Goal: Information Seeking & Learning: Learn about a topic

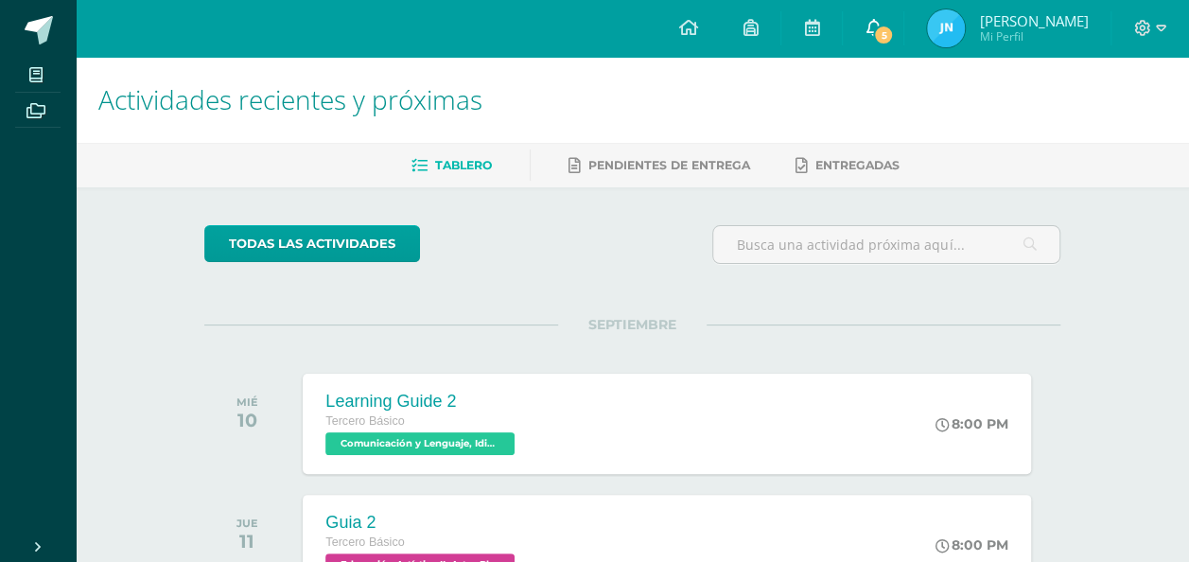
click at [881, 34] on icon at bounding box center [873, 27] width 15 height 17
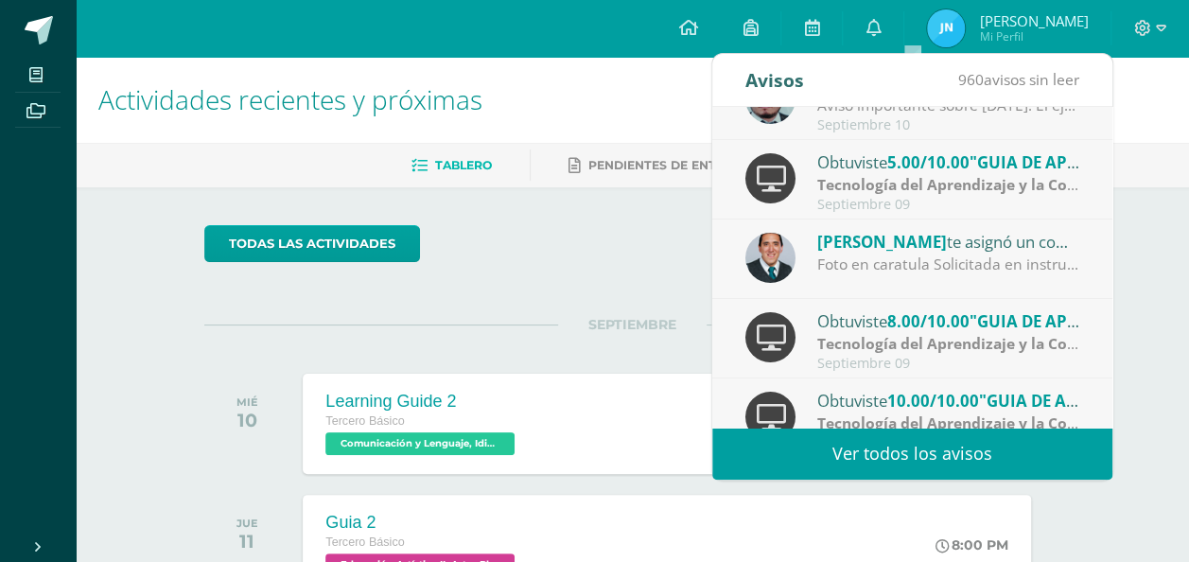
scroll to position [44, 0]
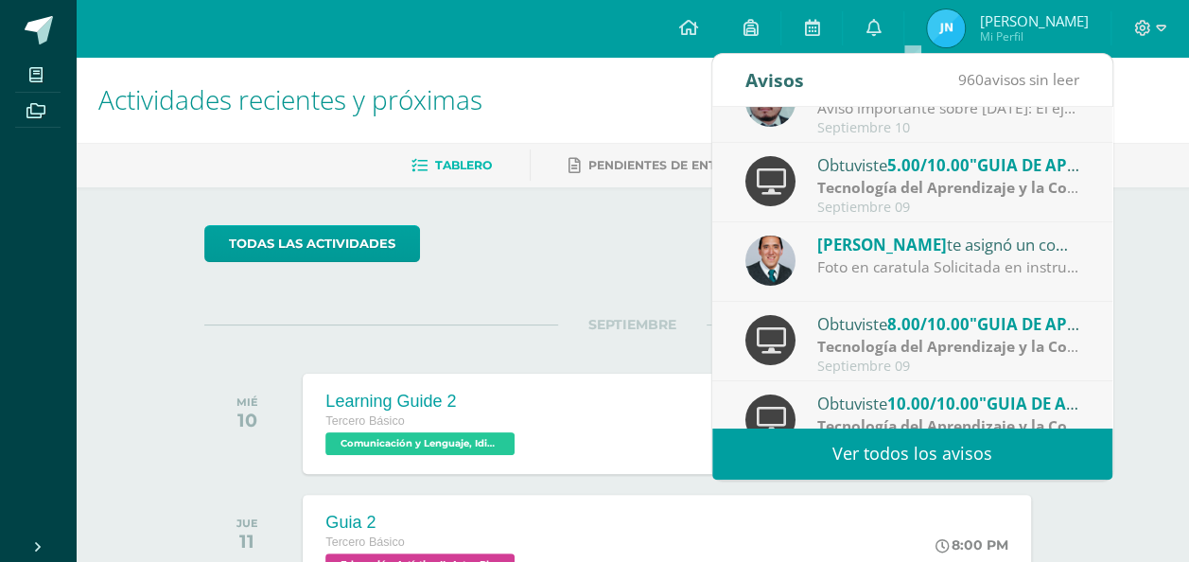
click at [880, 184] on strong "Tecnología del Aprendizaje y la Comunicación (TIC)" at bounding box center [1002, 187] width 371 height 21
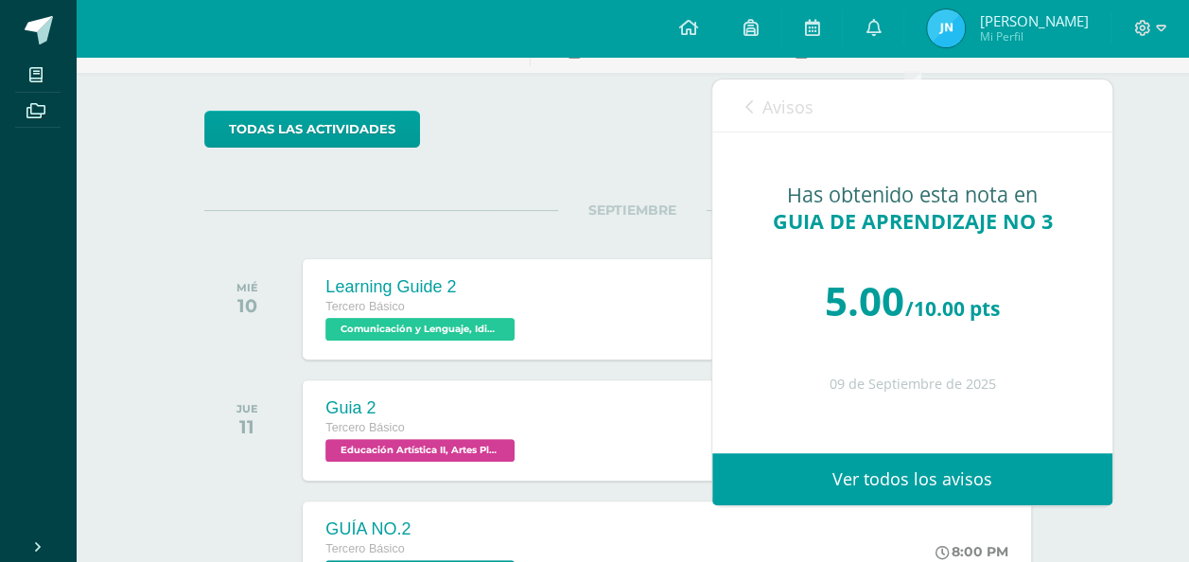
scroll to position [0, 0]
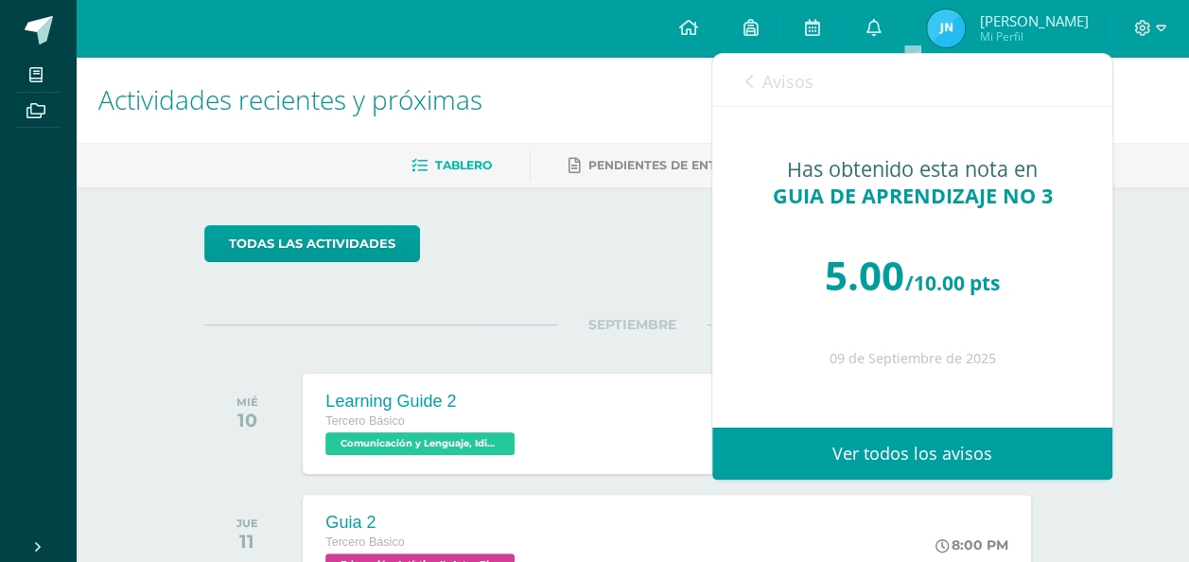
click at [750, 88] on icon at bounding box center [749, 81] width 8 height 15
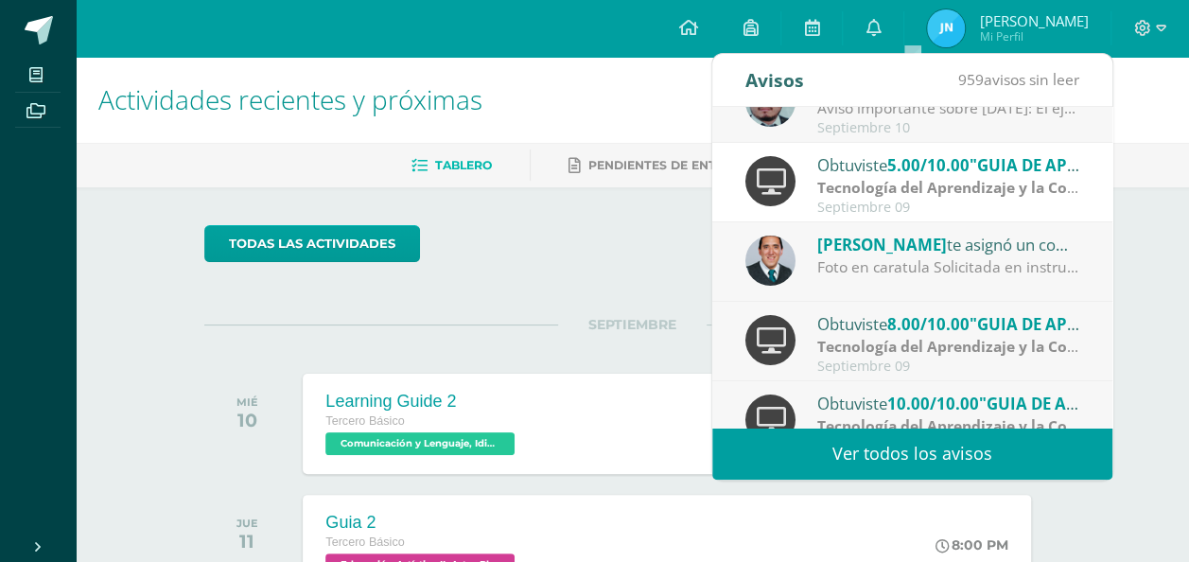
click at [893, 271] on div "Foto en caratula Solicitada en instrucciones" at bounding box center [948, 267] width 263 height 22
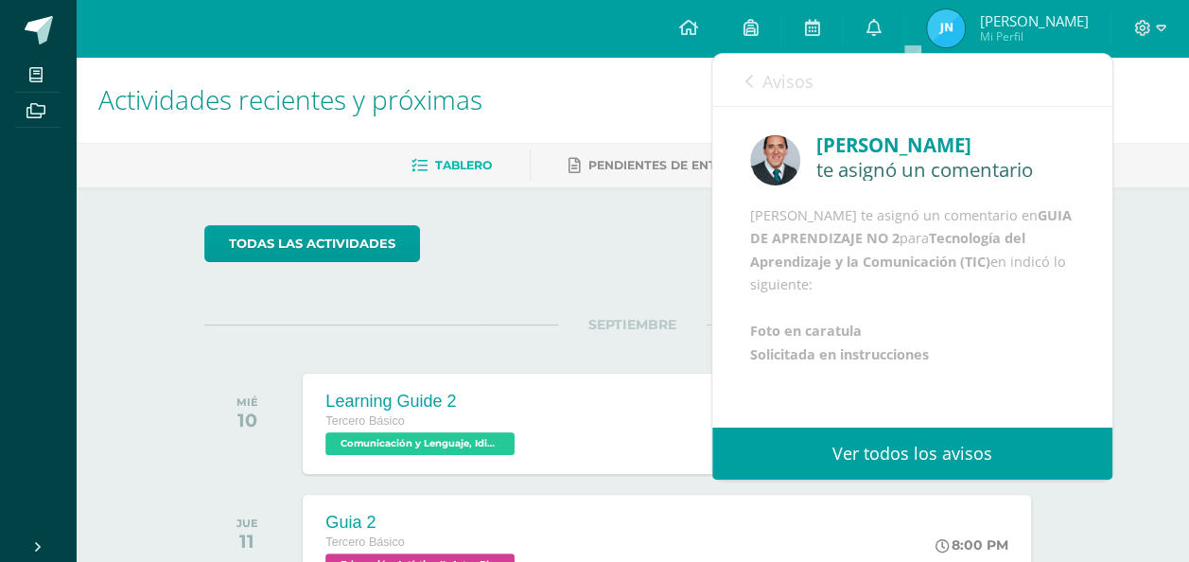
scroll to position [49, 0]
click at [753, 66] on link "Avisos" at bounding box center [779, 81] width 68 height 54
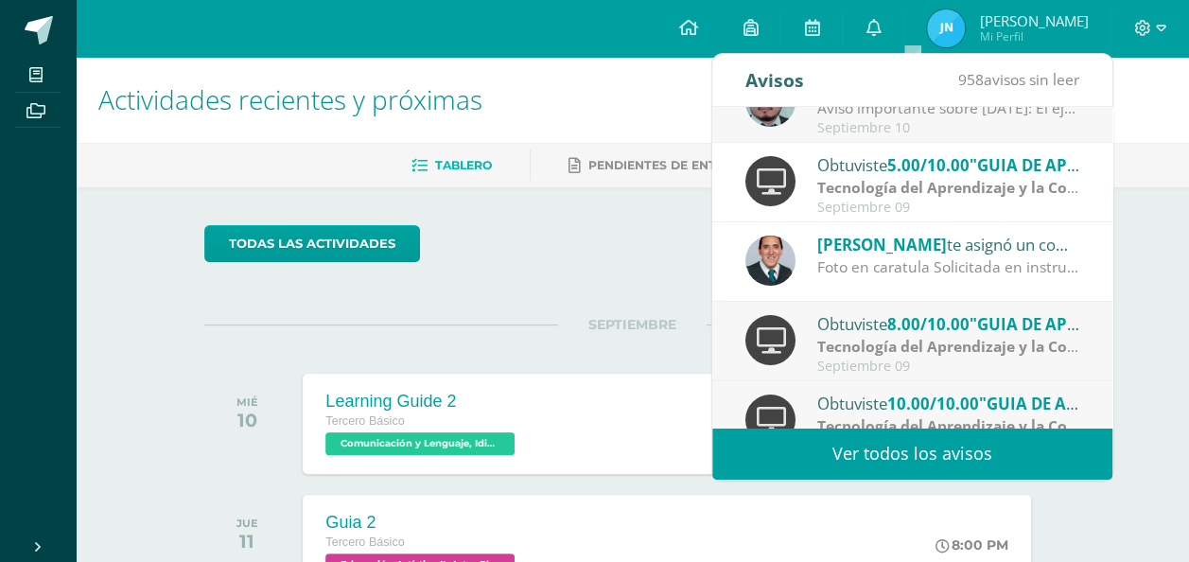
click at [864, 344] on strong "Tecnología del Aprendizaje y la Comunicación (TIC)" at bounding box center [1002, 346] width 371 height 21
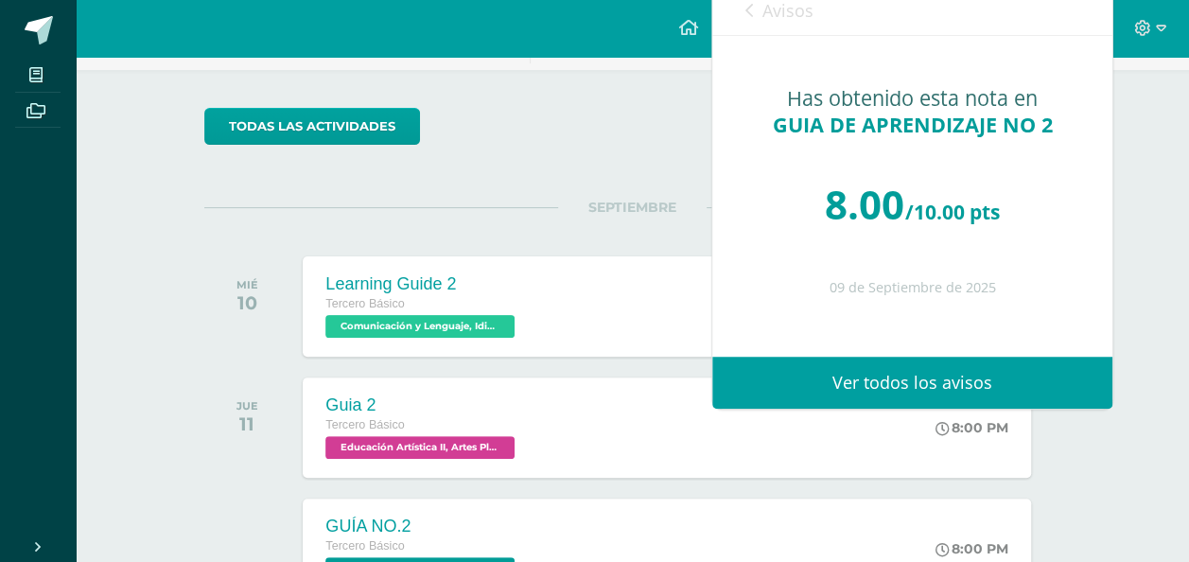
scroll to position [0, 0]
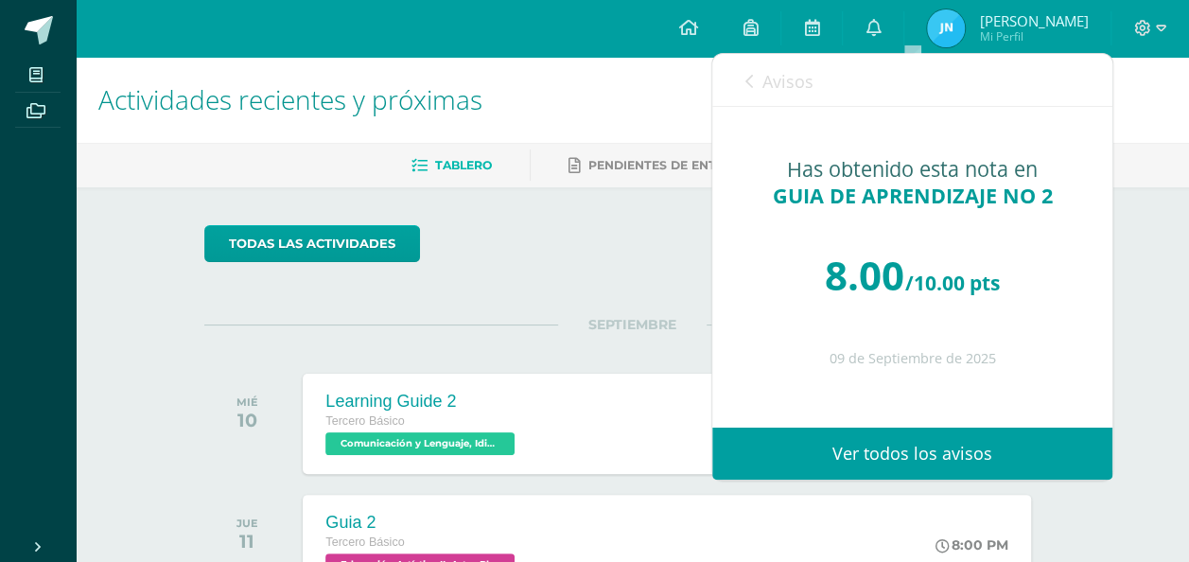
click at [745, 64] on link "Avisos" at bounding box center [779, 81] width 68 height 54
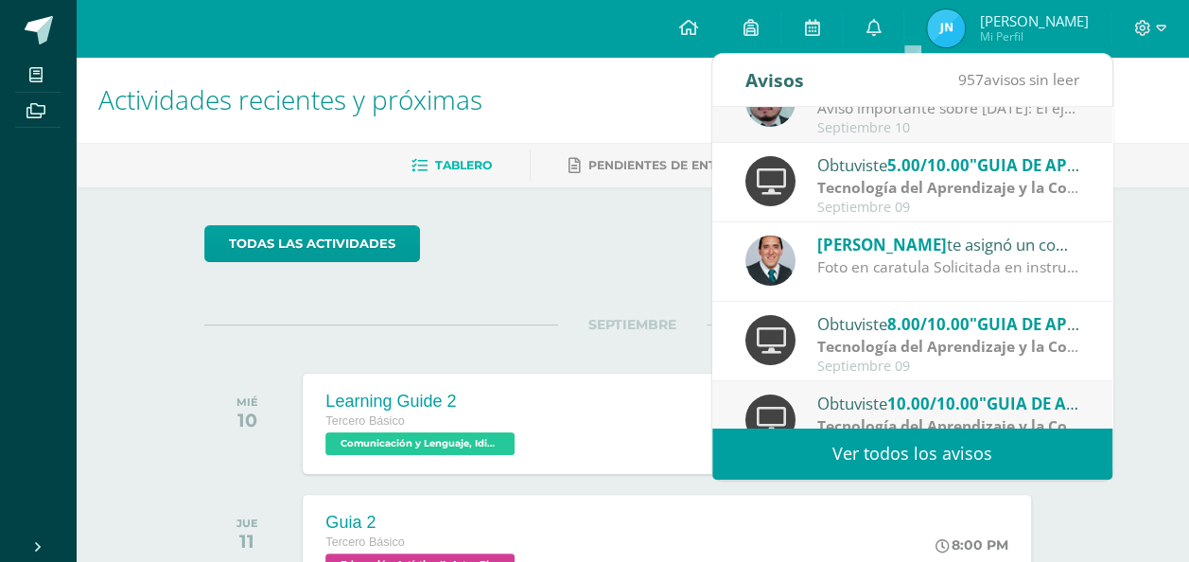
scroll to position [132, 0]
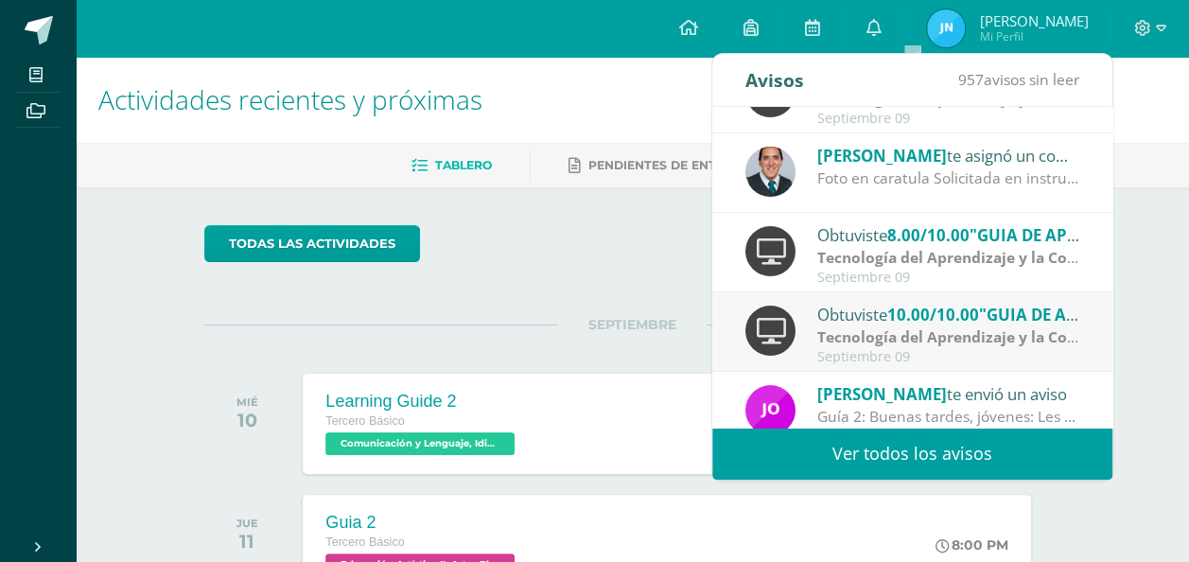
click at [885, 343] on strong "Tecnología del Aprendizaje y la Comunicación (TIC)" at bounding box center [1002, 336] width 371 height 21
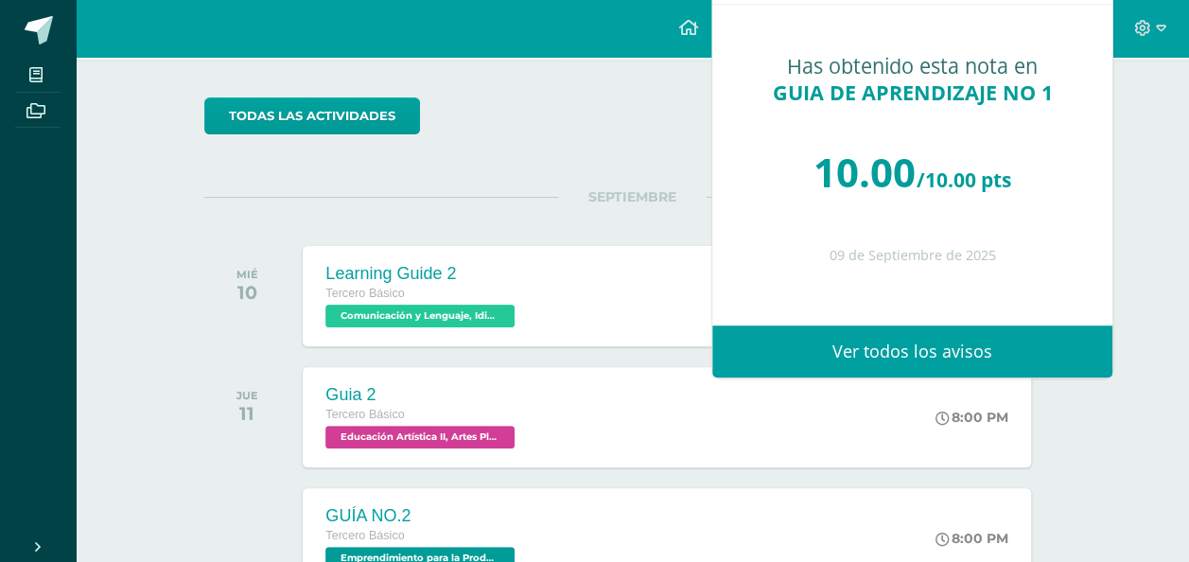
scroll to position [0, 0]
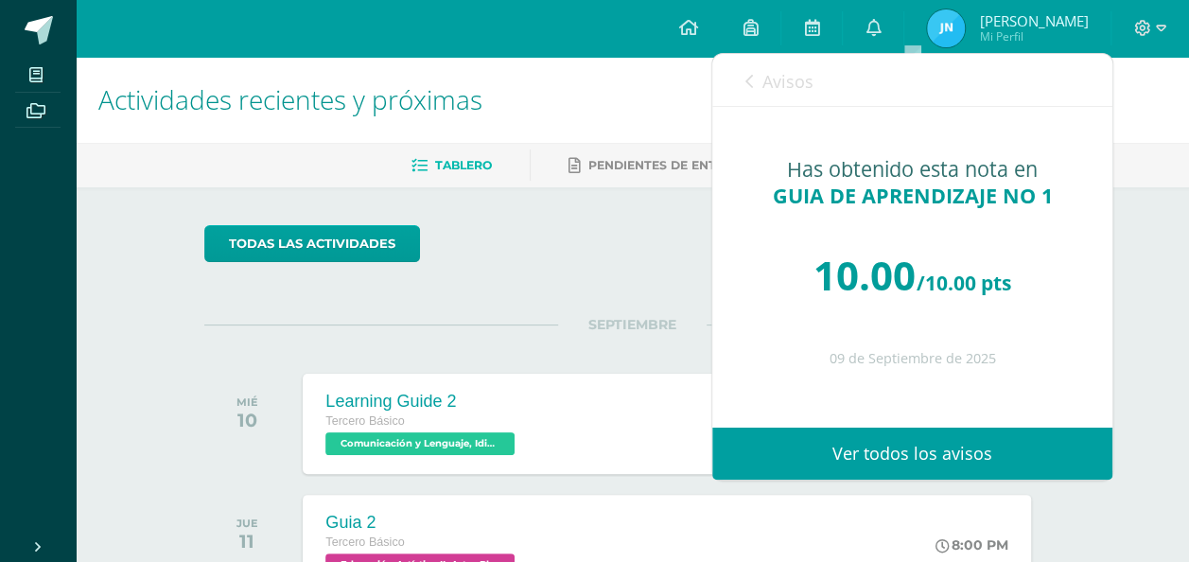
click at [792, 95] on link "Avisos" at bounding box center [779, 81] width 68 height 54
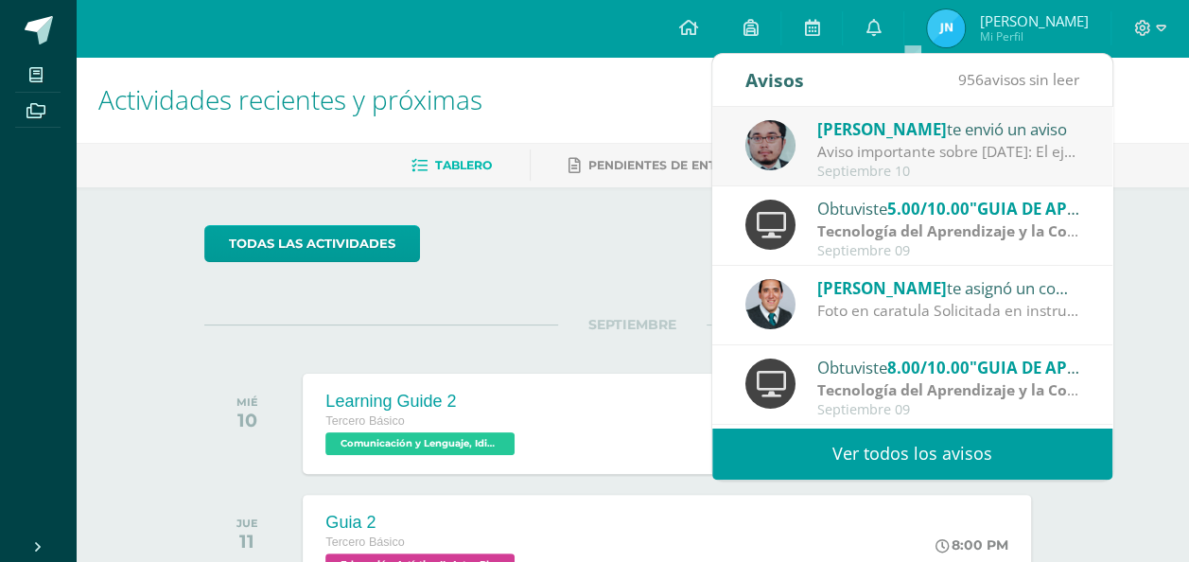
click at [691, 254] on div "todas las Actividades" at bounding box center [632, 252] width 871 height 54
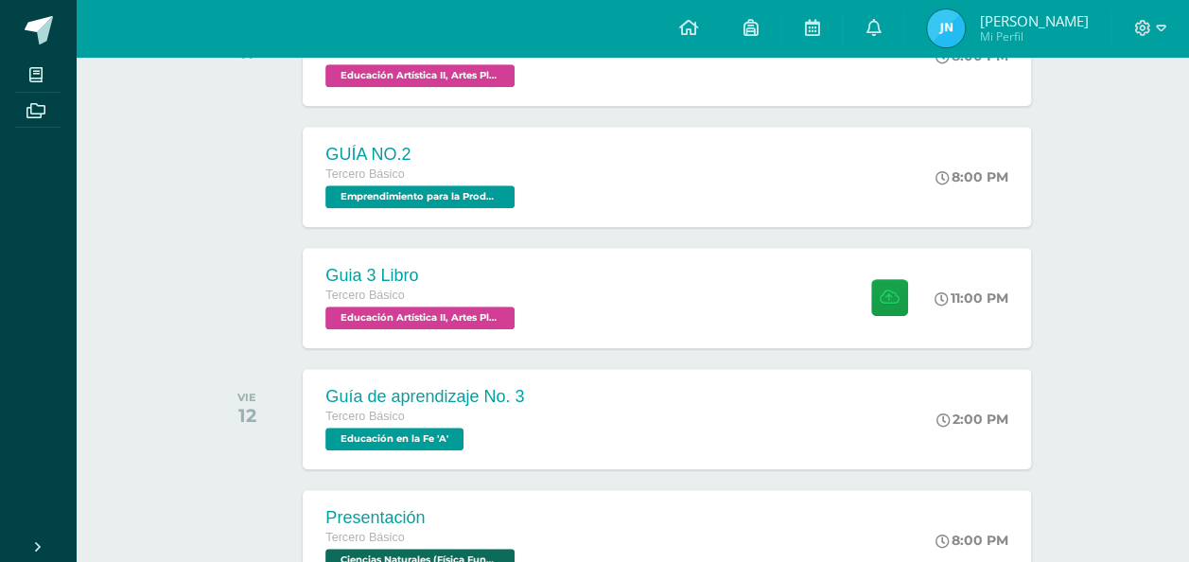
scroll to position [495, 0]
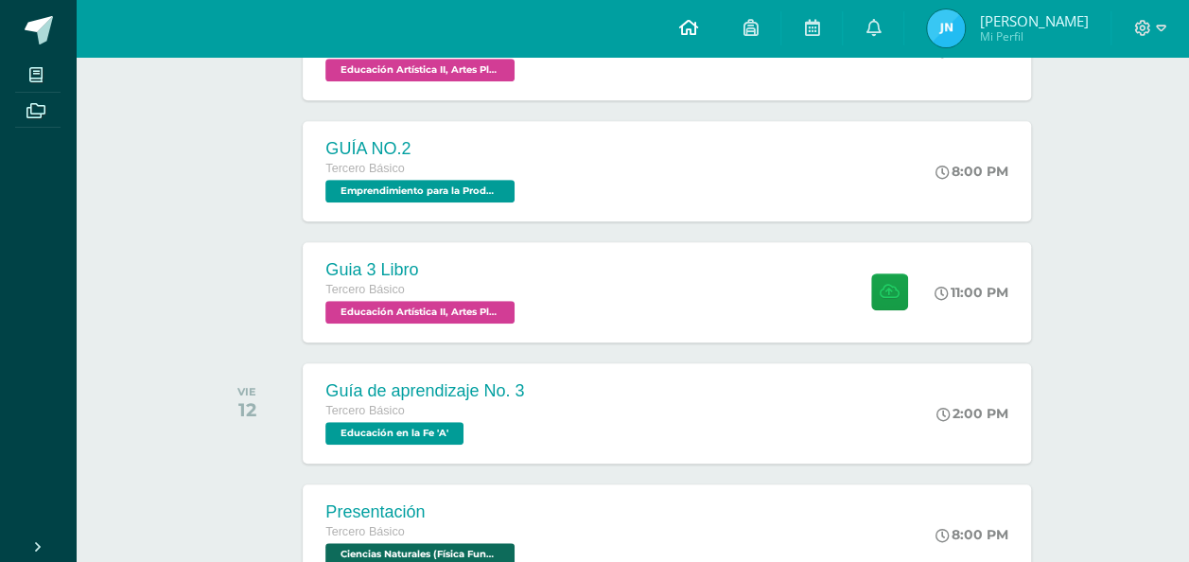
click at [697, 31] on icon at bounding box center [687, 27] width 19 height 17
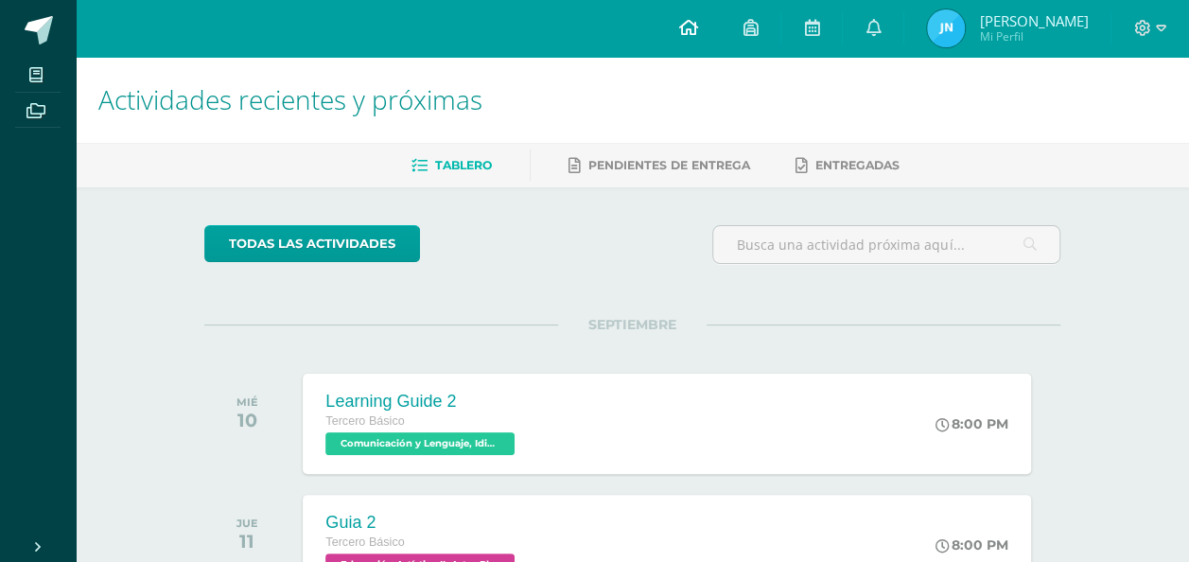
click at [720, 32] on link at bounding box center [688, 28] width 64 height 57
click at [903, 26] on link at bounding box center [873, 28] width 61 height 57
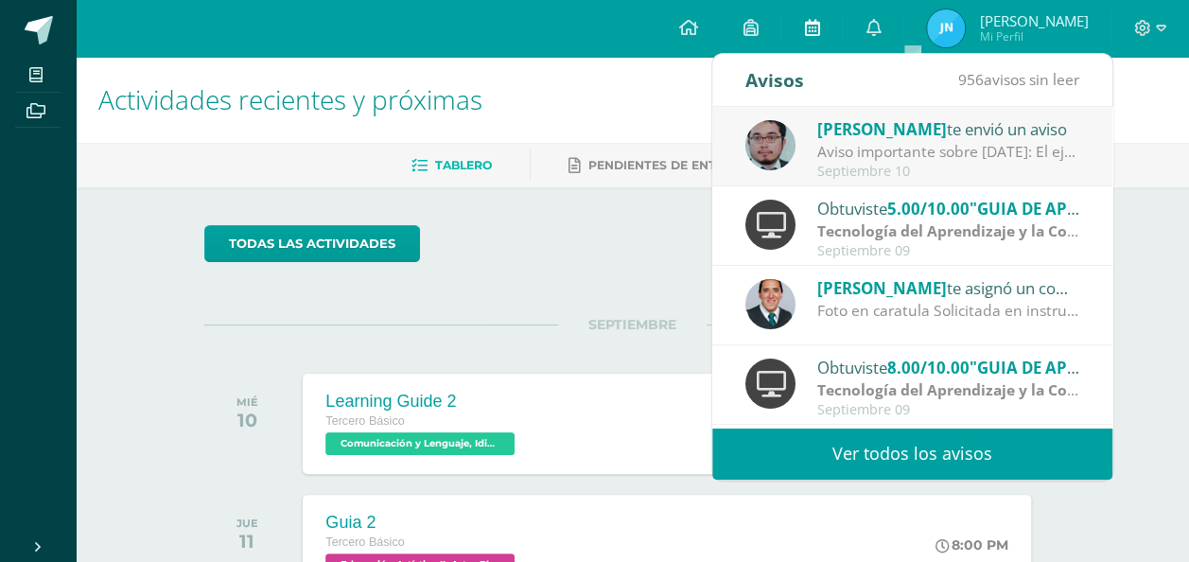
click at [819, 21] on icon at bounding box center [811, 27] width 15 height 17
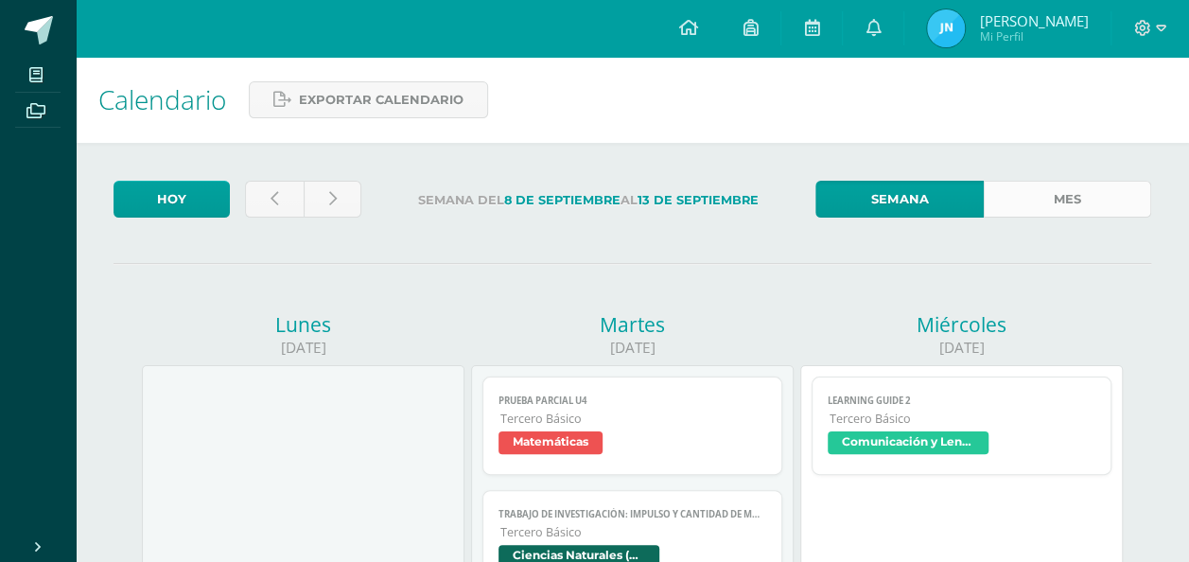
click at [1033, 192] on link "Mes" at bounding box center [1068, 199] width 168 height 37
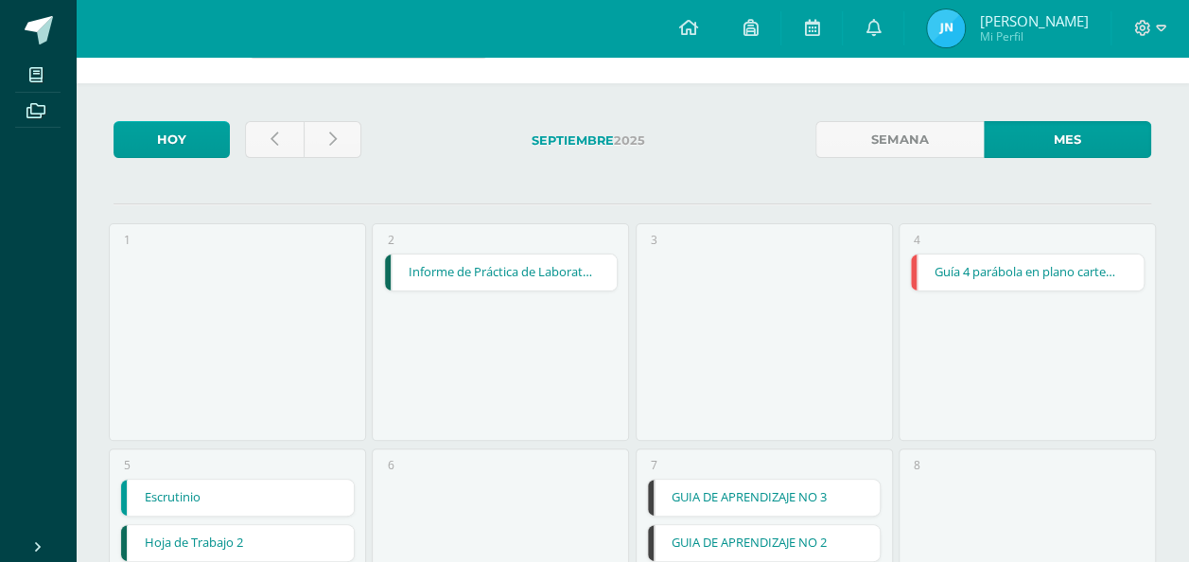
scroll to position [61, 0]
click at [271, 142] on icon at bounding box center [275, 139] width 8 height 16
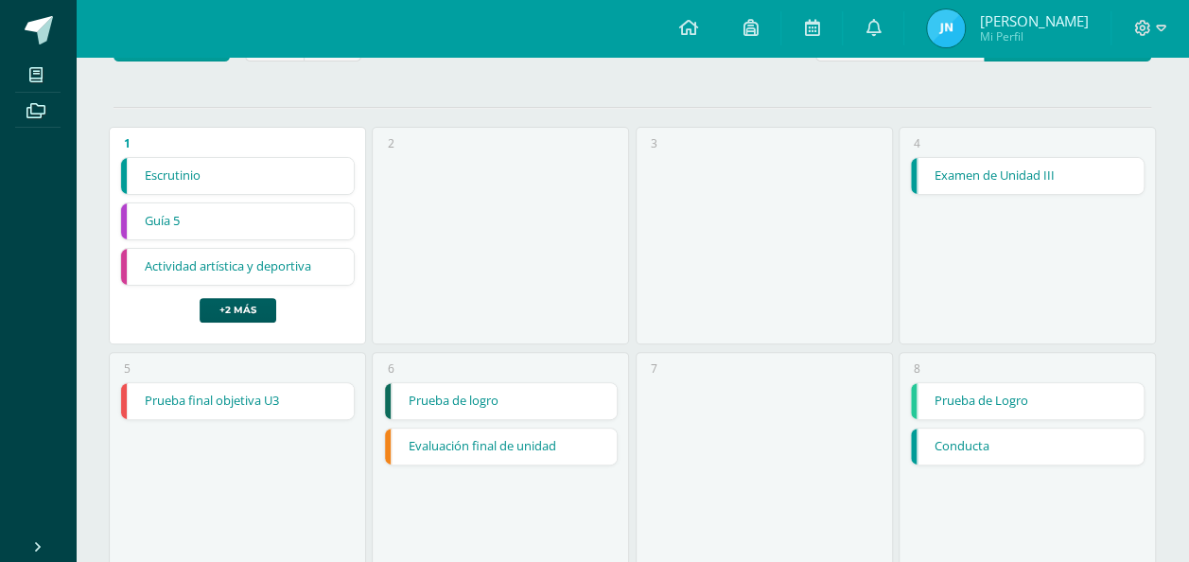
scroll to position [151, 0]
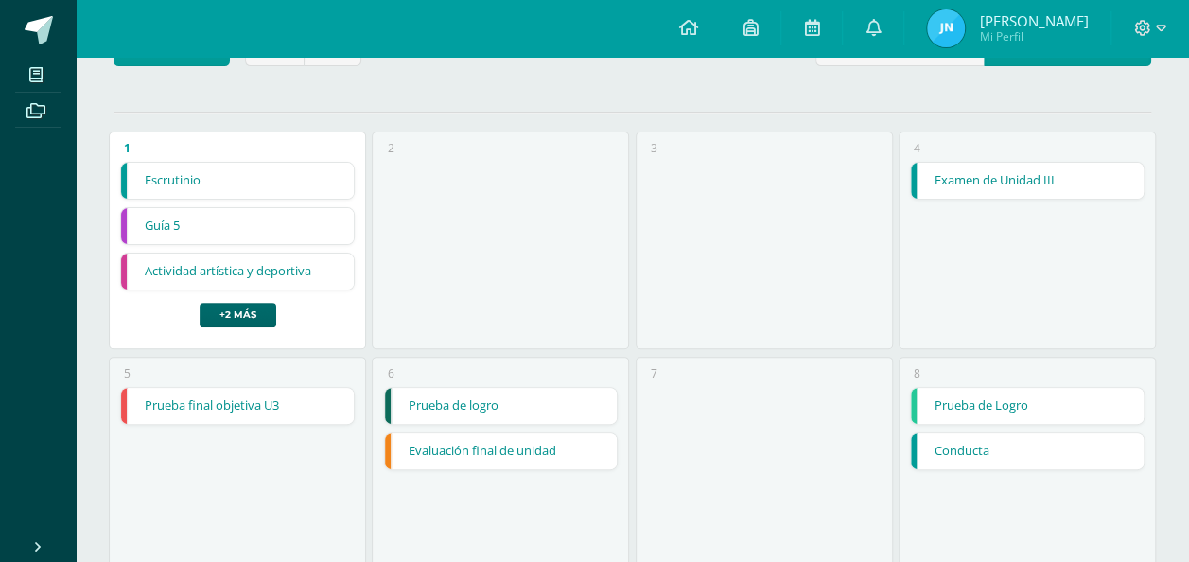
click at [229, 306] on link "+2 más" at bounding box center [238, 315] width 77 height 25
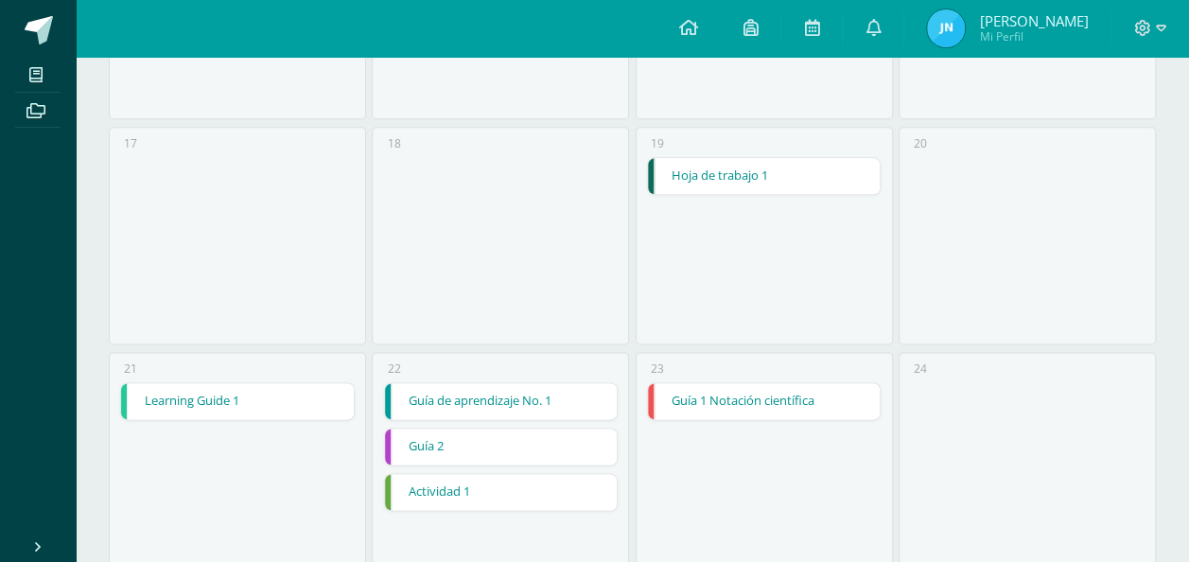
scroll to position [1085, 0]
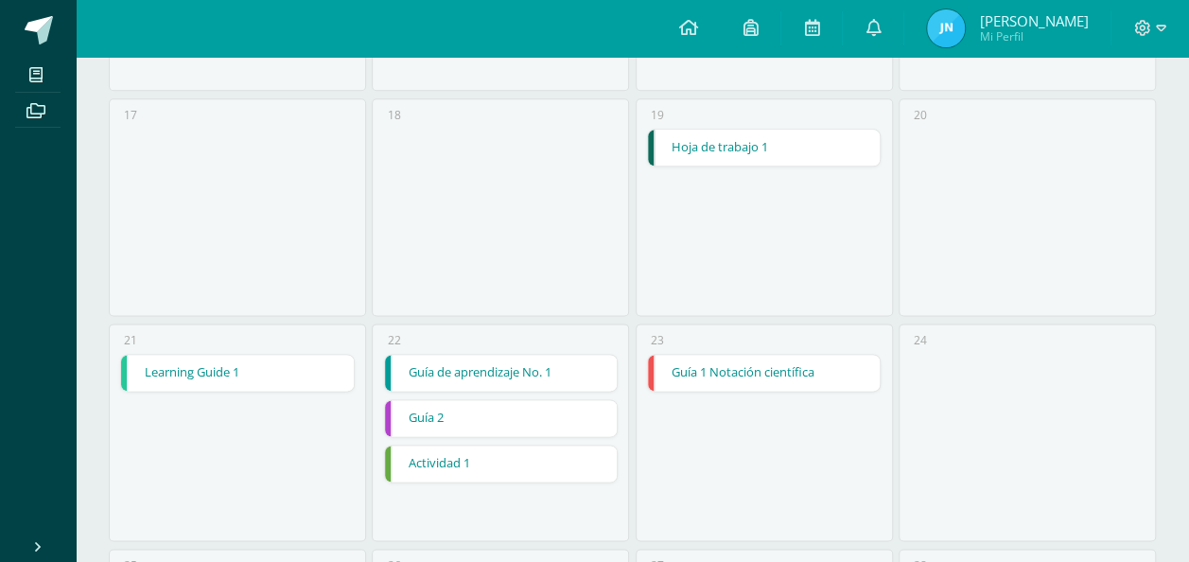
click at [406, 411] on link "Guía 2" at bounding box center [501, 418] width 233 height 36
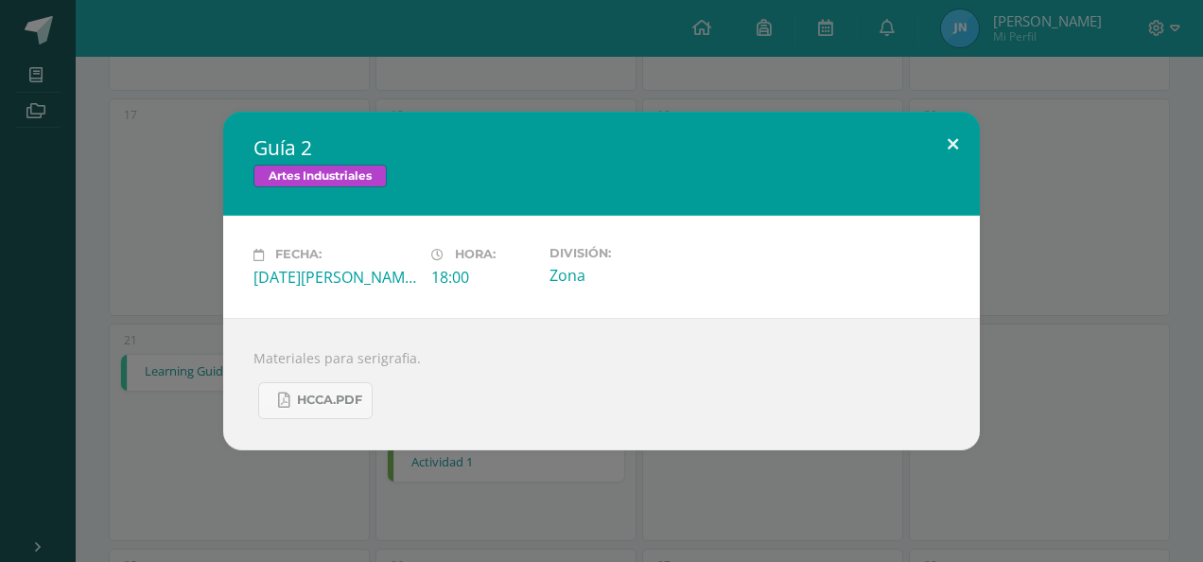
click at [957, 140] on button at bounding box center [953, 144] width 54 height 64
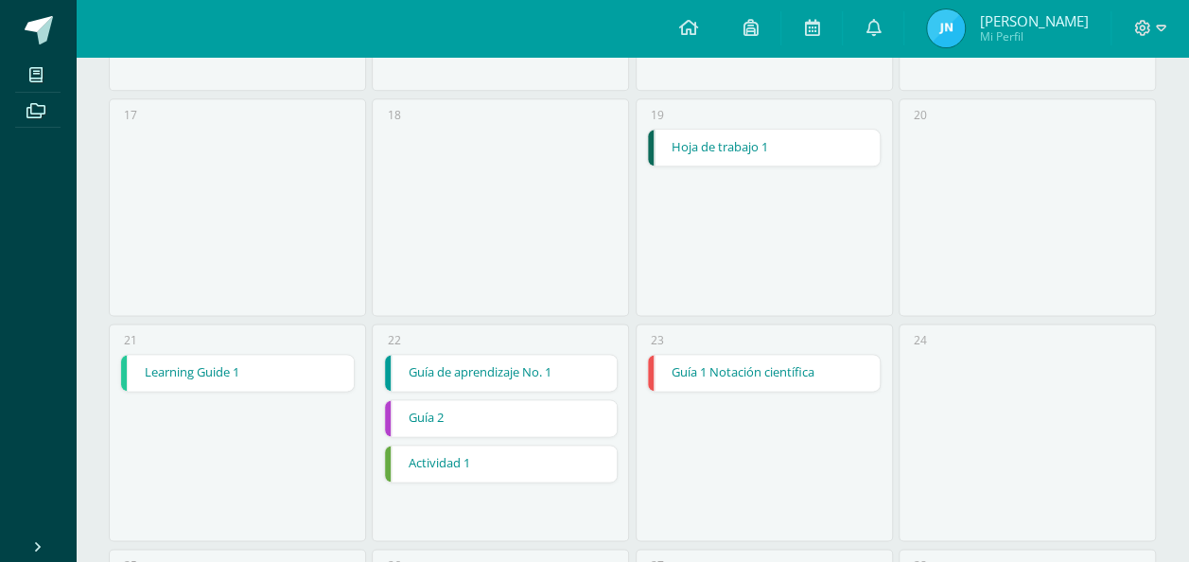
click at [459, 373] on link "Guía de aprendizaje No. 1" at bounding box center [501, 373] width 233 height 36
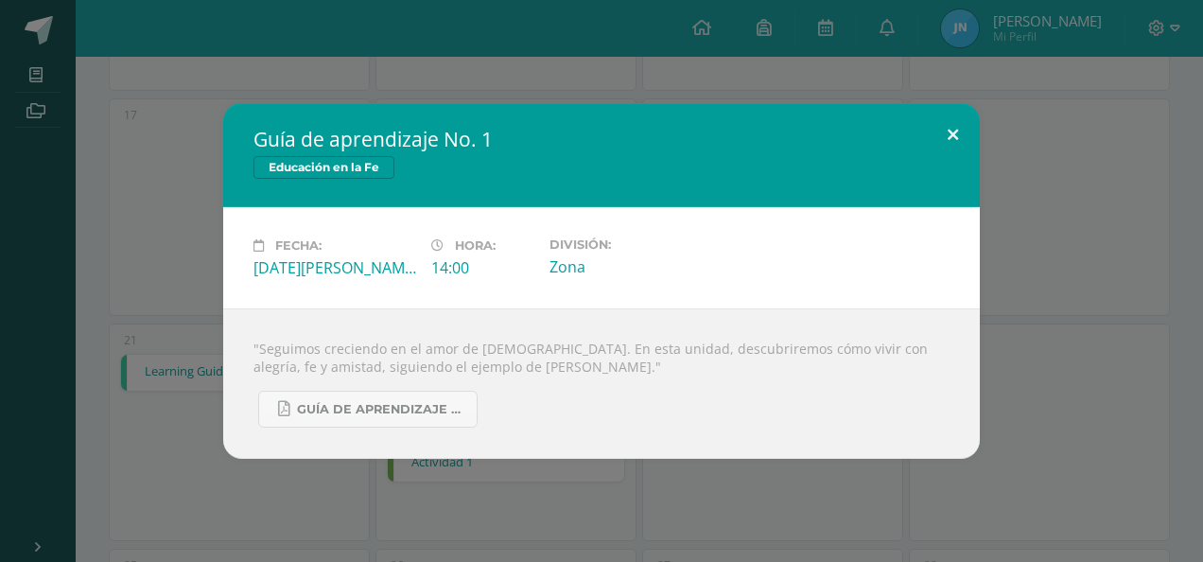
click at [935, 145] on button at bounding box center [953, 135] width 54 height 64
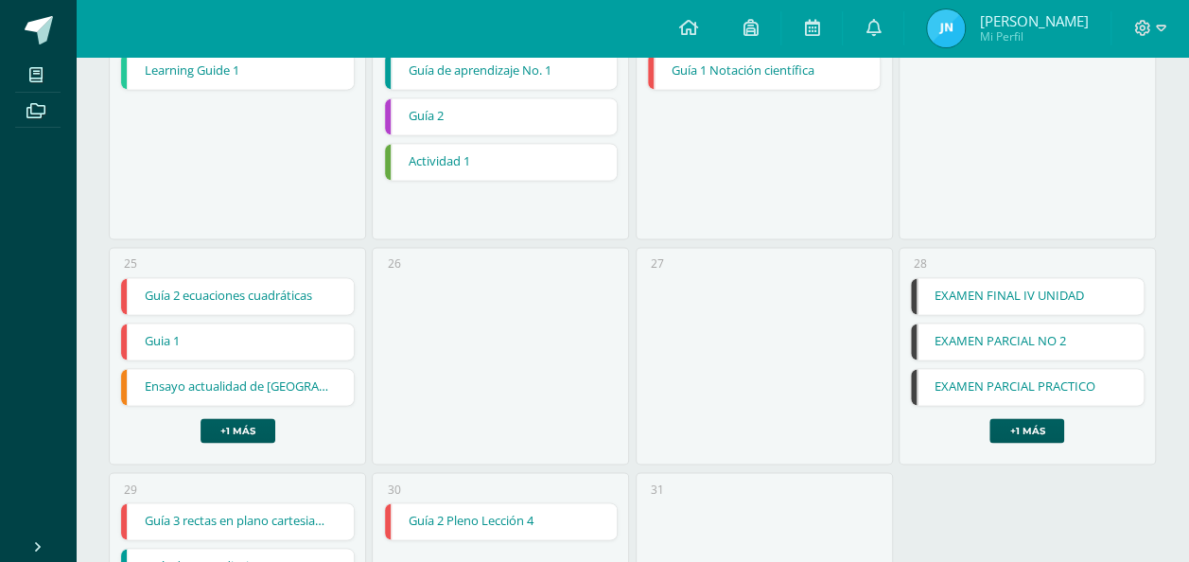
scroll to position [1389, 0]
click at [1033, 422] on link "+1 más" at bounding box center [1026, 428] width 75 height 25
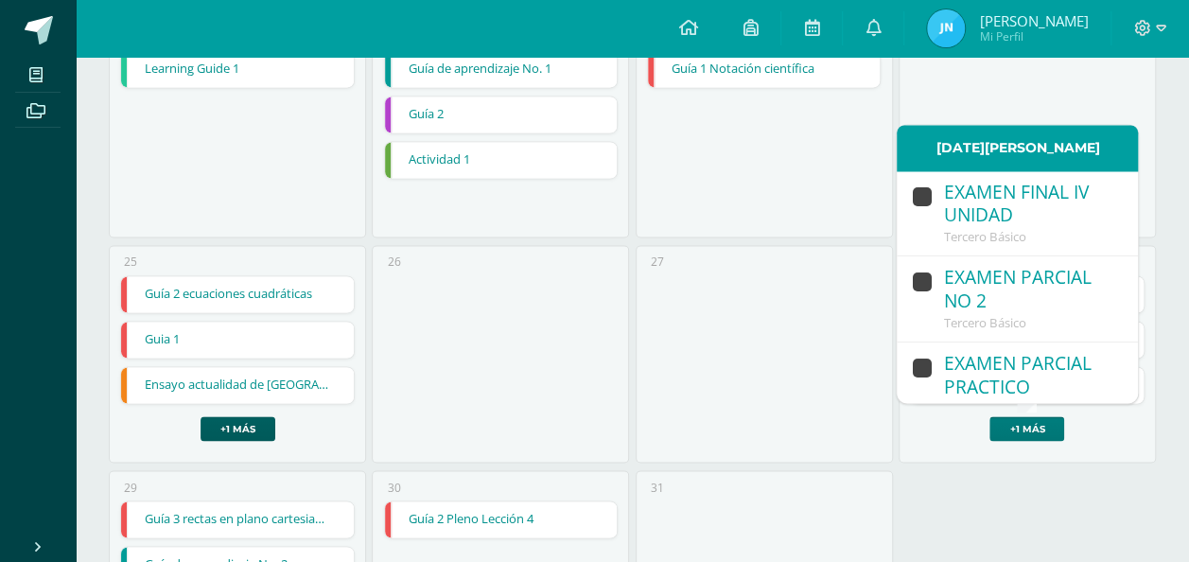
scroll to position [108, 0]
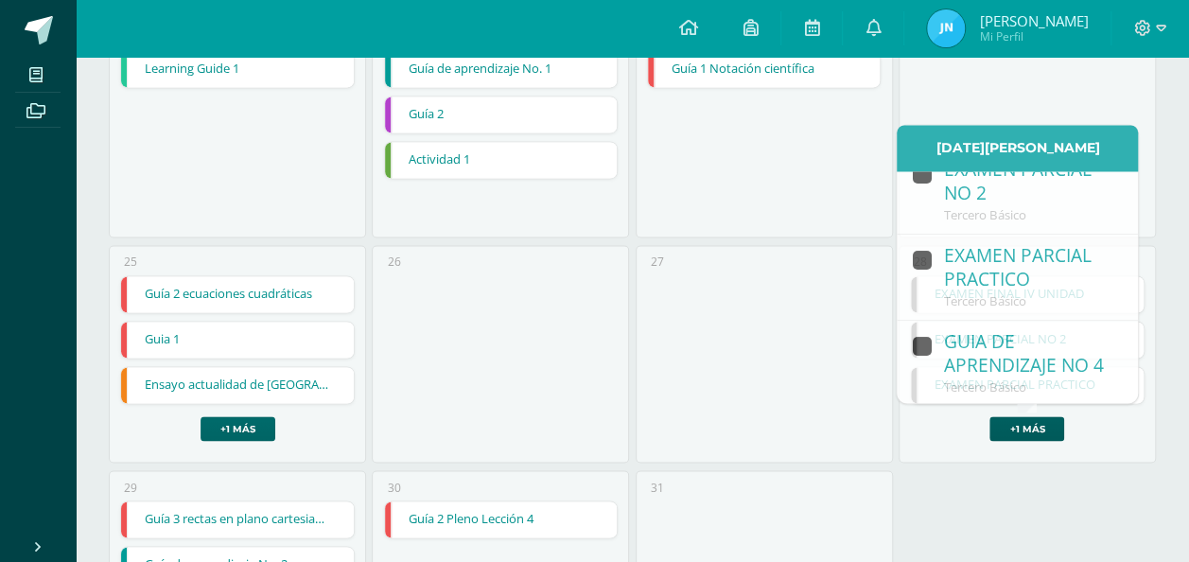
click at [236, 420] on link "+1 más" at bounding box center [238, 428] width 75 height 25
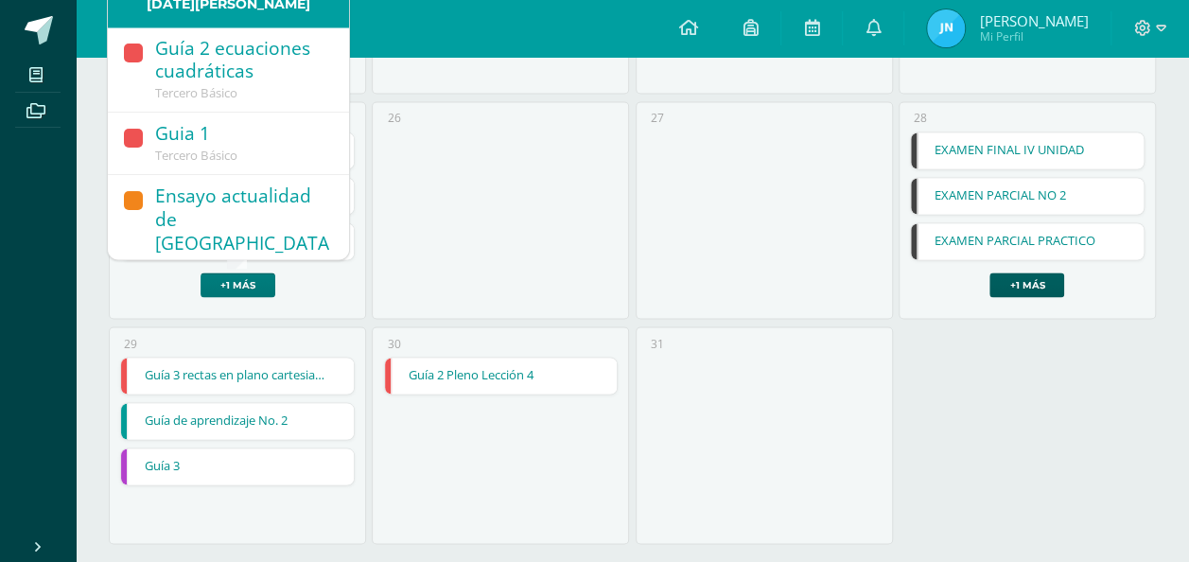
scroll to position [1559, 0]
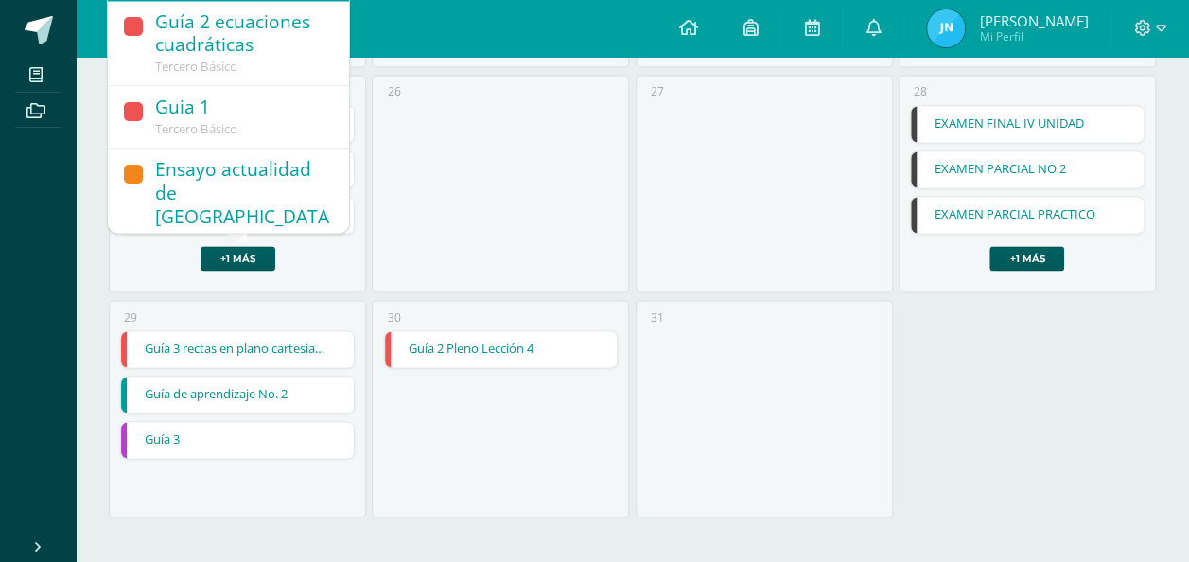
click at [230, 388] on link "Guía de aprendizaje No. 2" at bounding box center [237, 394] width 233 height 36
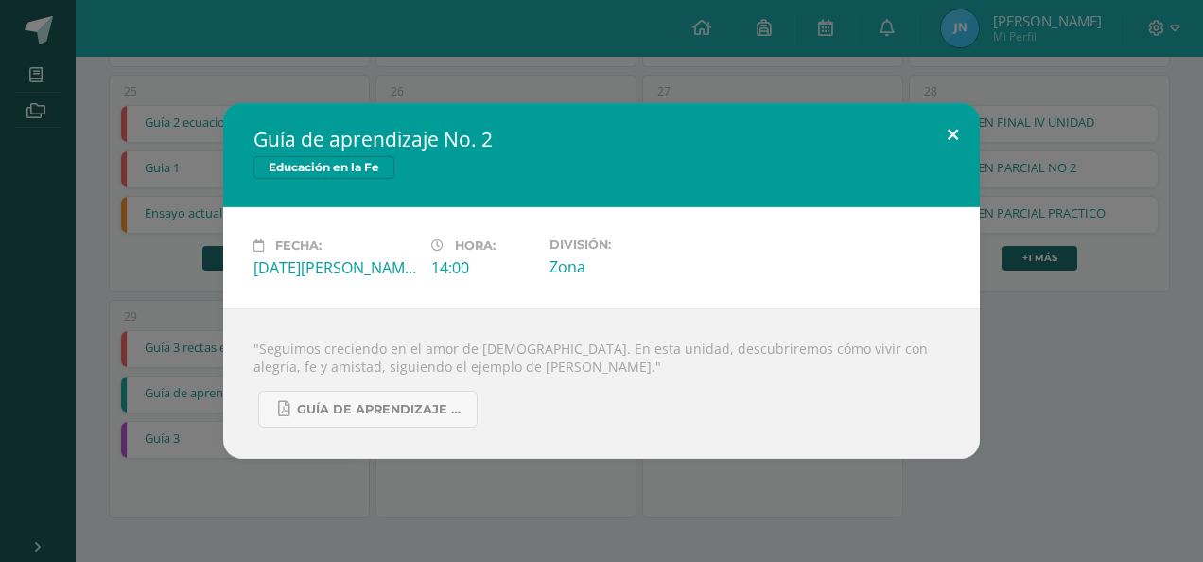
click at [958, 126] on button at bounding box center [953, 135] width 54 height 64
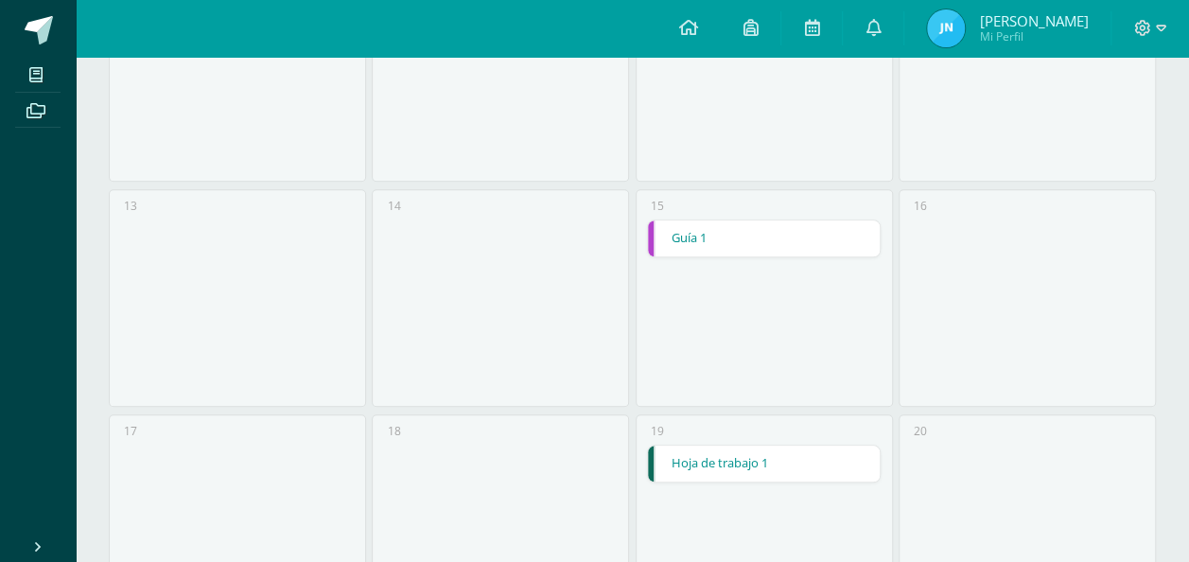
scroll to position [0, 0]
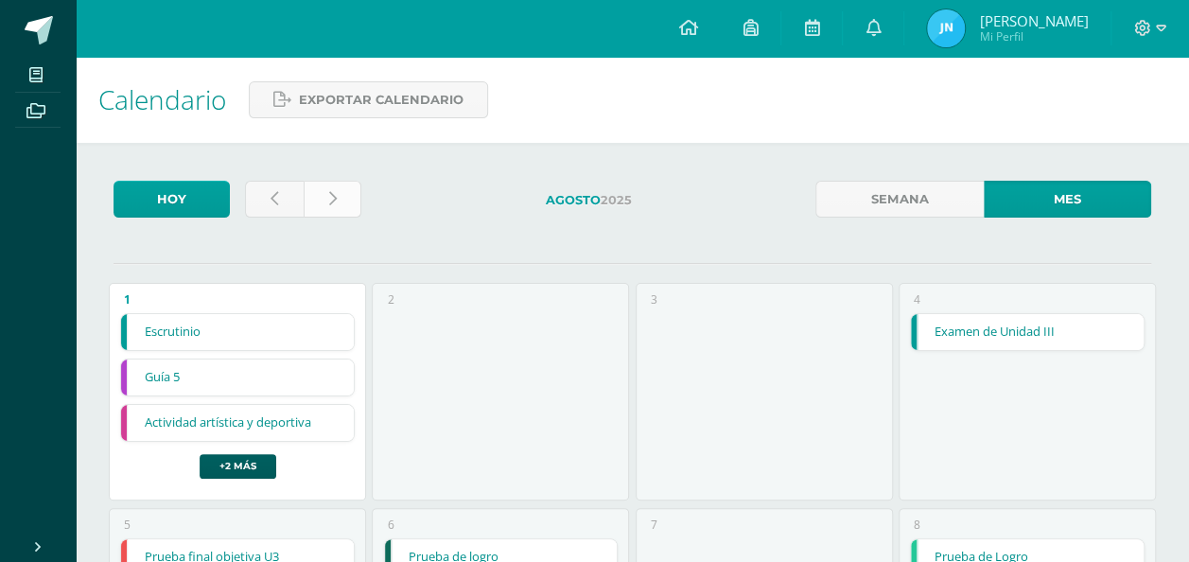
click at [323, 206] on link at bounding box center [333, 199] width 59 height 37
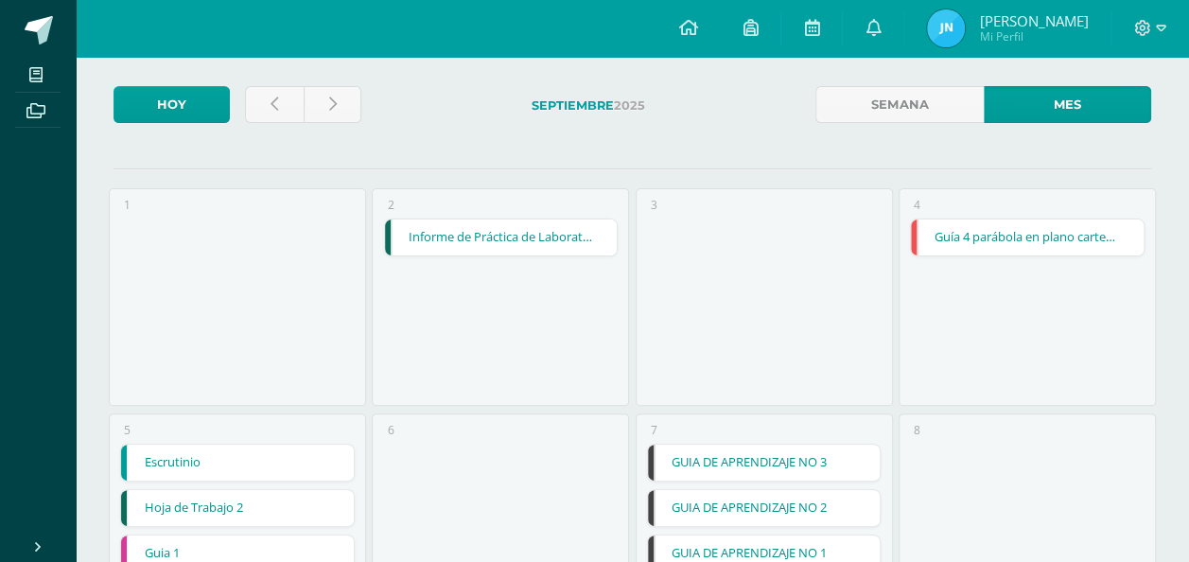
scroll to position [96, 0]
click at [474, 238] on link "Informe de Práctica de Laboratorio" at bounding box center [501, 237] width 233 height 36
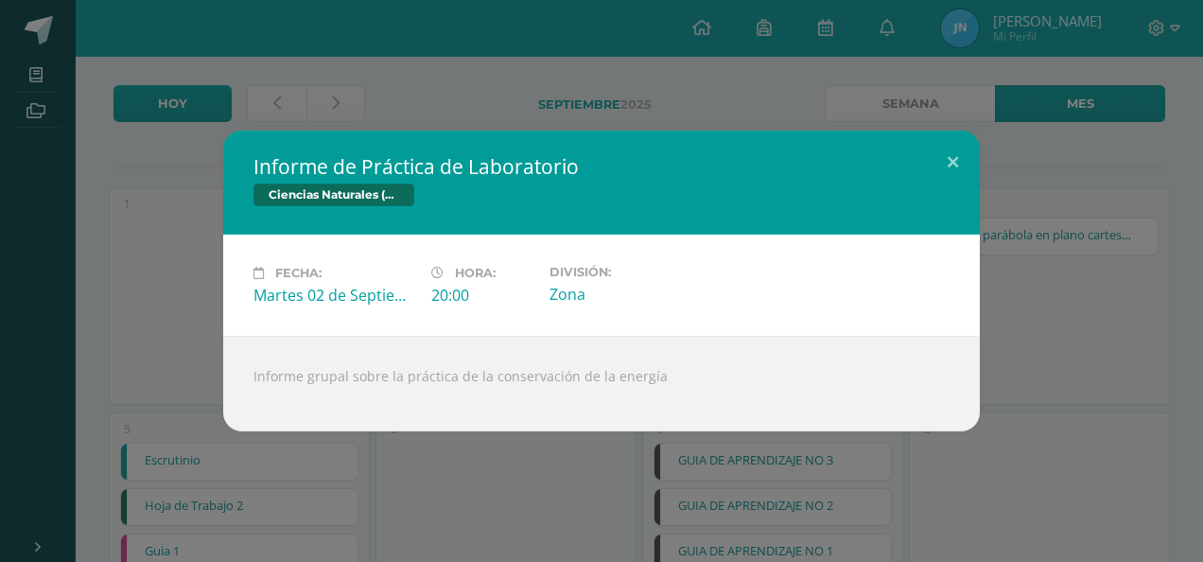
click at [591, 122] on div "Informe de Práctica de Laboratorio Ciencias Naturales (Física Fundamental) Fech…" at bounding box center [601, 281] width 1203 height 562
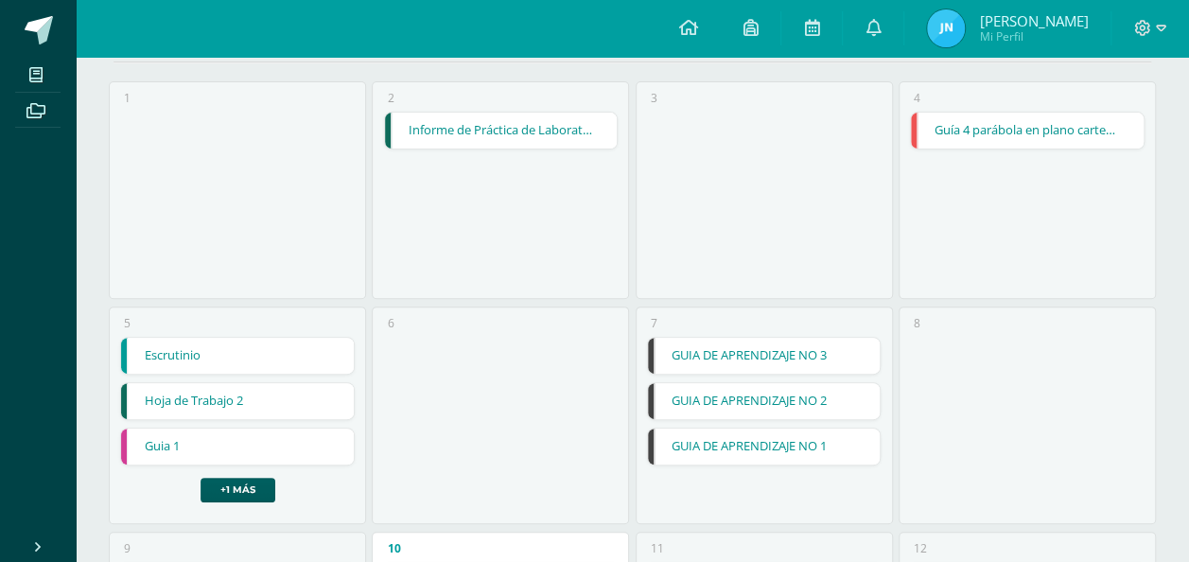
scroll to position [205, 0]
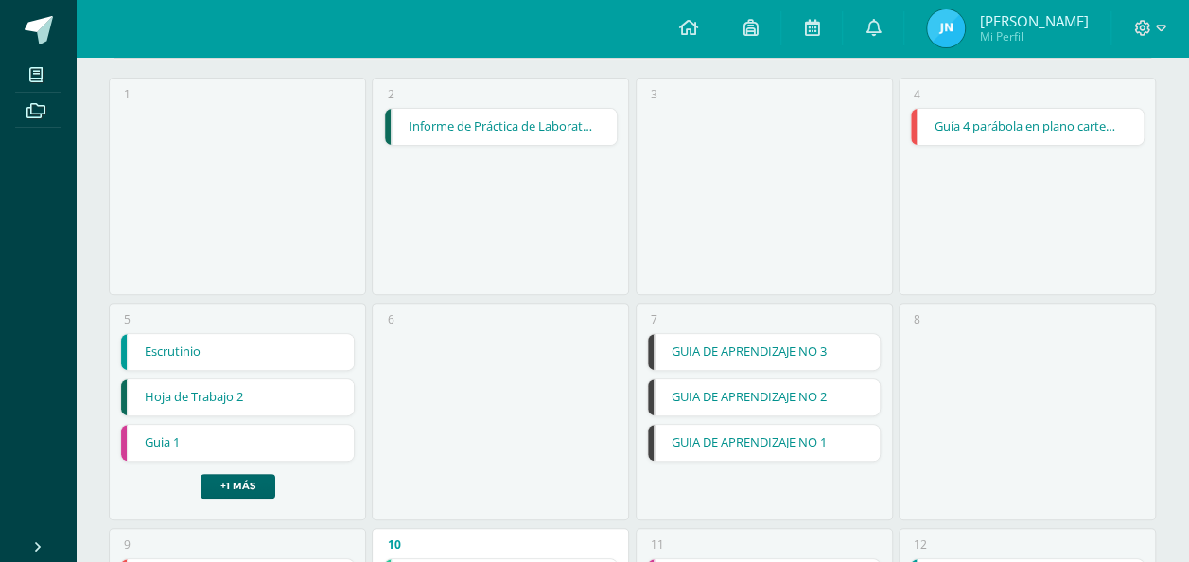
click at [225, 485] on link "+1 más" at bounding box center [238, 486] width 75 height 25
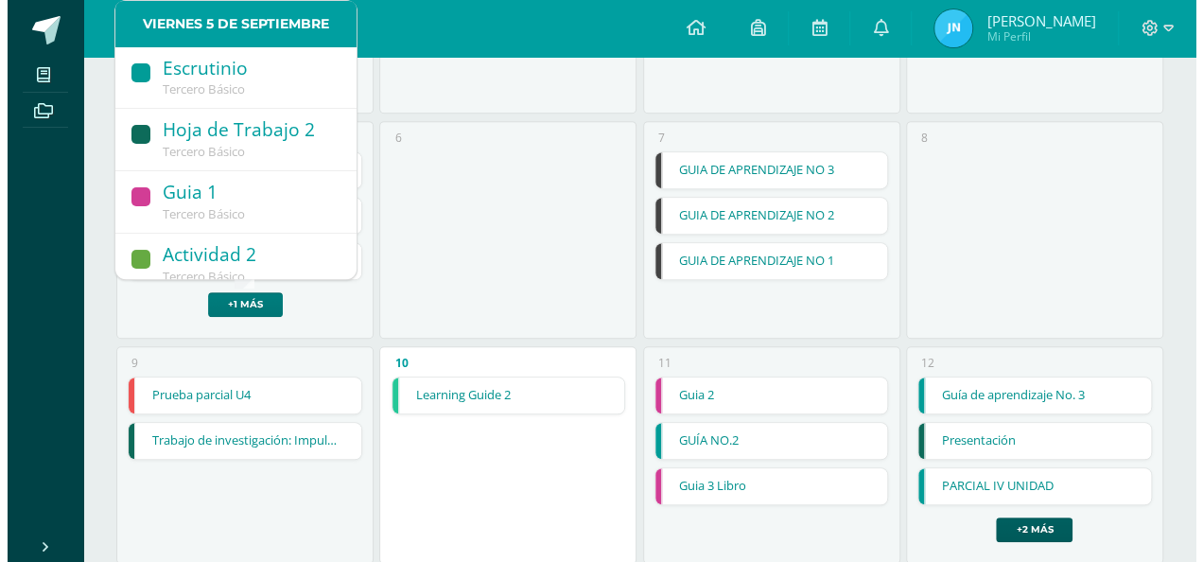
scroll to position [391, 0]
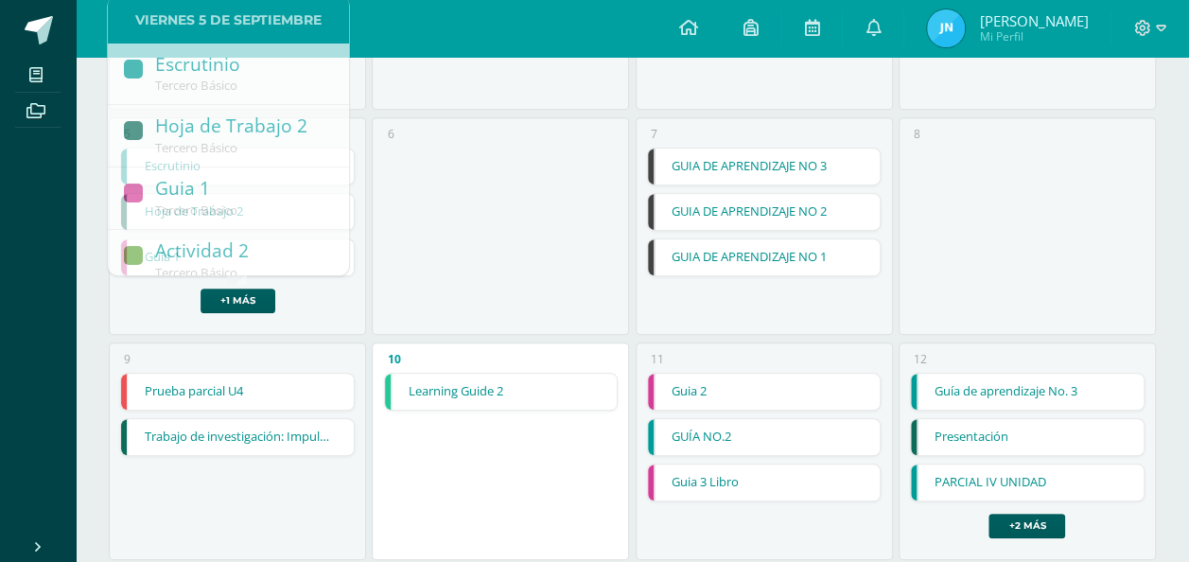
click at [778, 425] on link "GUÍA NO.2" at bounding box center [764, 437] width 233 height 36
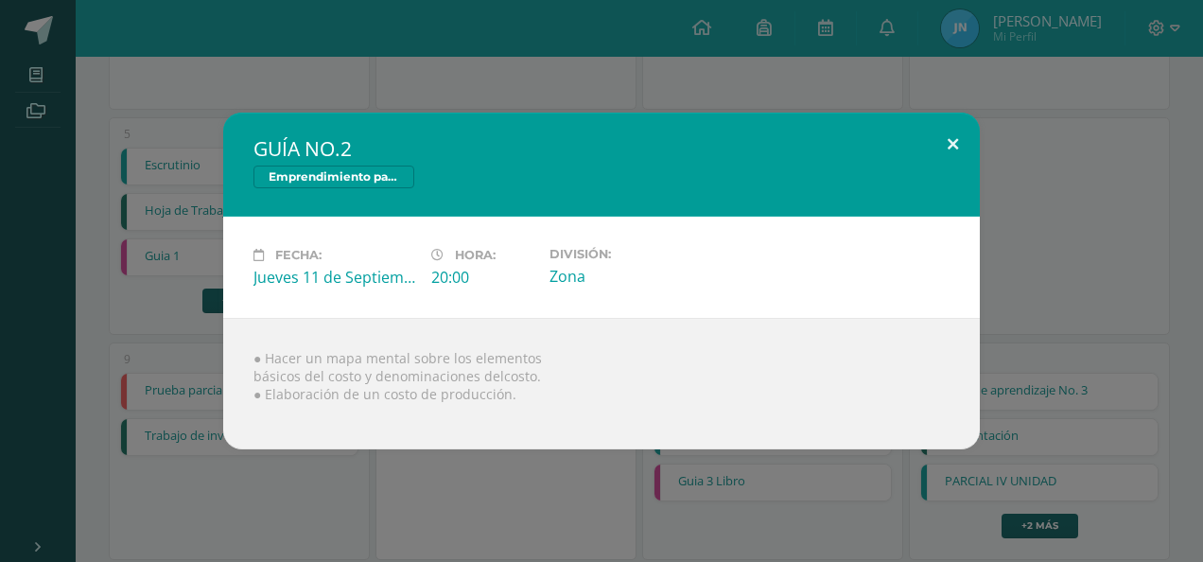
click at [933, 147] on button at bounding box center [953, 145] width 54 height 64
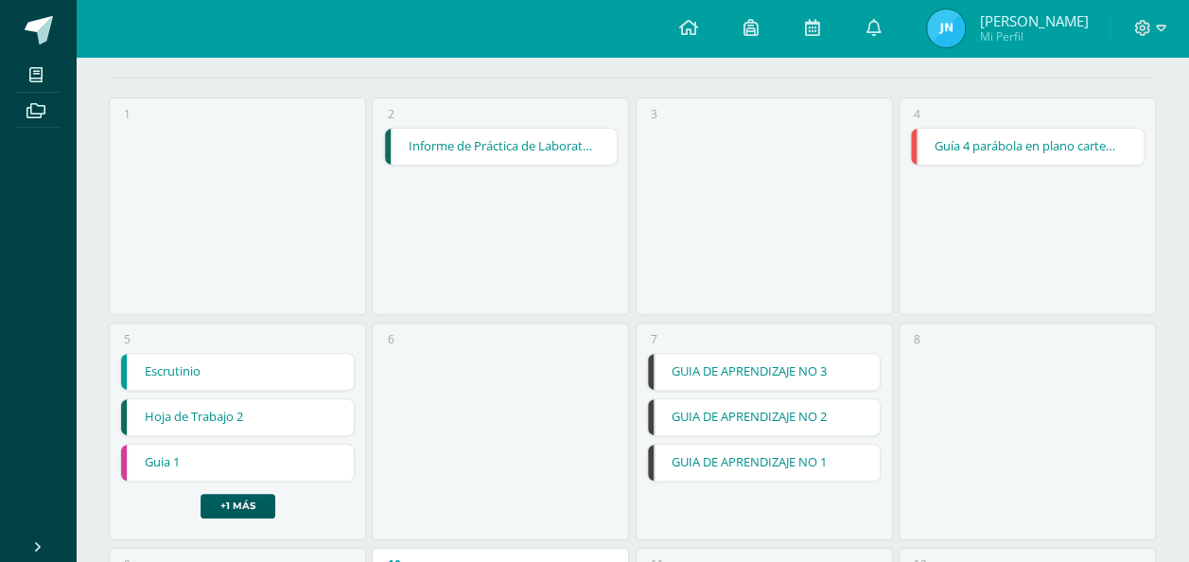
scroll to position [198, 0]
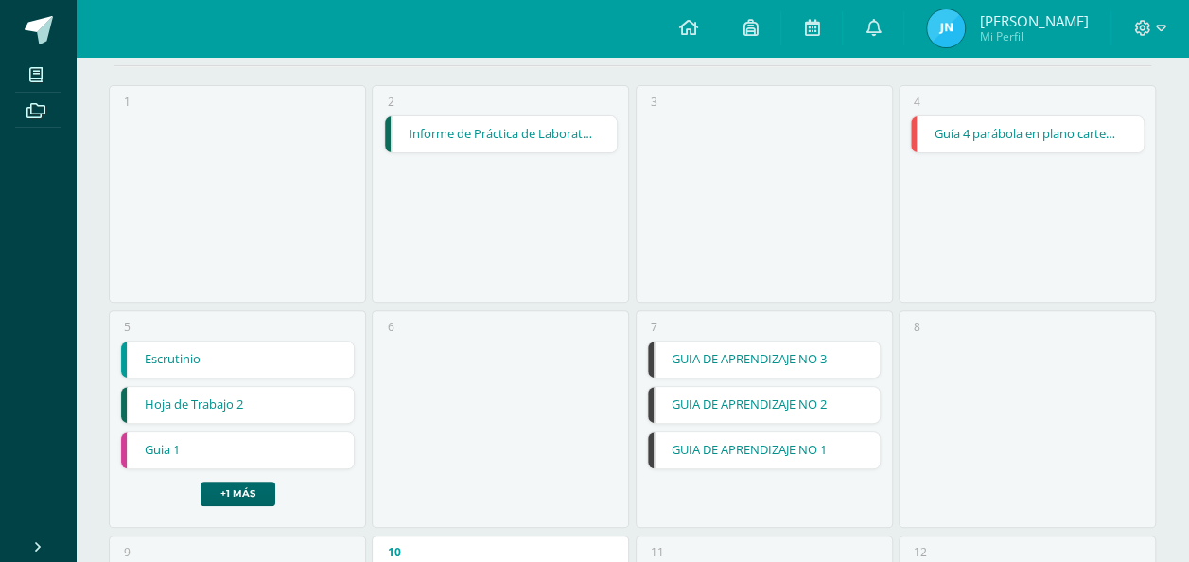
click at [234, 481] on link "+1 más" at bounding box center [238, 493] width 75 height 25
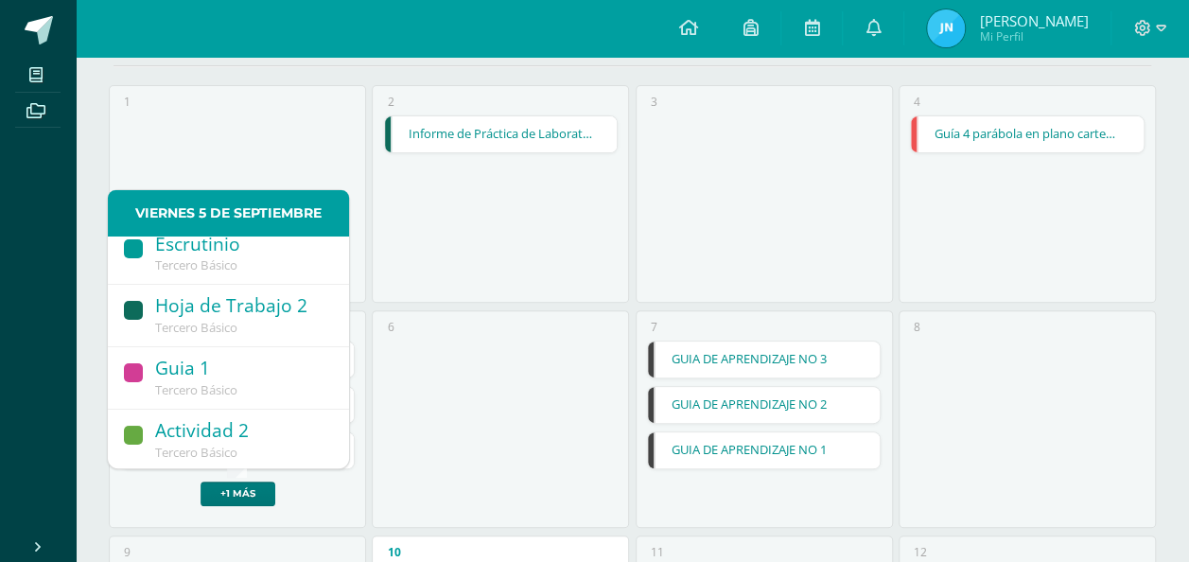
scroll to position [0, 0]
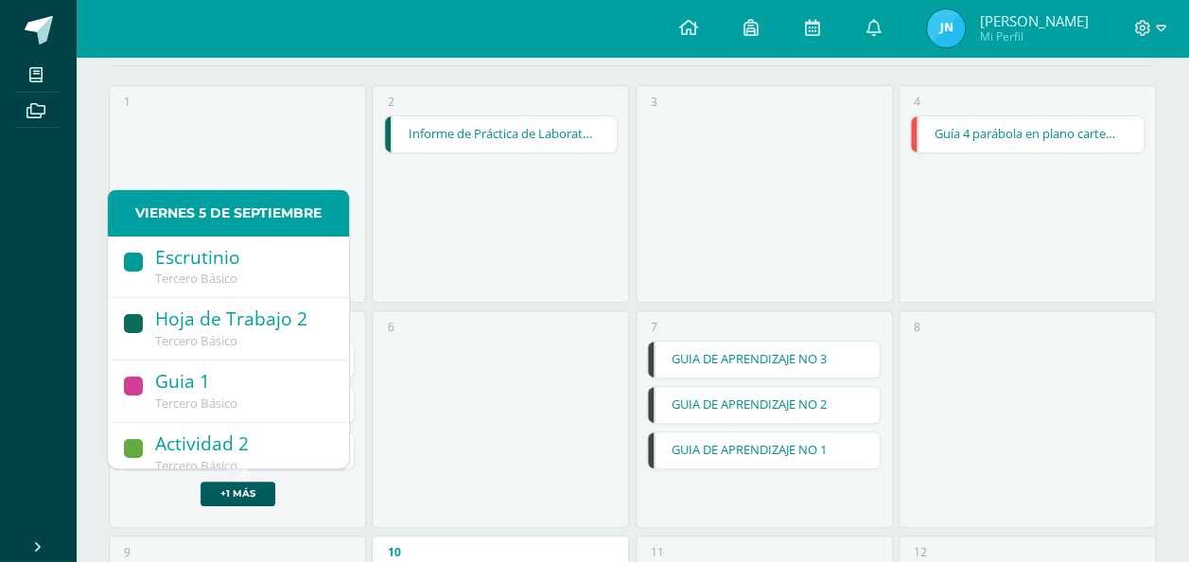
click at [481, 269] on div "2 Informe de Práctica de Laboratorio Informe de Práctica de Laboratorio Ciencia…" at bounding box center [500, 194] width 257 height 218
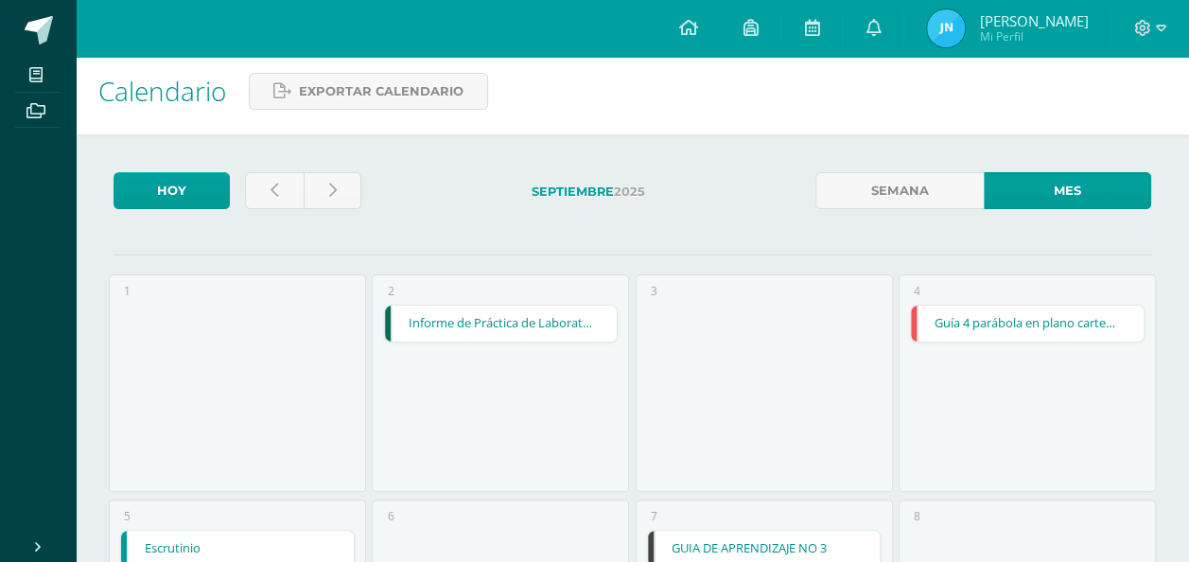
scroll to position [3, 0]
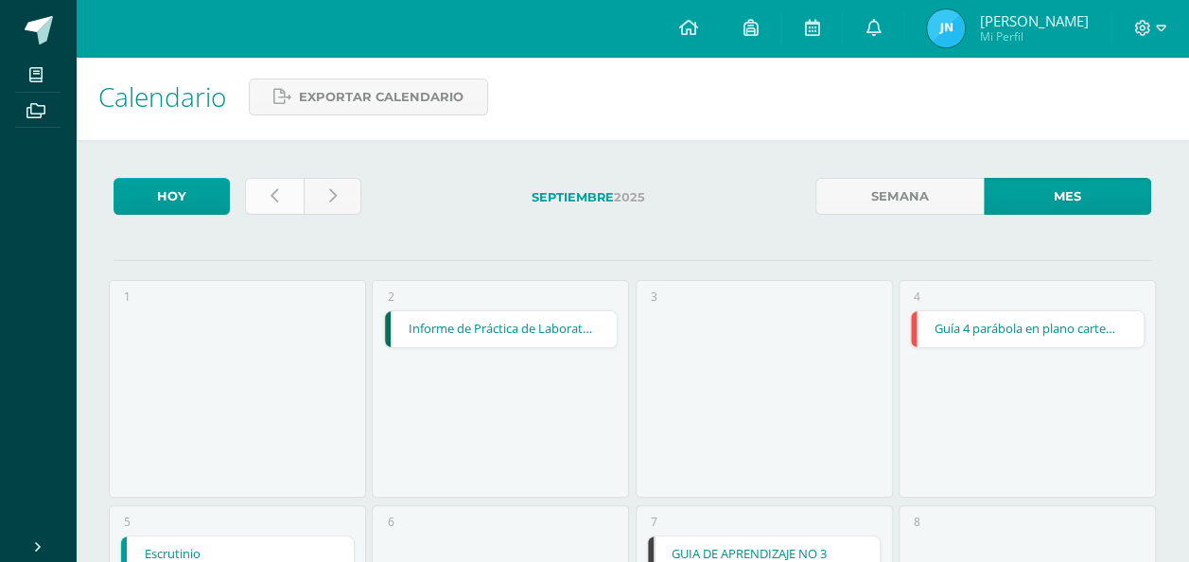
click at [276, 197] on icon at bounding box center [275, 196] width 8 height 16
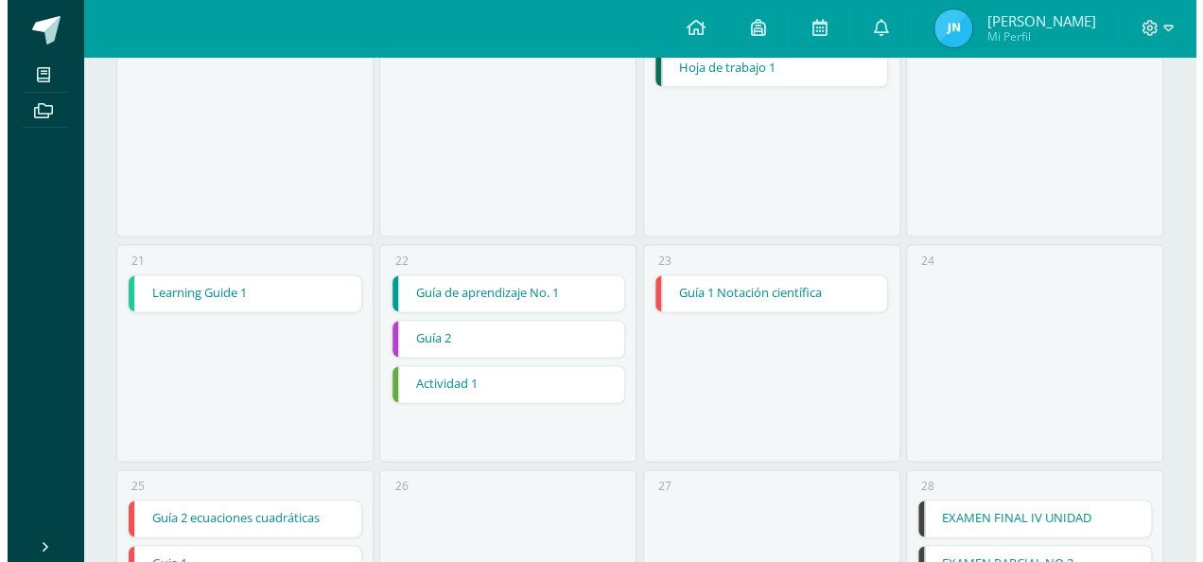
scroll to position [1182, 0]
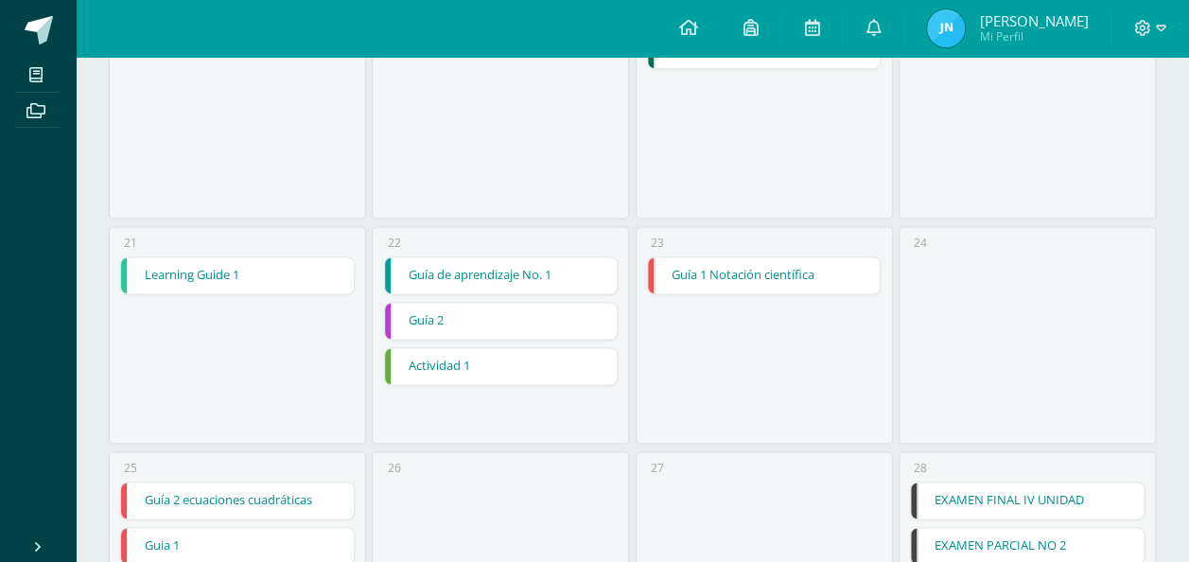
click at [482, 250] on div "22 Guía de aprendizaje No. 1 Guía de aprendizaje No. 1 Educación en la Fe Carga…" at bounding box center [500, 335] width 257 height 218
click at [490, 268] on link "Guía de aprendizaje No. 1" at bounding box center [501, 275] width 233 height 36
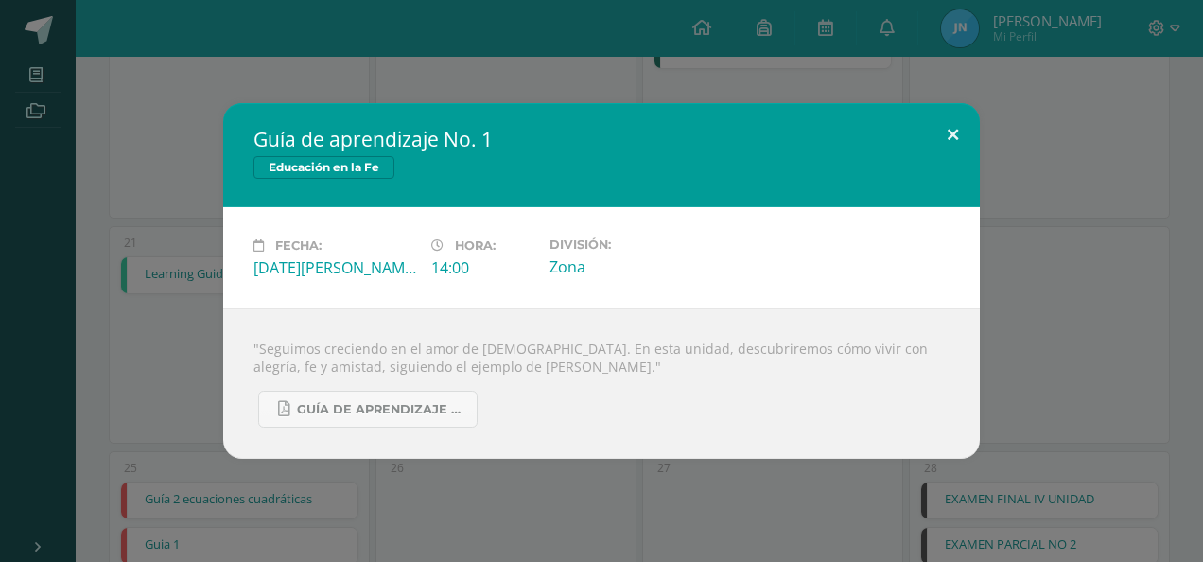
click at [936, 140] on button at bounding box center [953, 135] width 54 height 64
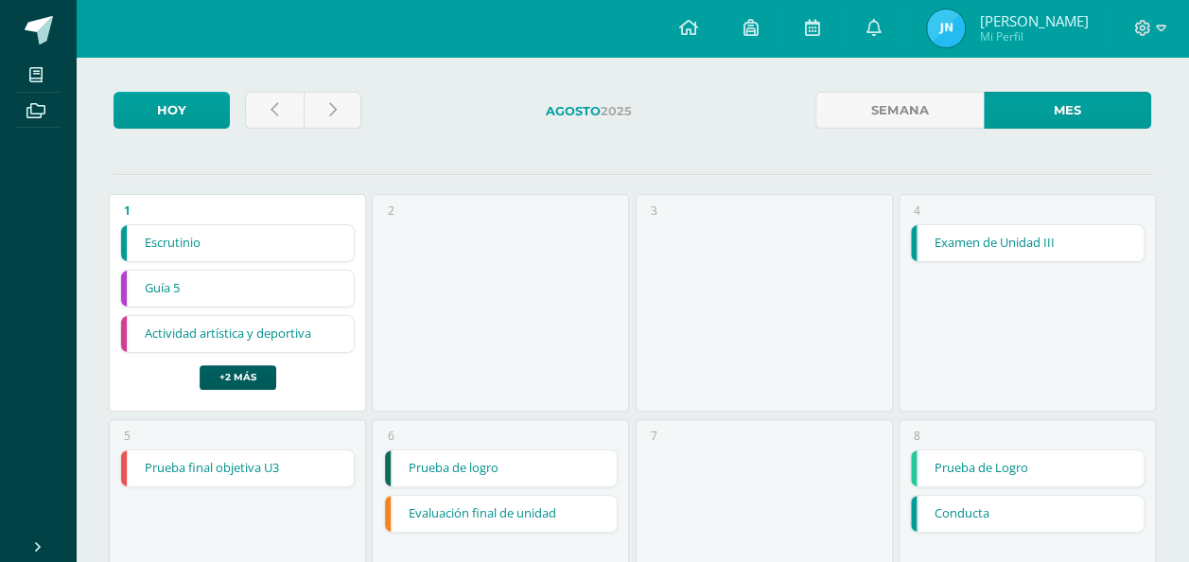
scroll to position [0, 0]
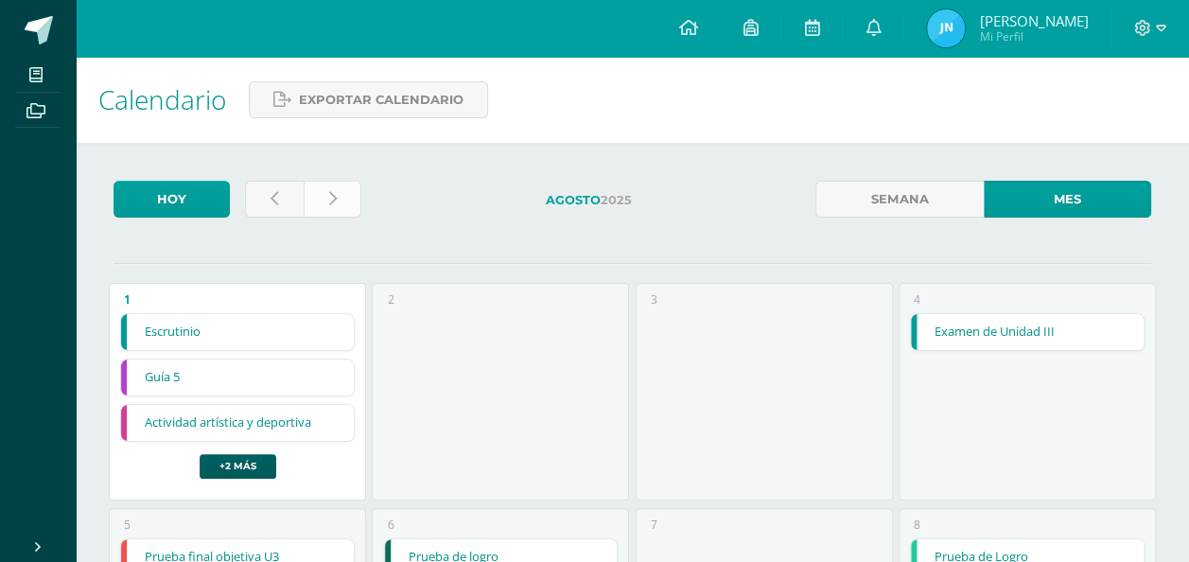
click at [315, 205] on link at bounding box center [333, 199] width 59 height 37
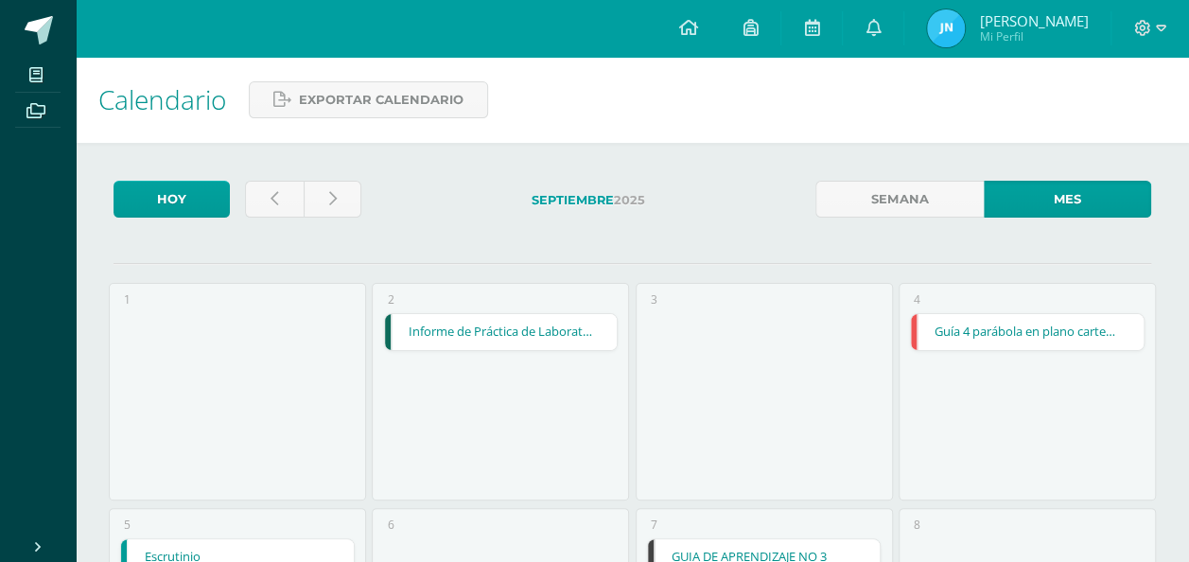
scroll to position [191, 0]
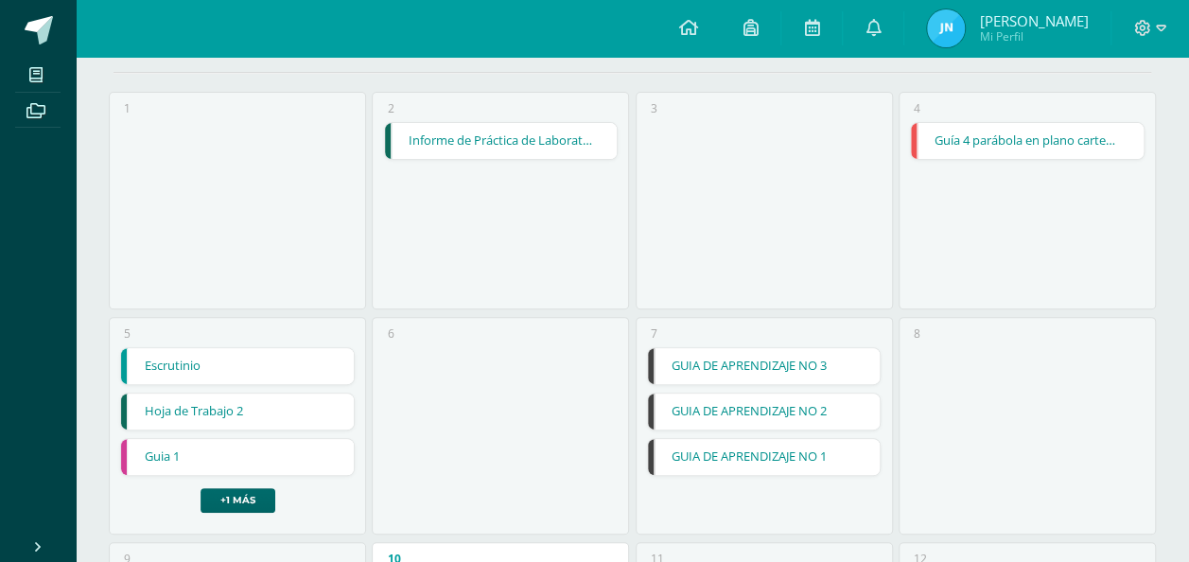
click at [206, 492] on link "+1 más" at bounding box center [238, 500] width 75 height 25
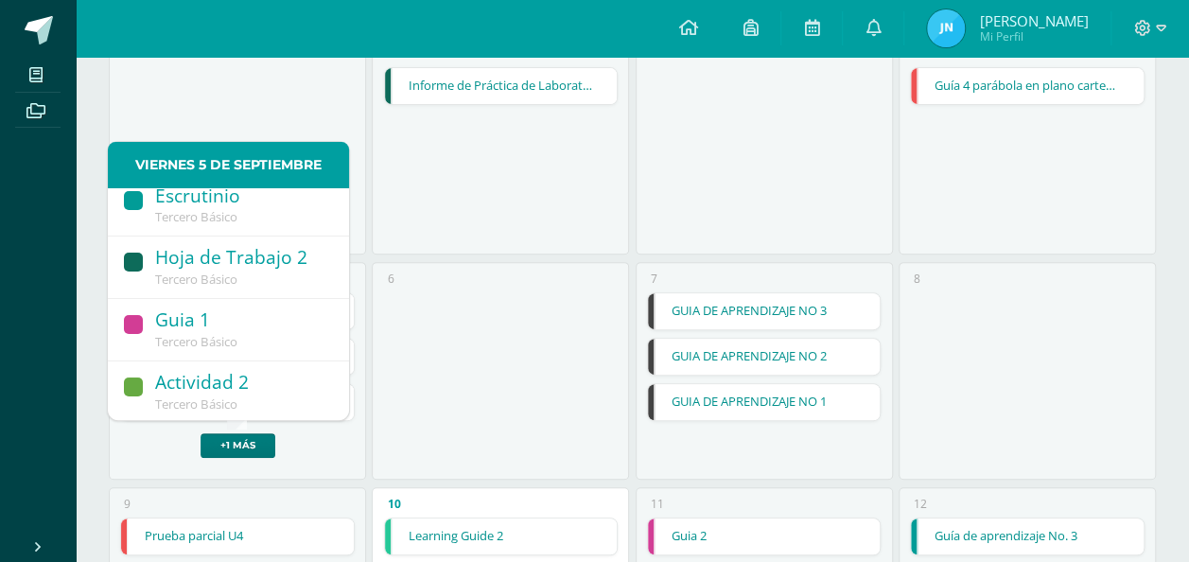
scroll to position [0, 0]
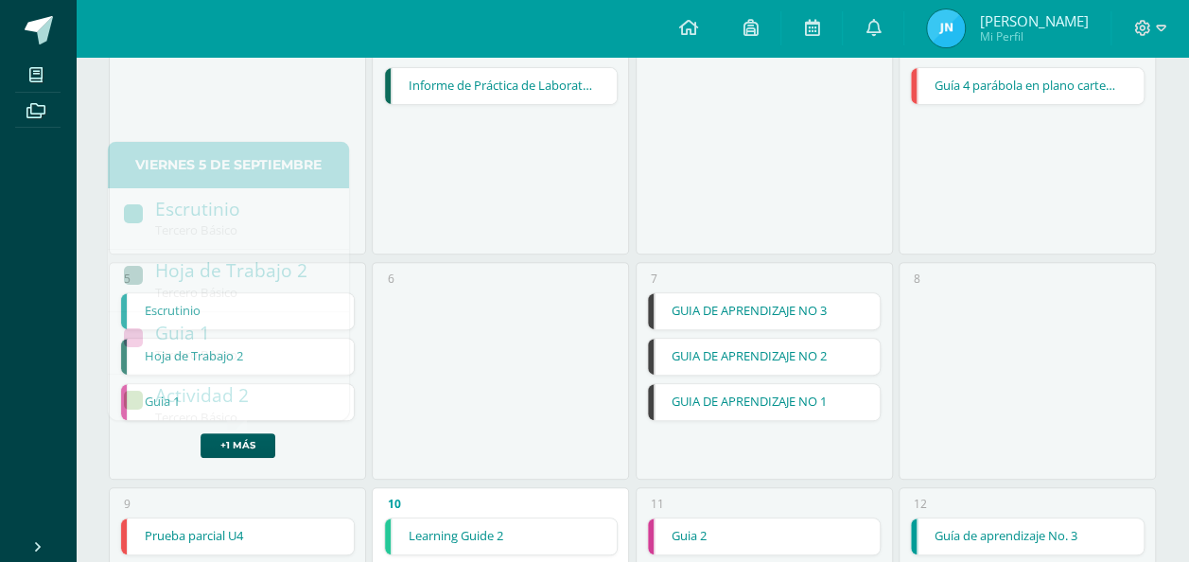
click at [554, 263] on div "6" at bounding box center [500, 371] width 257 height 218
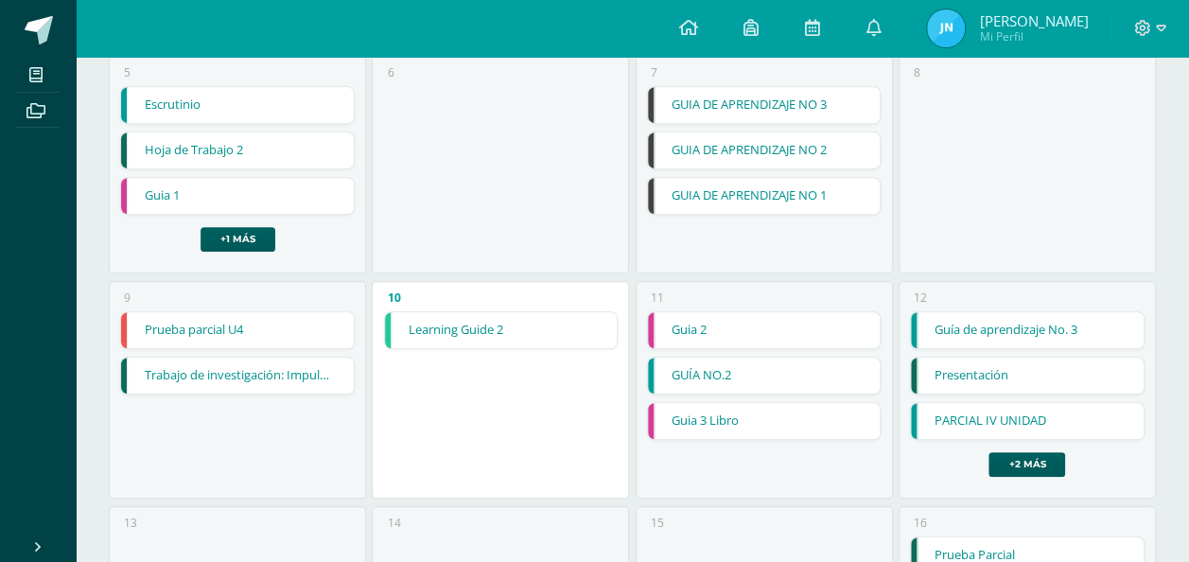
scroll to position [501, 0]
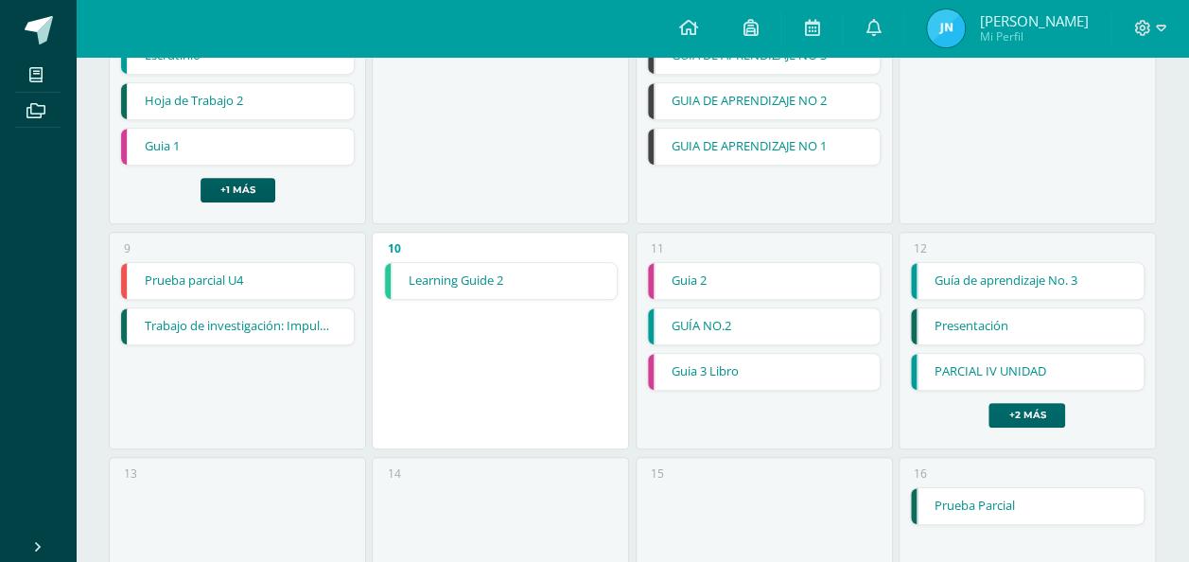
click at [1004, 410] on link "+2 más" at bounding box center [1026, 415] width 77 height 25
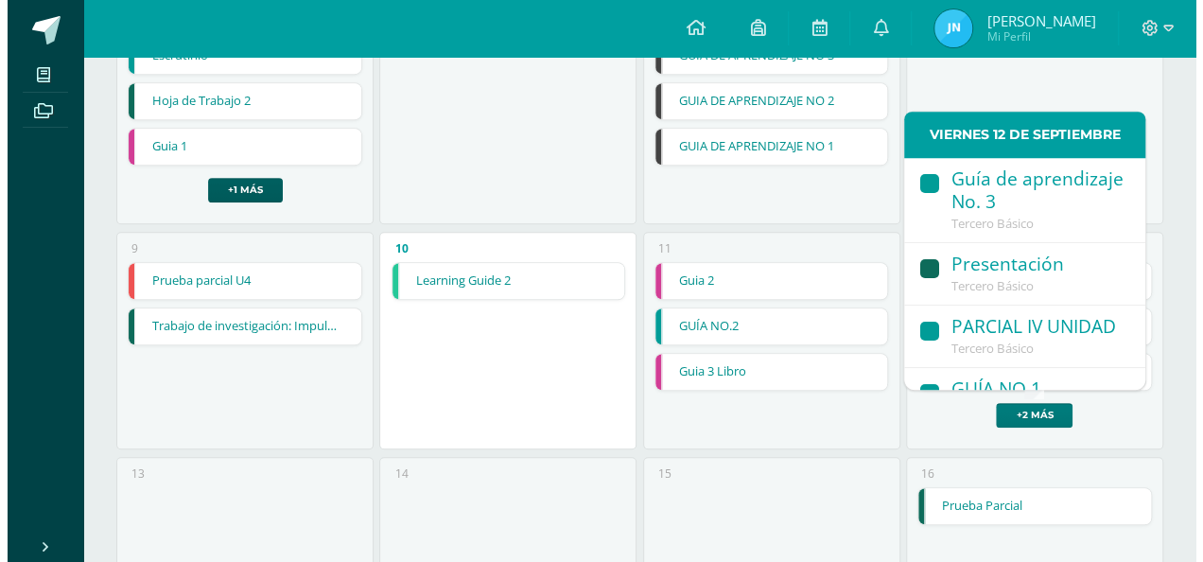
scroll to position [115, 0]
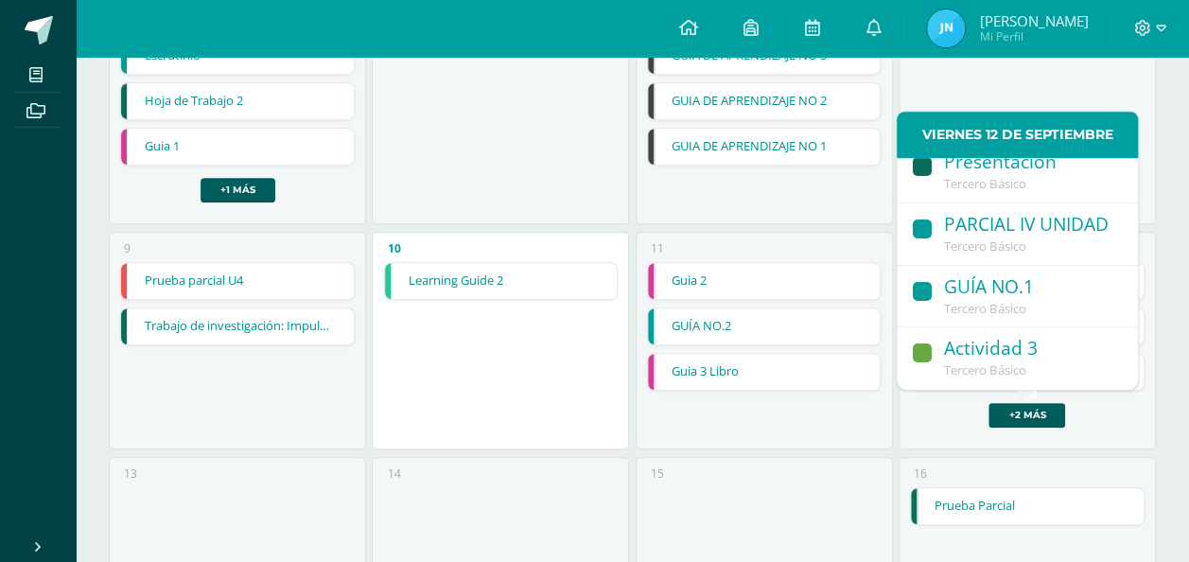
click at [982, 292] on div "GUÍA NO.1" at bounding box center [1031, 288] width 175 height 26
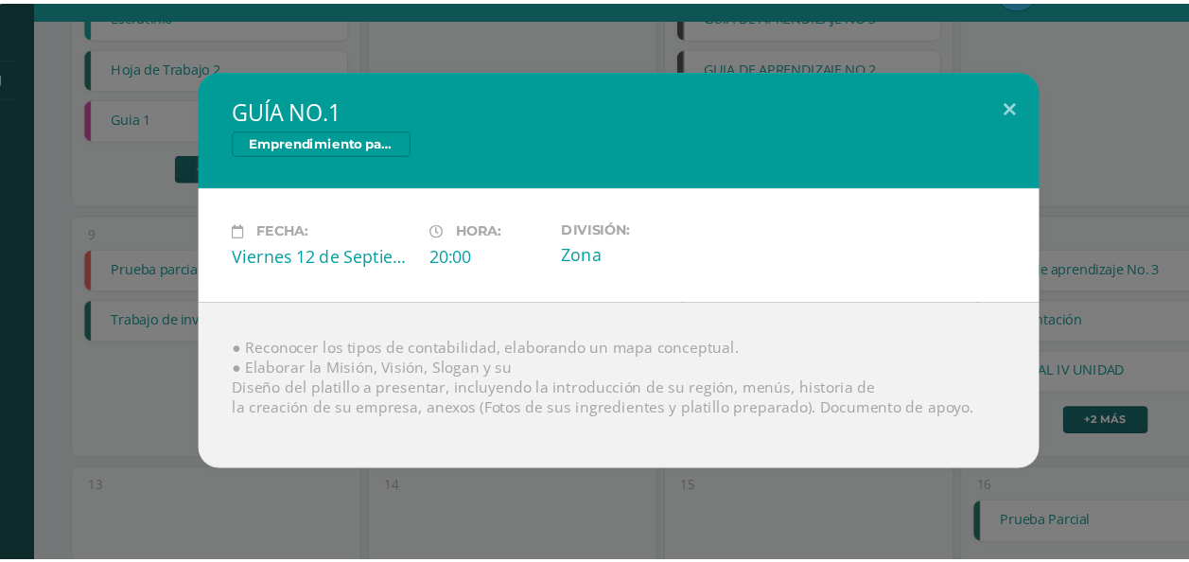
scroll to position [501, 0]
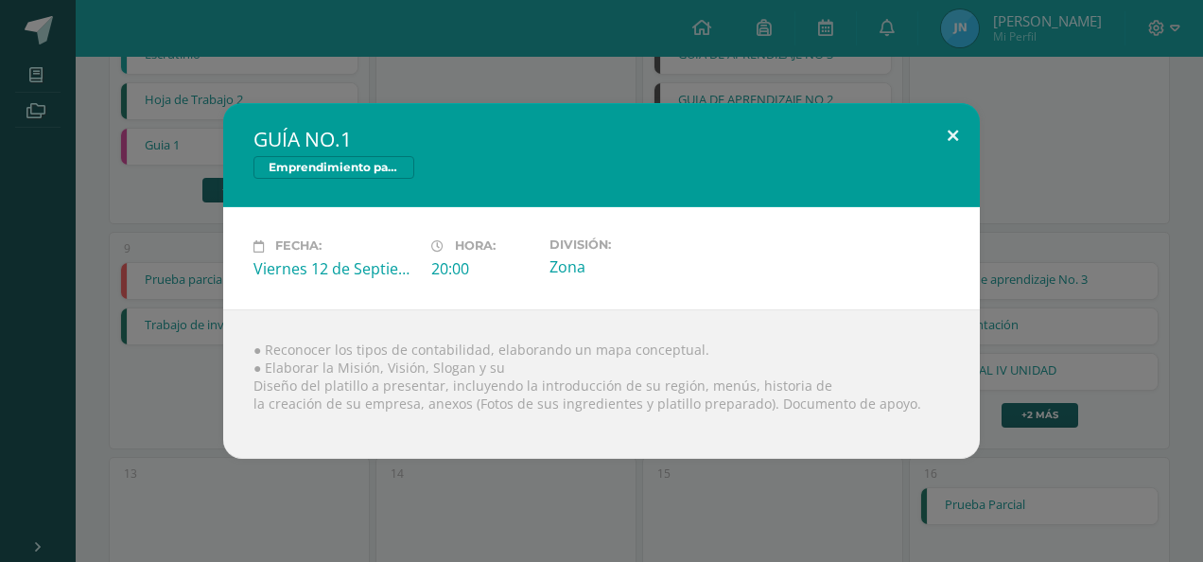
click at [947, 135] on button at bounding box center [953, 135] width 54 height 64
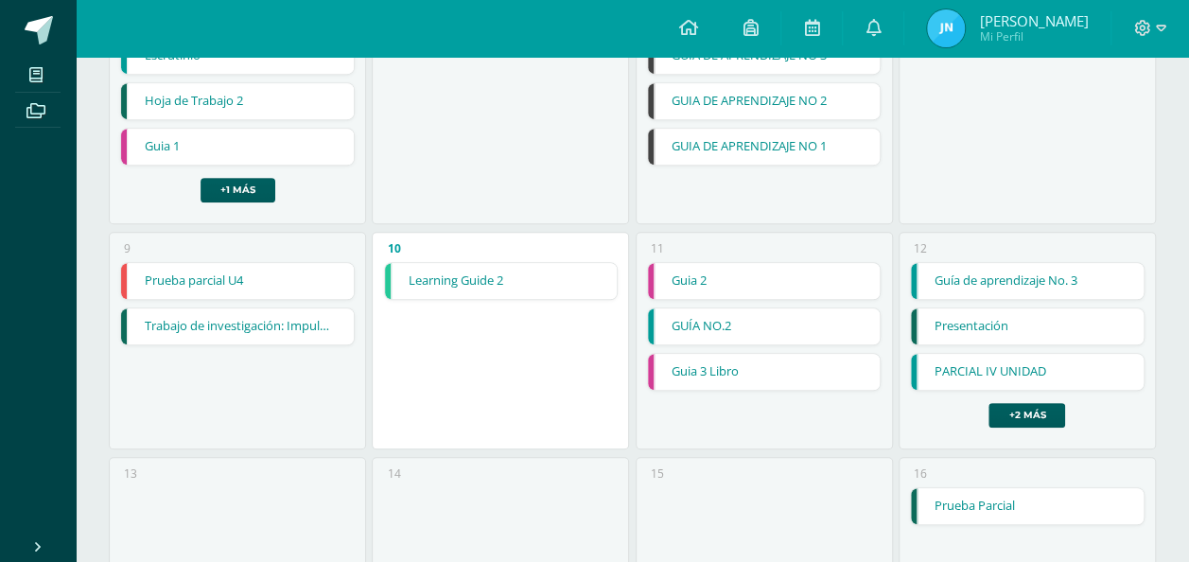
click at [706, 322] on link "GUÍA NO.2" at bounding box center [764, 326] width 233 height 36
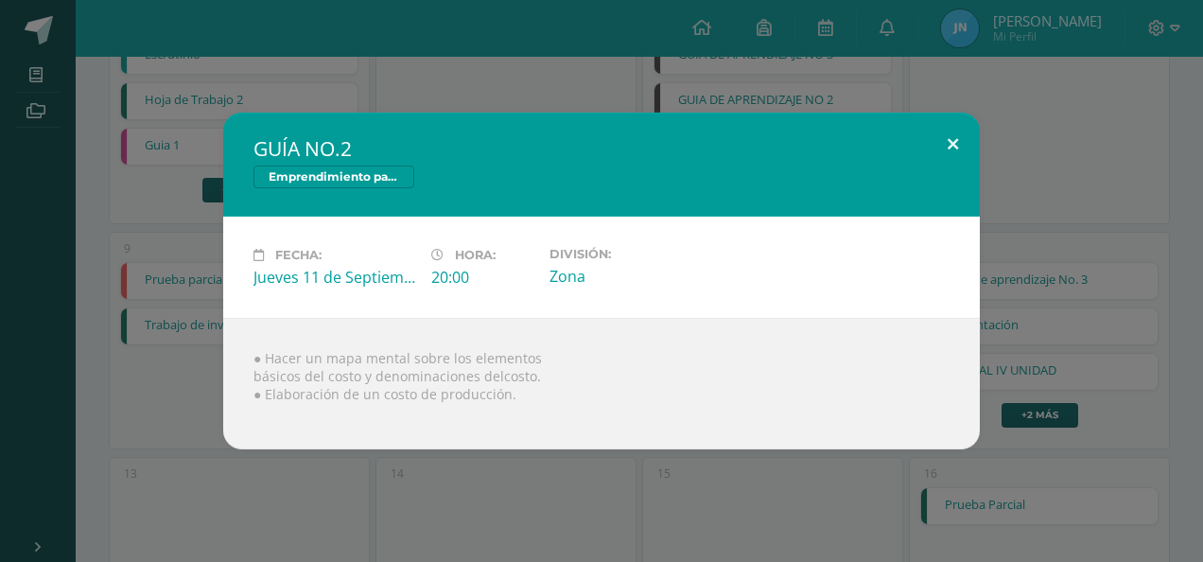
click at [953, 159] on button at bounding box center [953, 145] width 54 height 64
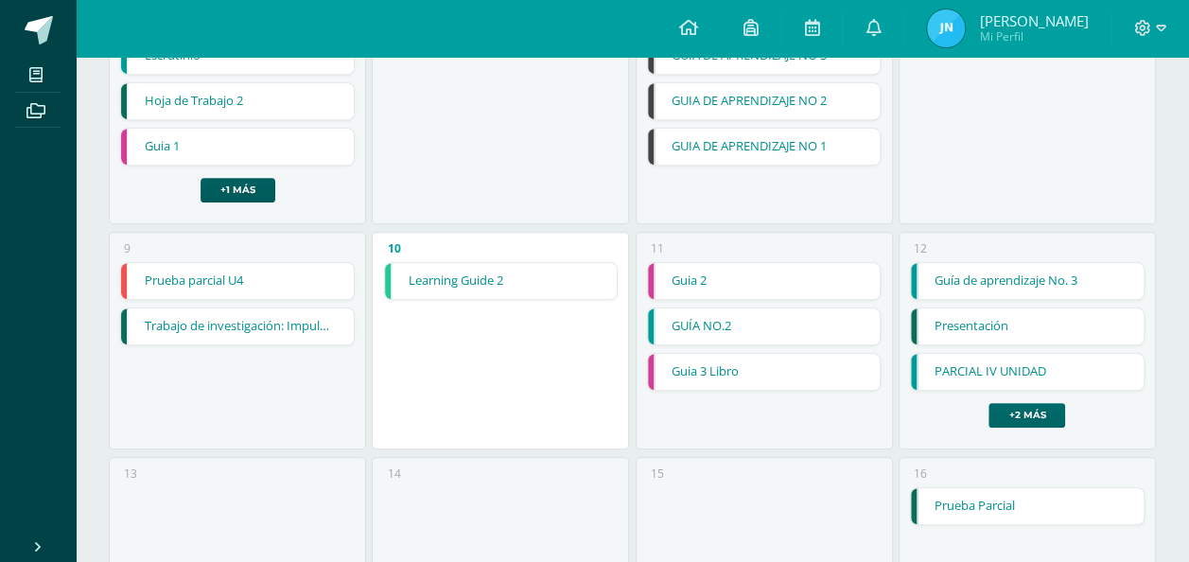
click at [1025, 418] on link "+2 más" at bounding box center [1026, 415] width 77 height 25
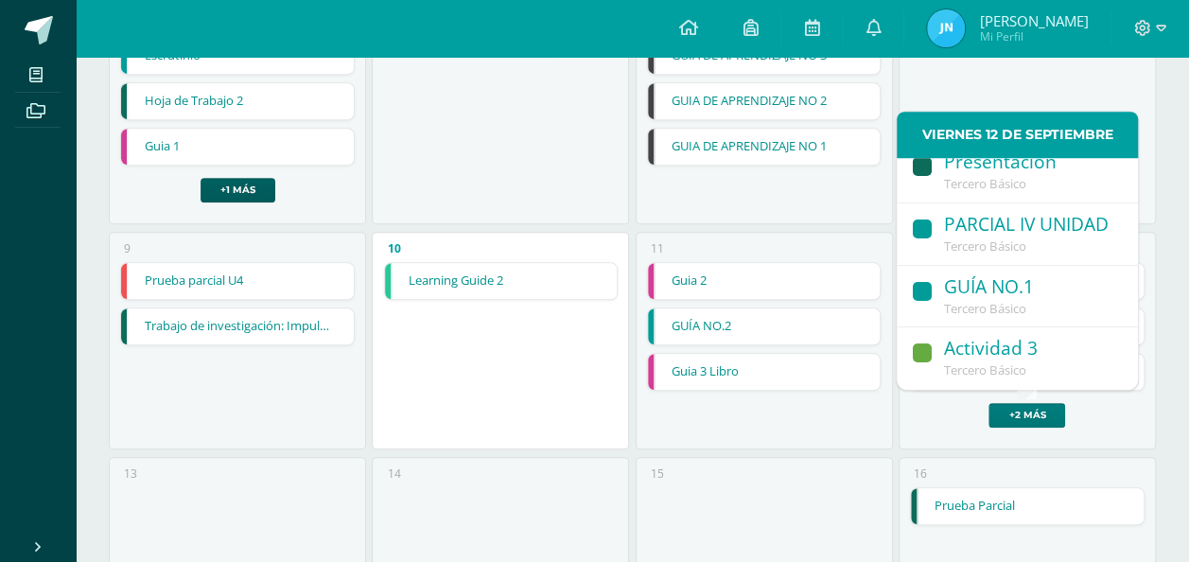
scroll to position [122, 0]
click at [965, 295] on div "GUÍA NO.1" at bounding box center [1031, 288] width 175 height 26
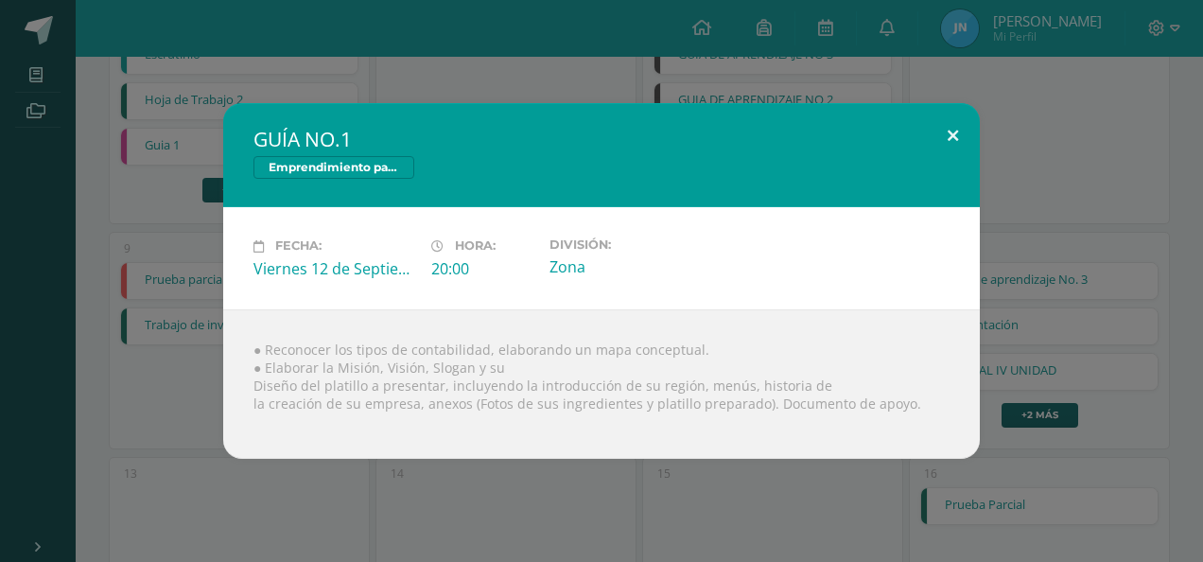
drag, startPoint x: 951, startPoint y: 135, endPoint x: 927, endPoint y: 144, distance: 25.1
click at [951, 135] on button at bounding box center [953, 135] width 54 height 64
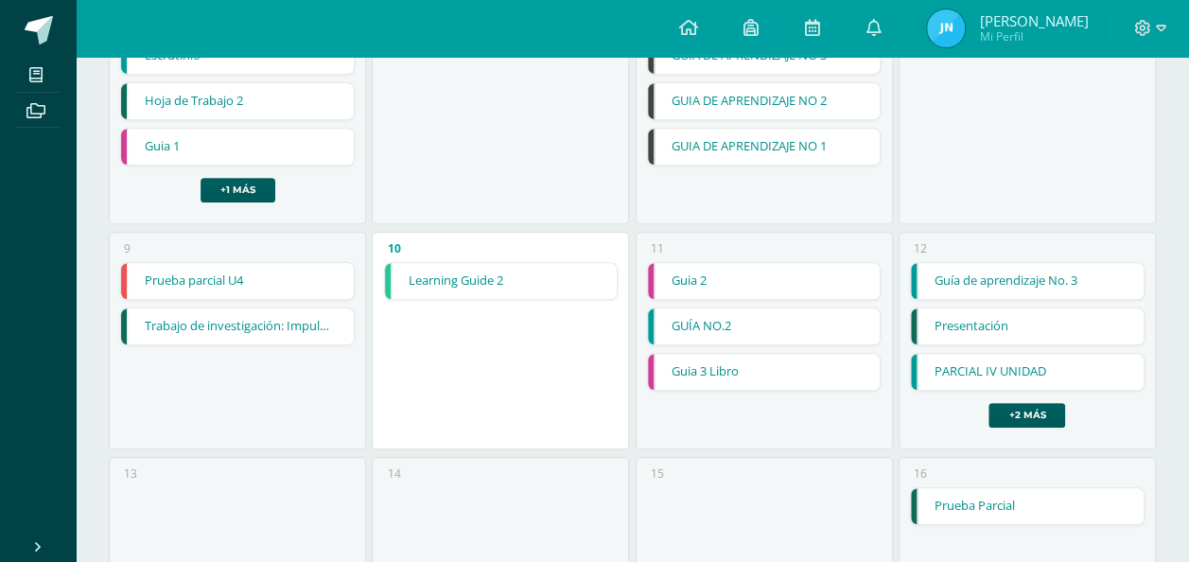
click at [988, 407] on div "Guía de aprendizaje No. 3 Guía de aprendizaje No. 3 Educación en la Fe Cargando…" at bounding box center [1027, 345] width 235 height 166
click at [997, 409] on link "+2 más" at bounding box center [1026, 415] width 77 height 25
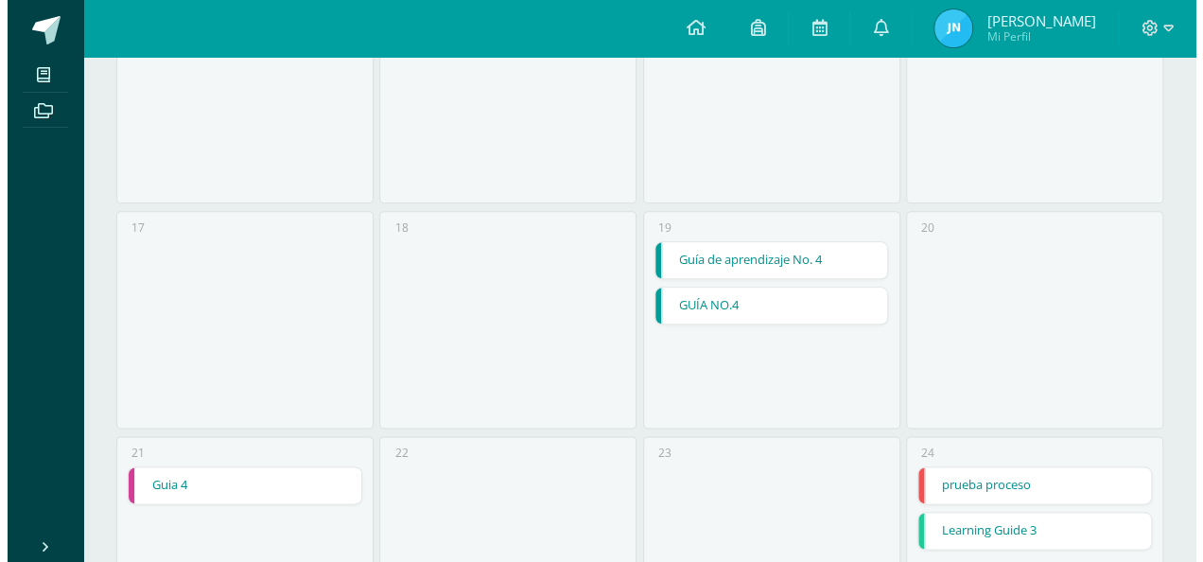
scroll to position [974, 0]
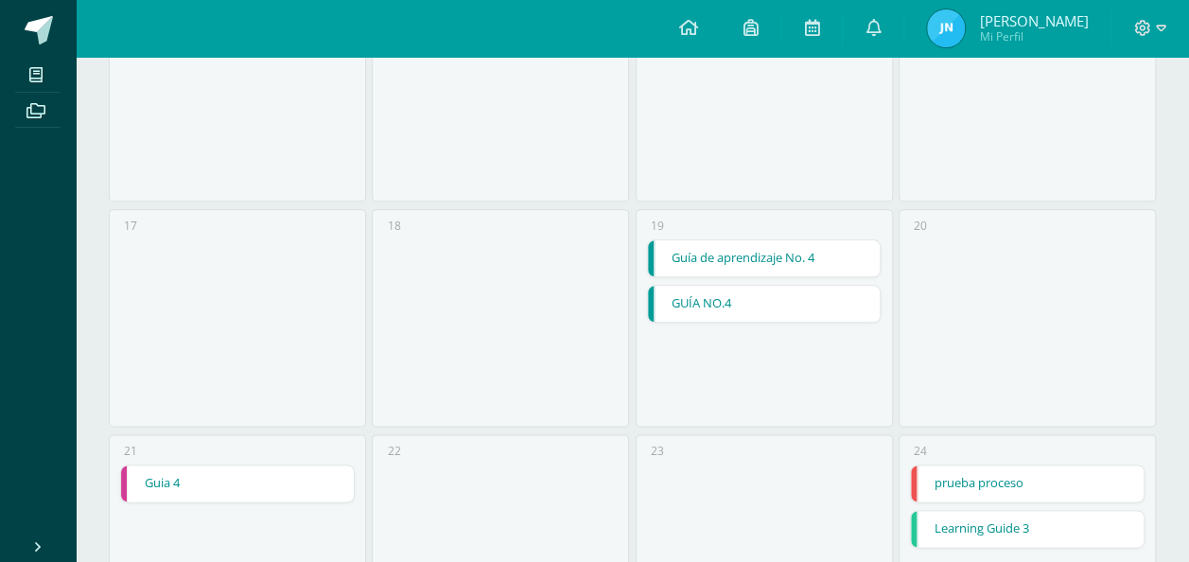
click at [739, 269] on link "Guía de aprendizaje No. 4" at bounding box center [764, 258] width 233 height 36
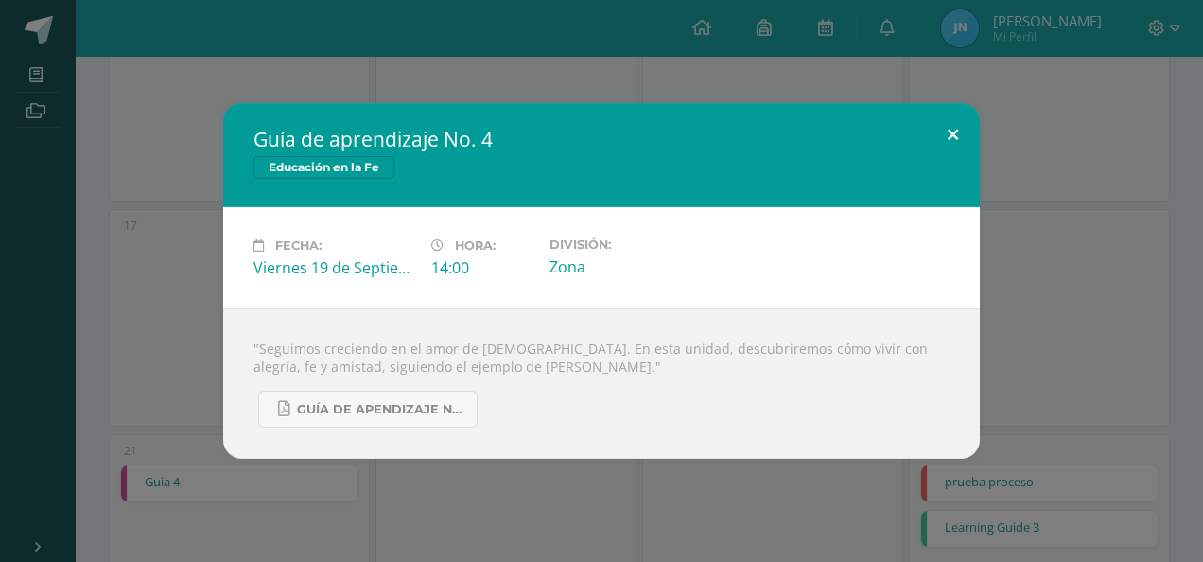
click at [930, 157] on button at bounding box center [953, 135] width 54 height 64
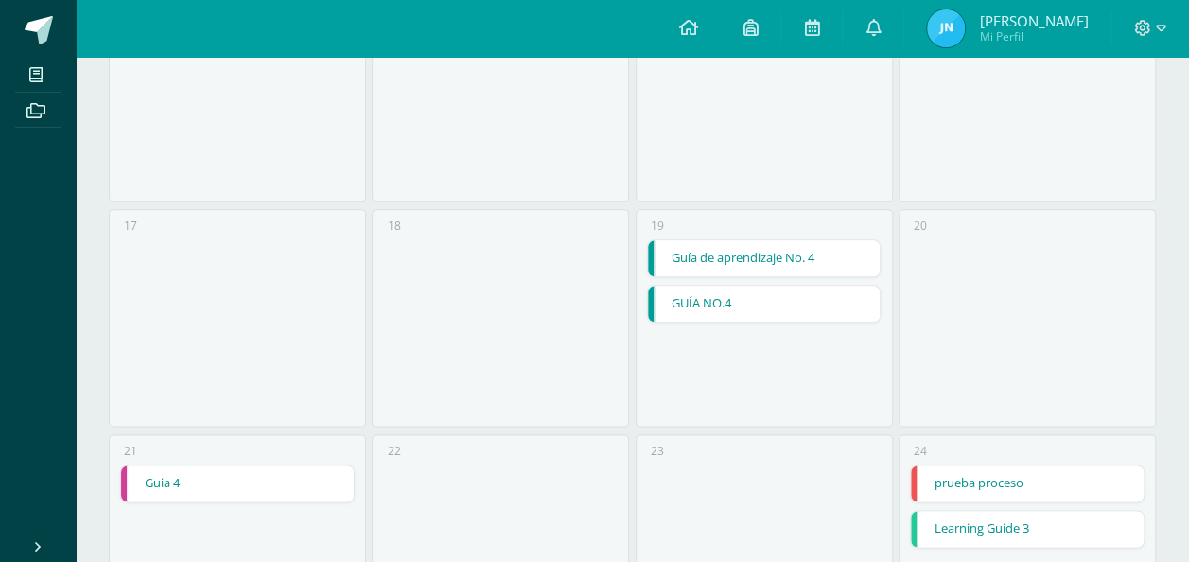
click at [736, 294] on link "GUÍA NO.4" at bounding box center [764, 304] width 233 height 36
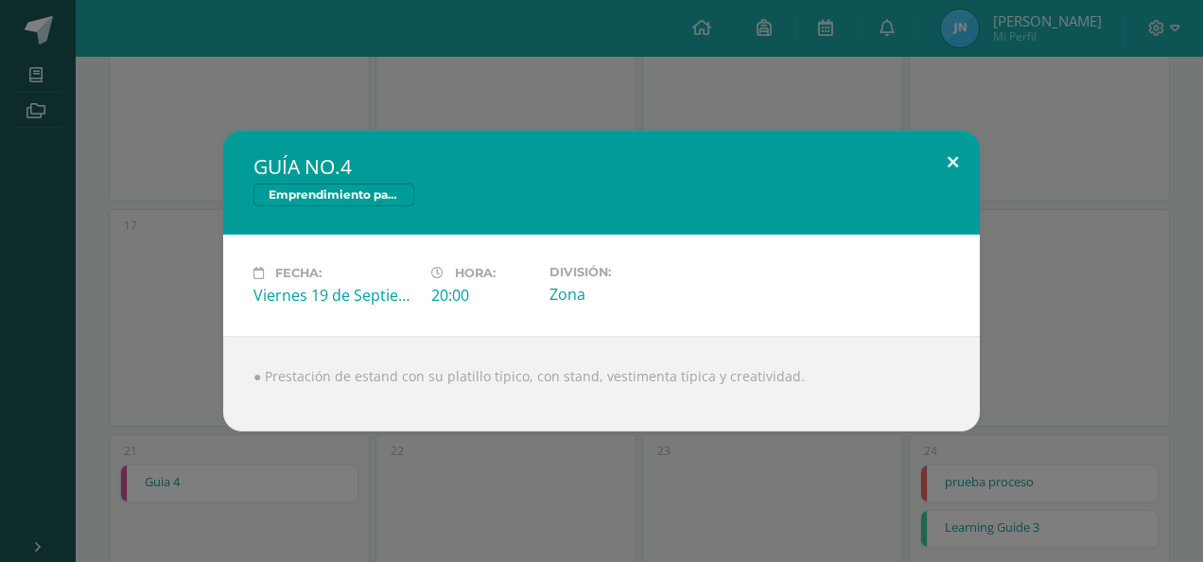
click at [952, 178] on button at bounding box center [953, 163] width 54 height 64
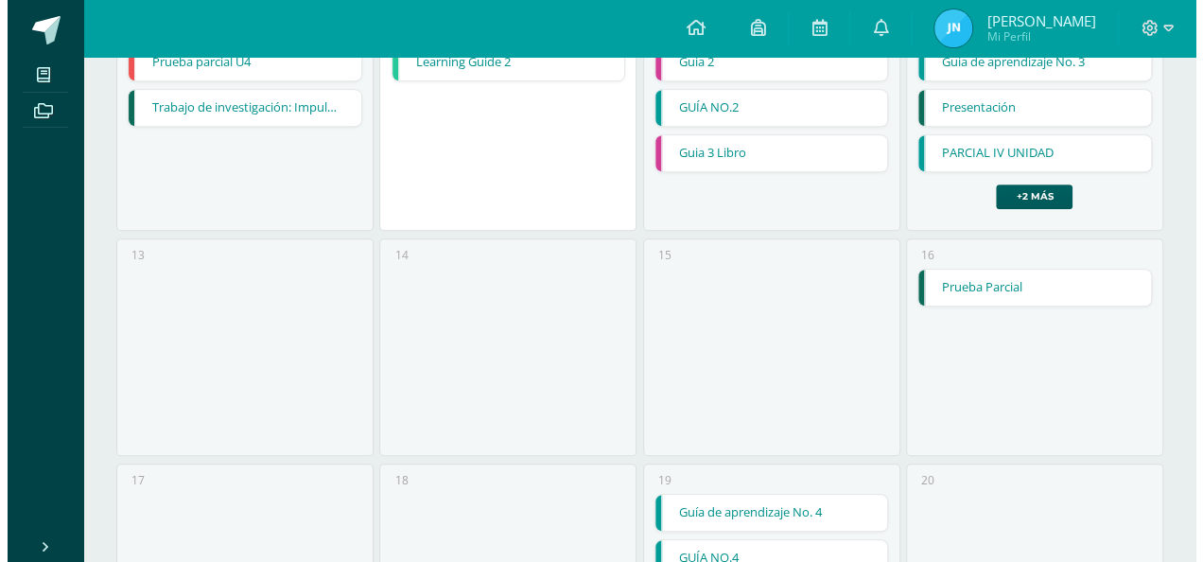
scroll to position [596, 0]
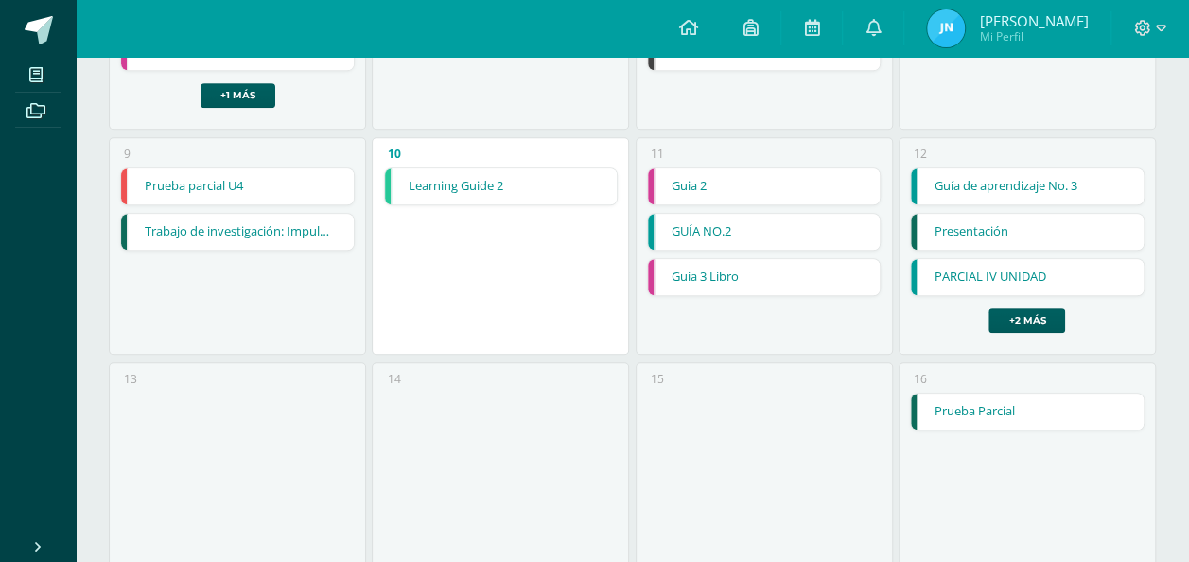
click at [1031, 183] on link "Guía de aprendizaje No. 3" at bounding box center [1027, 186] width 233 height 36
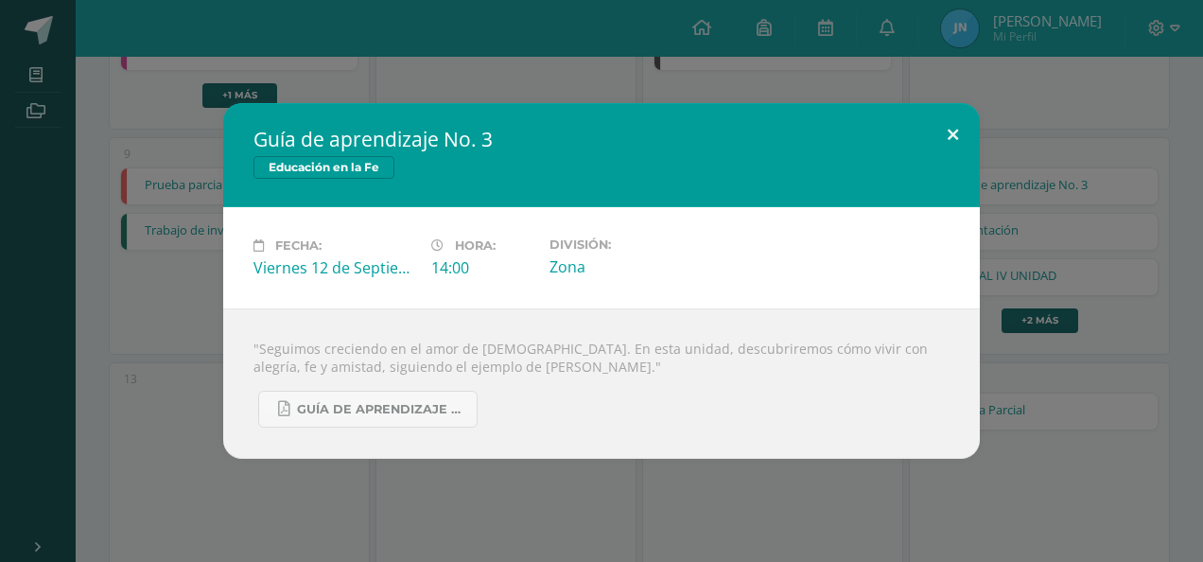
click at [936, 153] on button at bounding box center [953, 135] width 54 height 64
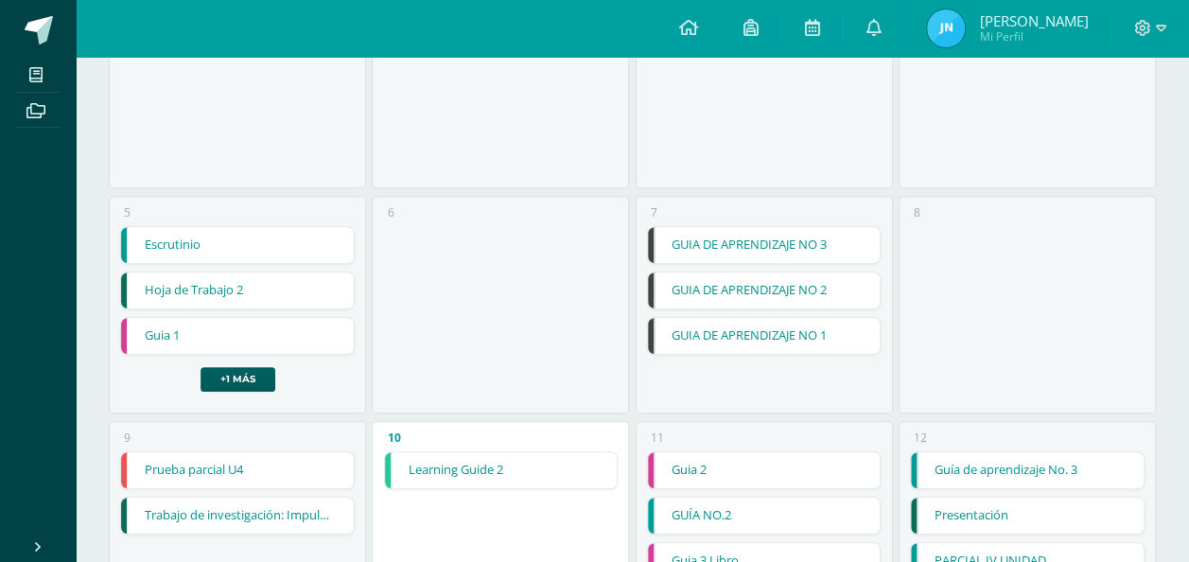
scroll to position [218, 0]
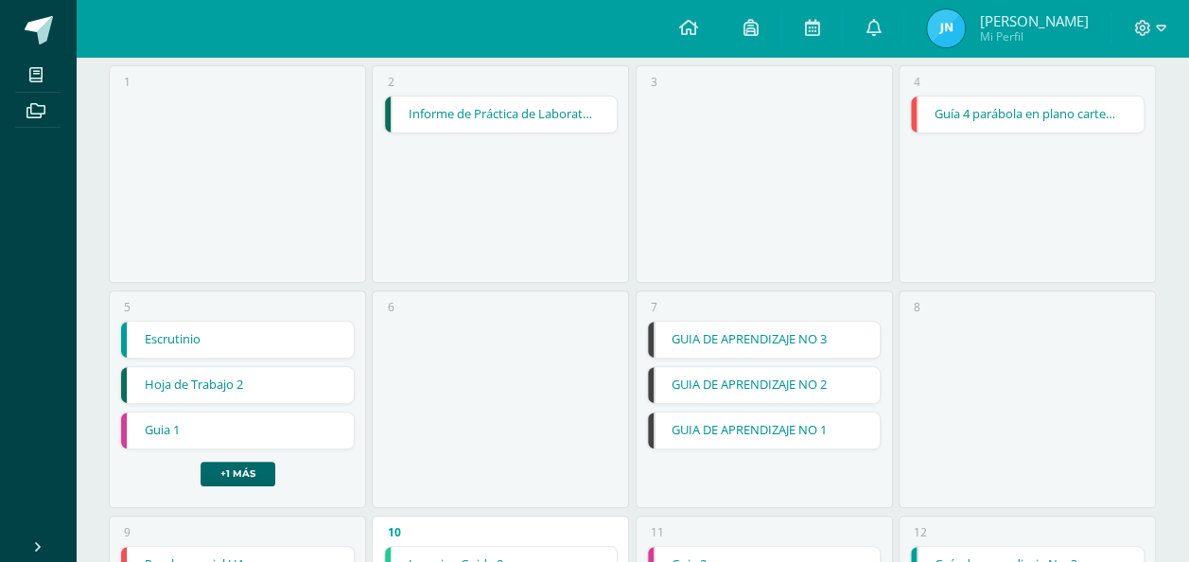
click at [242, 473] on link "+1 más" at bounding box center [238, 474] width 75 height 25
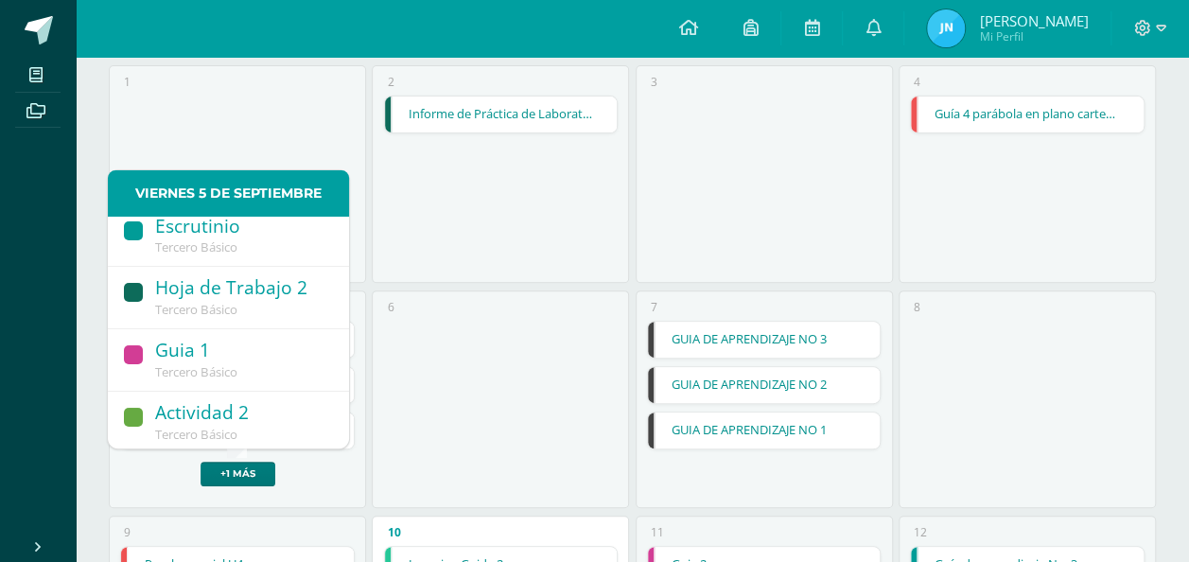
scroll to position [13, 0]
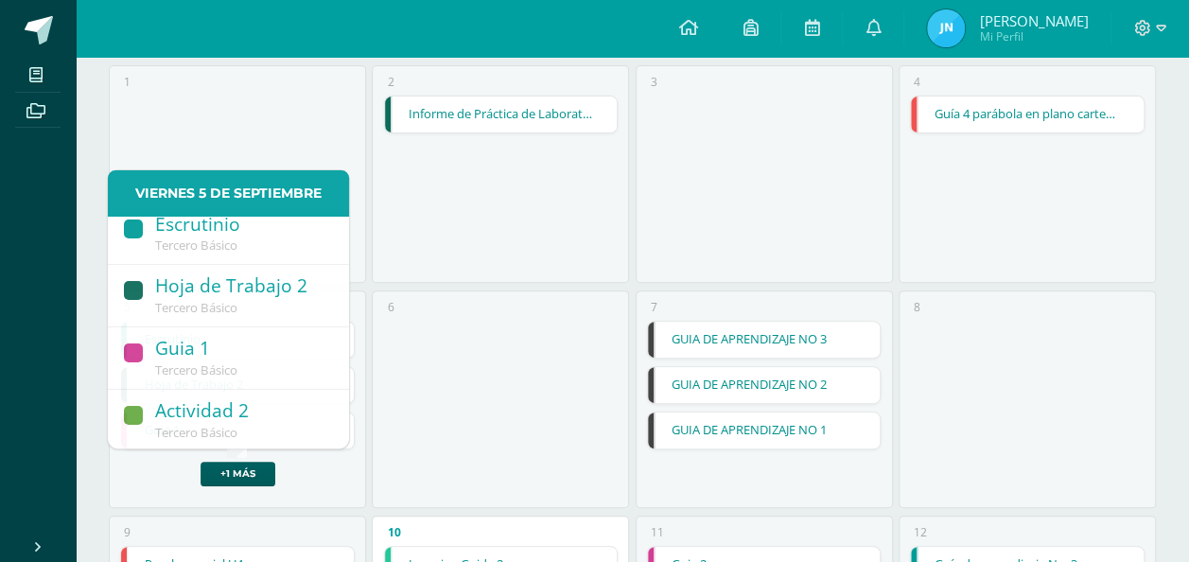
click at [517, 342] on div "6" at bounding box center [500, 399] width 257 height 218
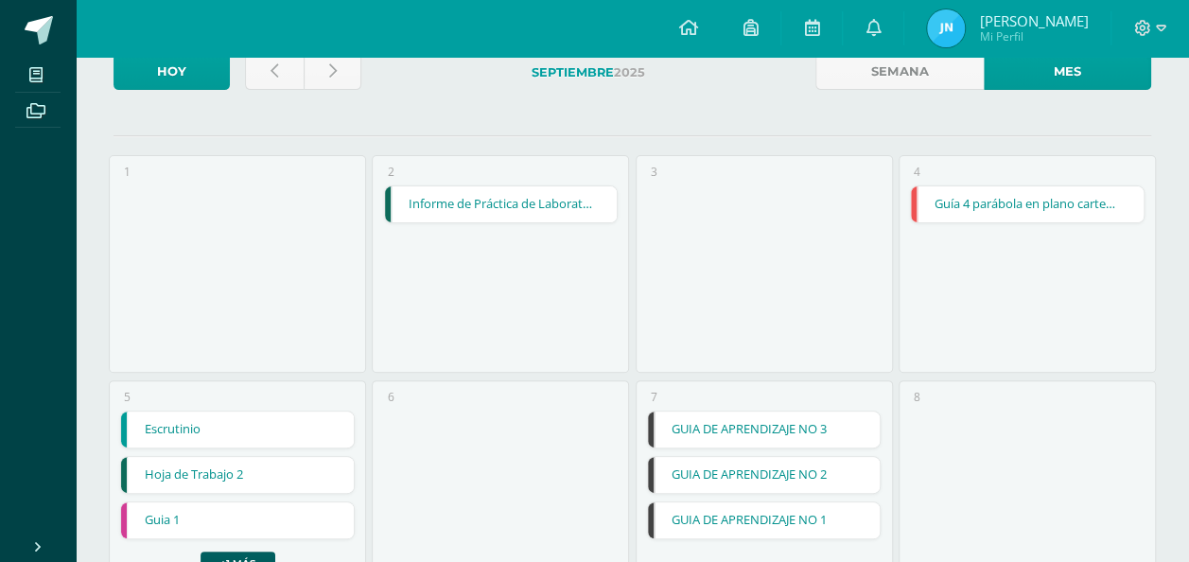
scroll to position [0, 0]
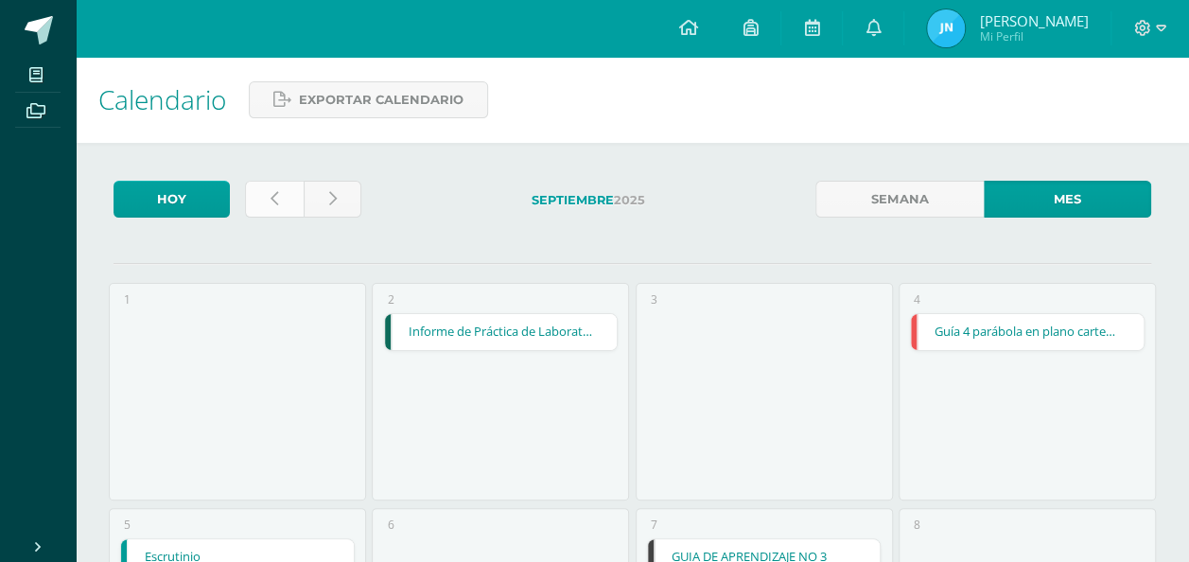
click at [276, 202] on icon at bounding box center [275, 199] width 8 height 16
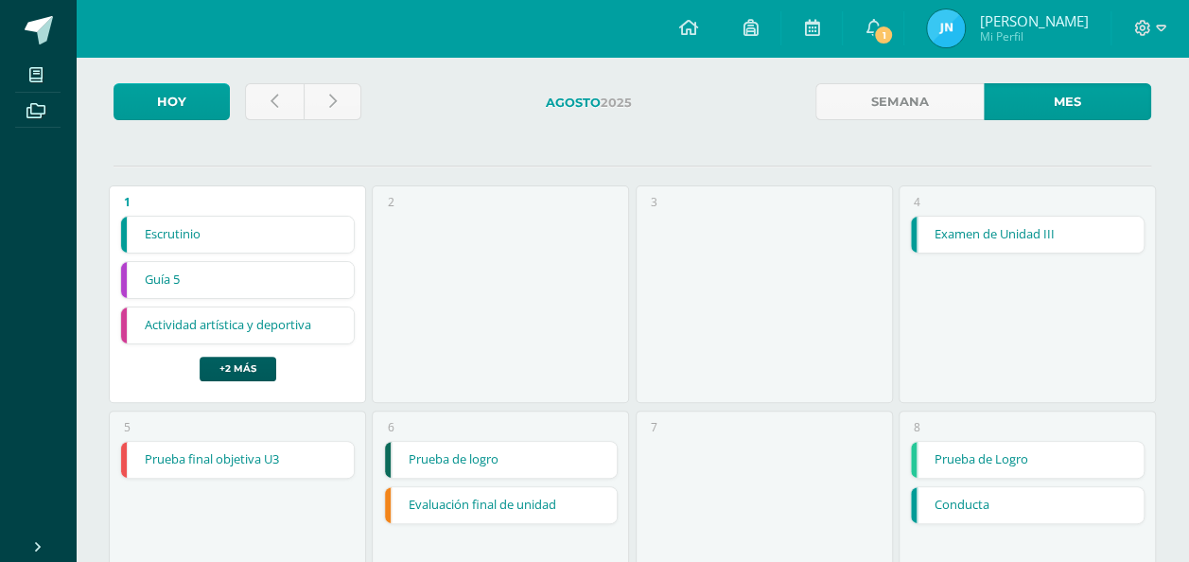
scroll to position [119, 0]
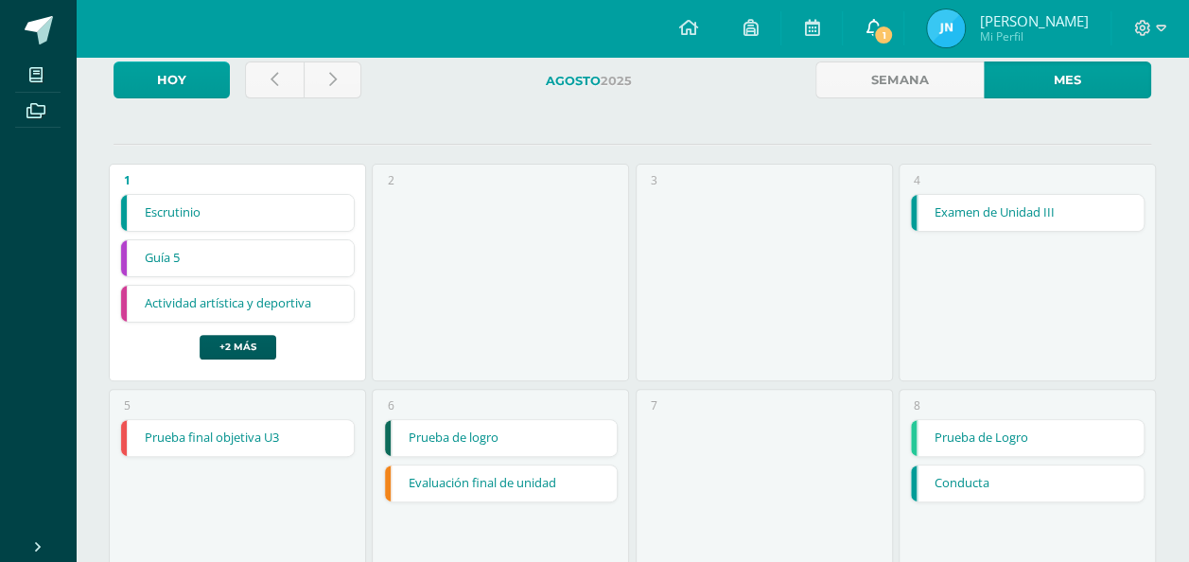
click at [881, 36] on span at bounding box center [873, 28] width 15 height 21
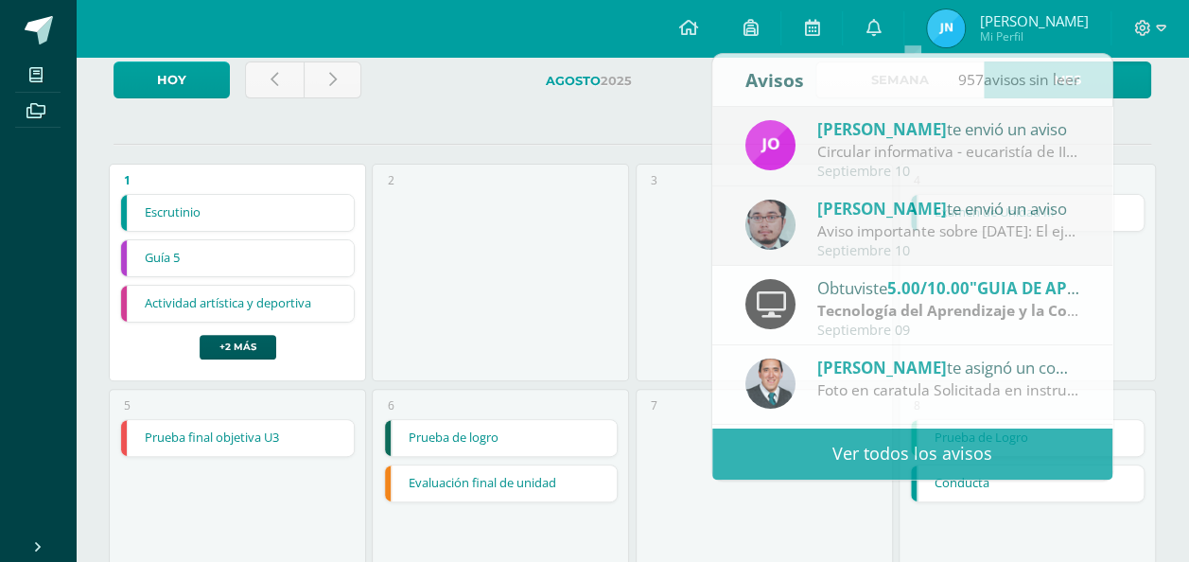
click at [641, 168] on div "3" at bounding box center [764, 273] width 257 height 218
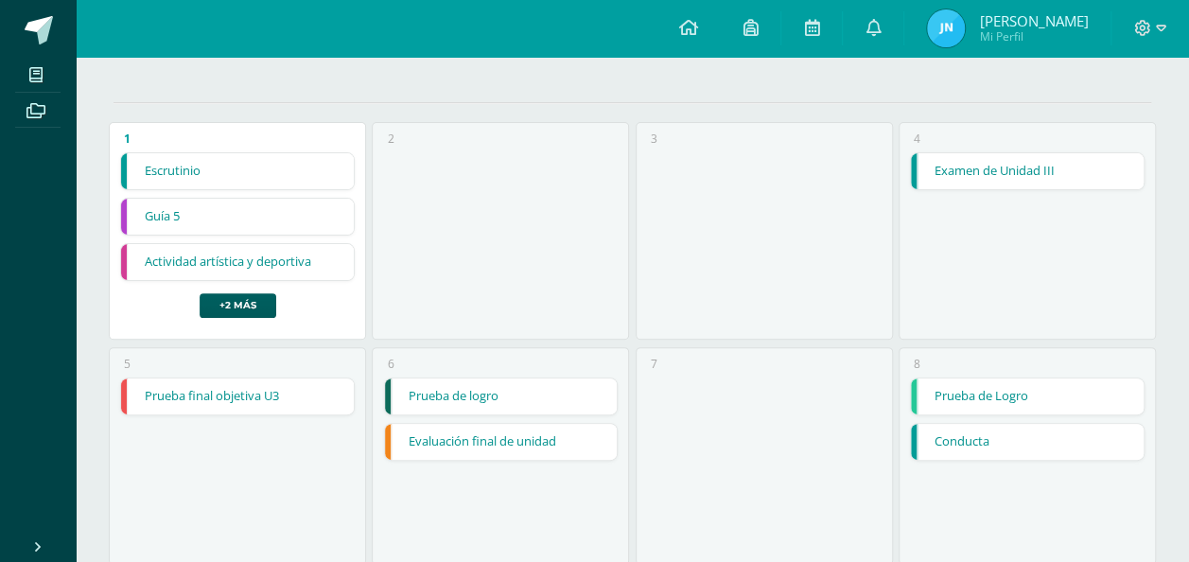
scroll to position [305, 0]
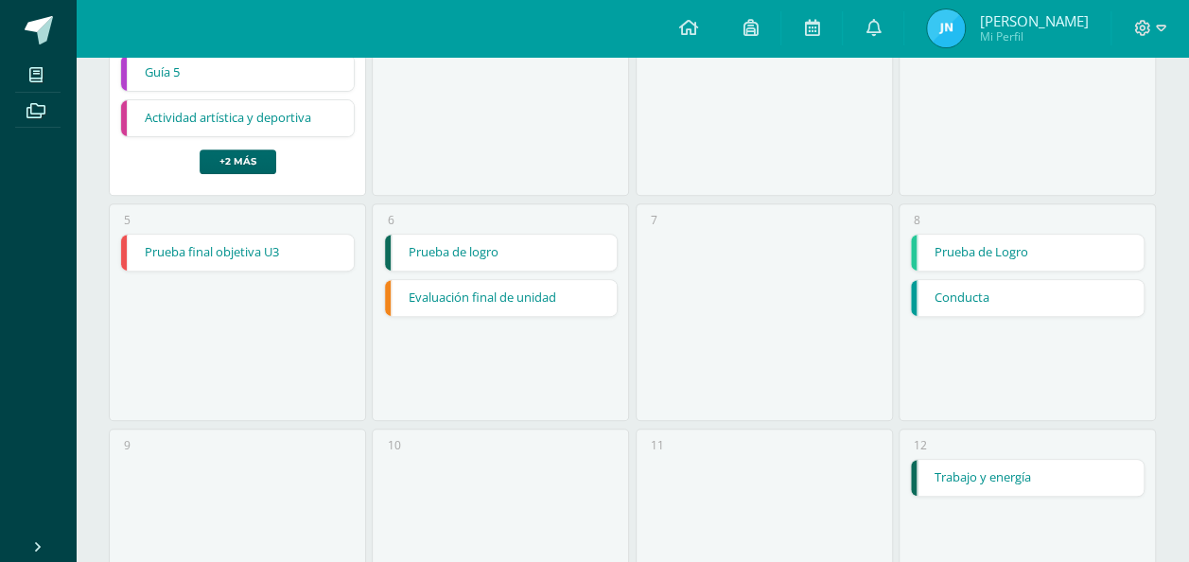
click at [250, 154] on link "+2 más" at bounding box center [238, 161] width 77 height 25
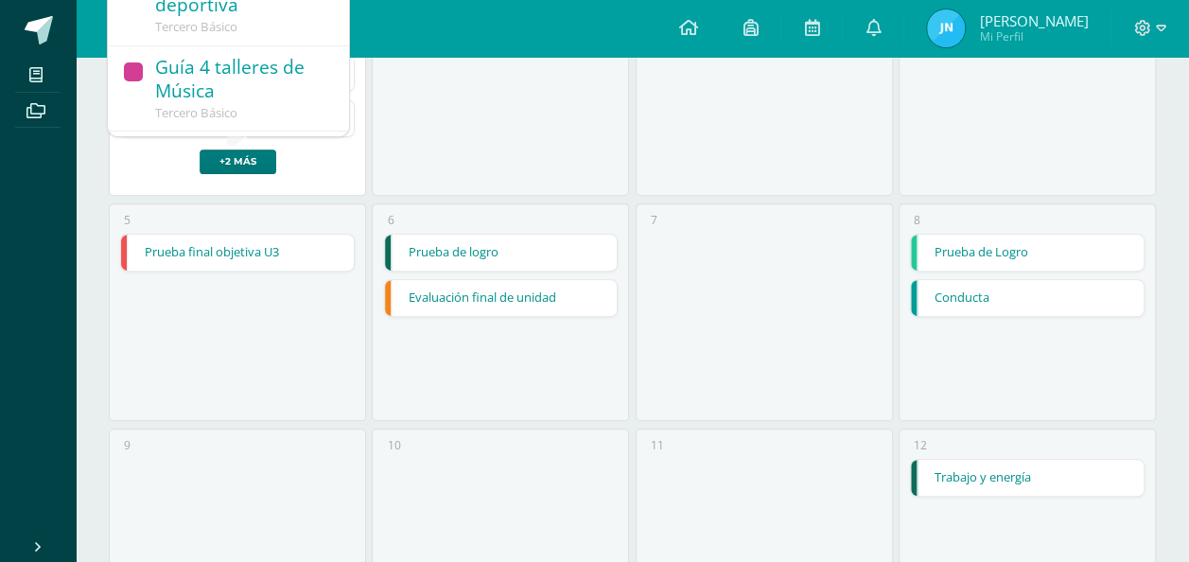
scroll to position [122, 0]
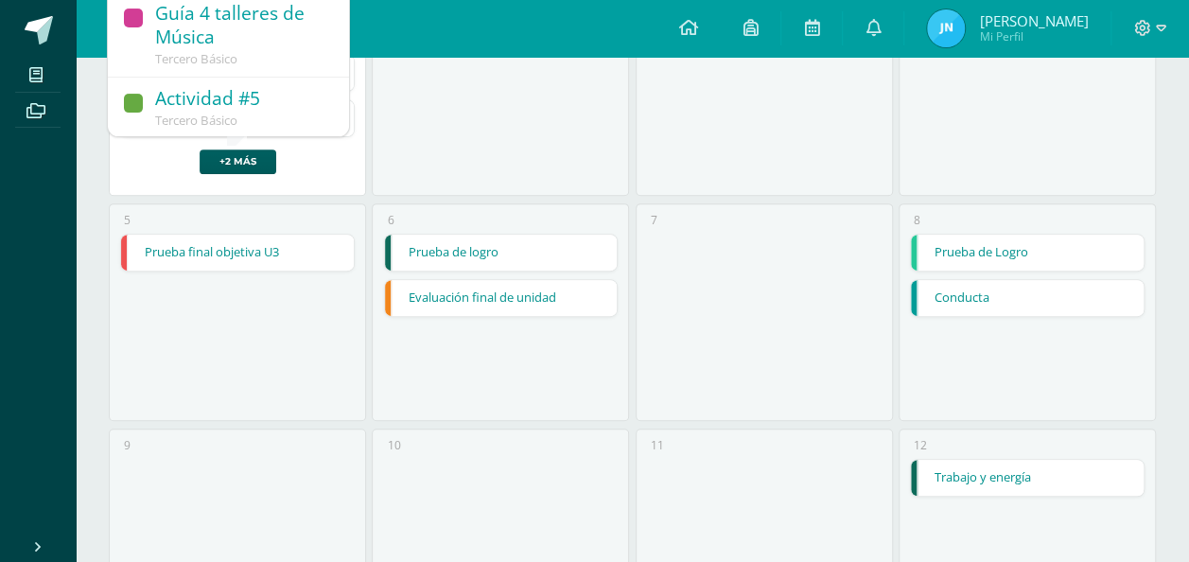
click at [626, 141] on div "2" at bounding box center [500, 87] width 257 height 218
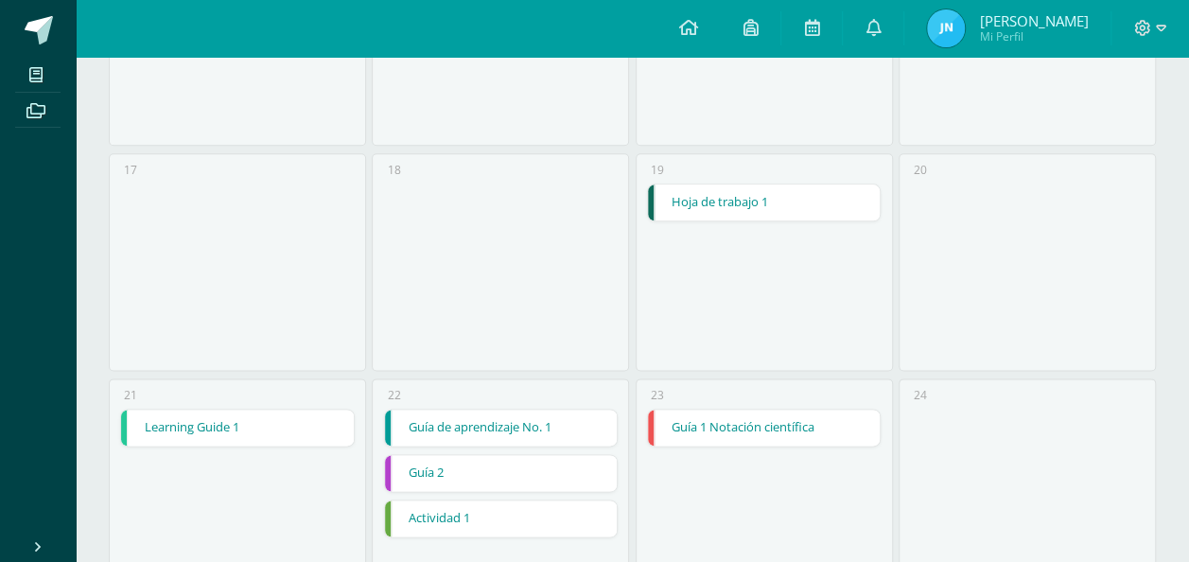
scroll to position [1098, 0]
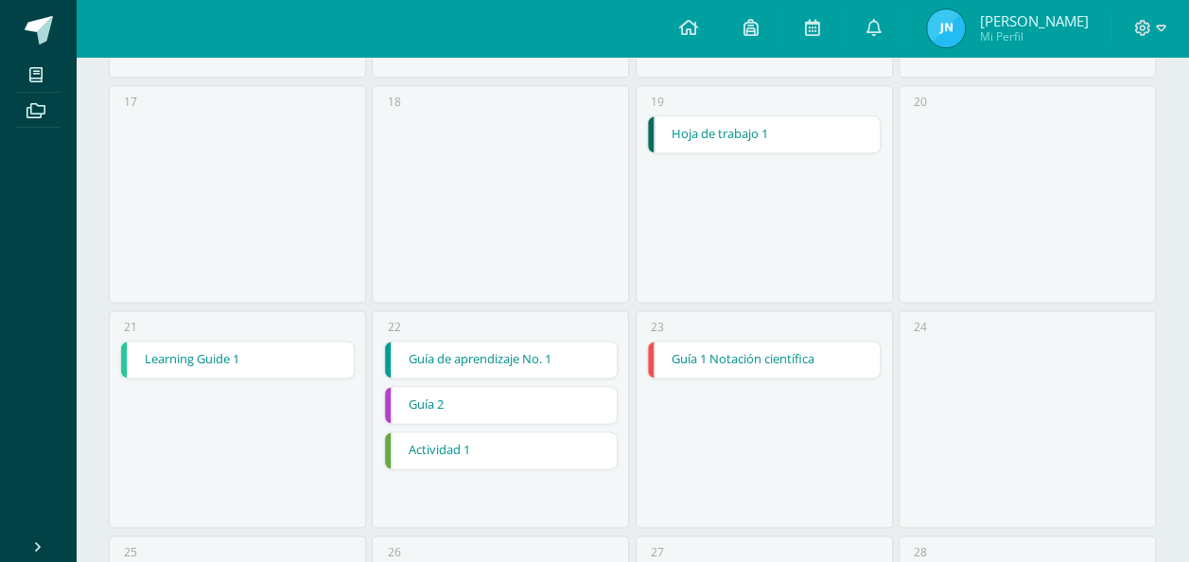
click at [509, 346] on link "Guía de aprendizaje No. 1" at bounding box center [501, 359] width 233 height 36
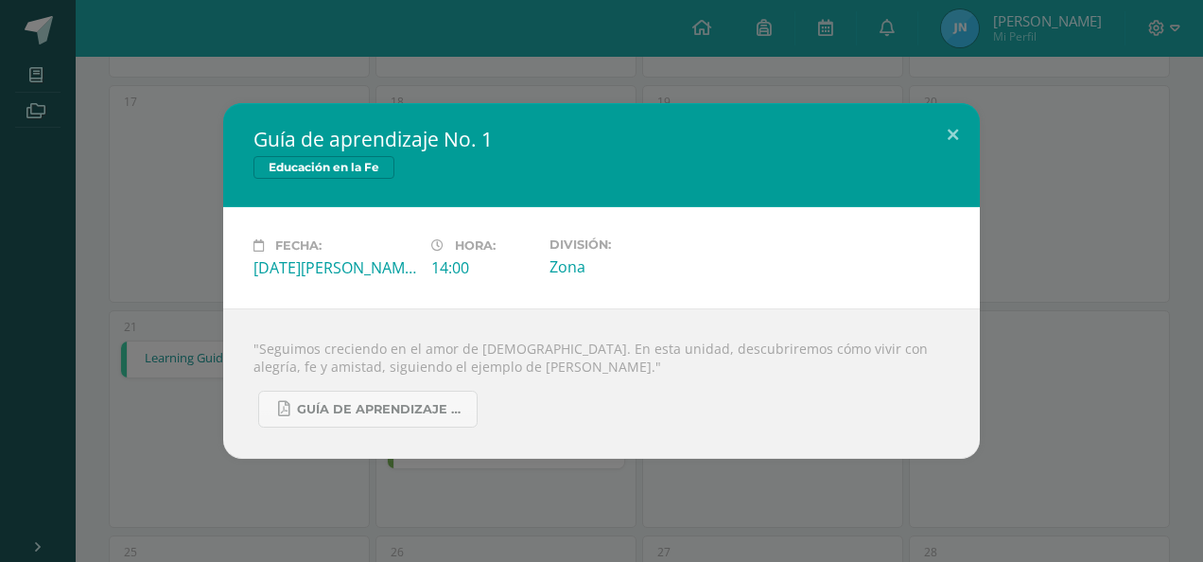
click at [524, 82] on div "Guía de aprendizaje No. 1 Educación en la Fe Fecha: Viernes 22 de Agosto Hora: …" at bounding box center [601, 281] width 1203 height 562
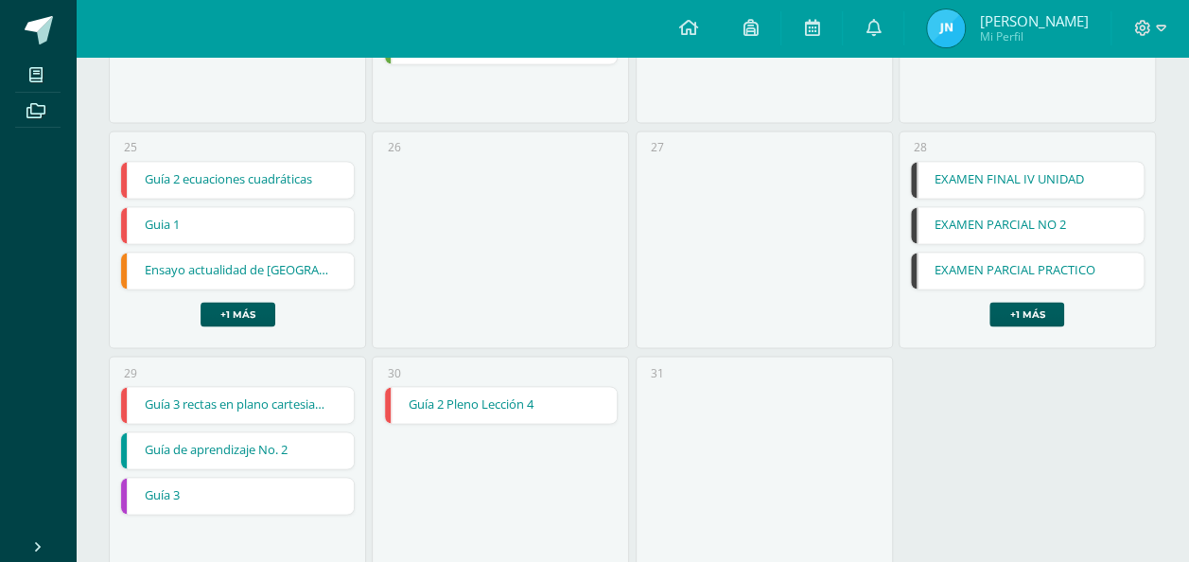
scroll to position [1504, 0]
click at [1040, 301] on link "+1 más" at bounding box center [1026, 313] width 75 height 25
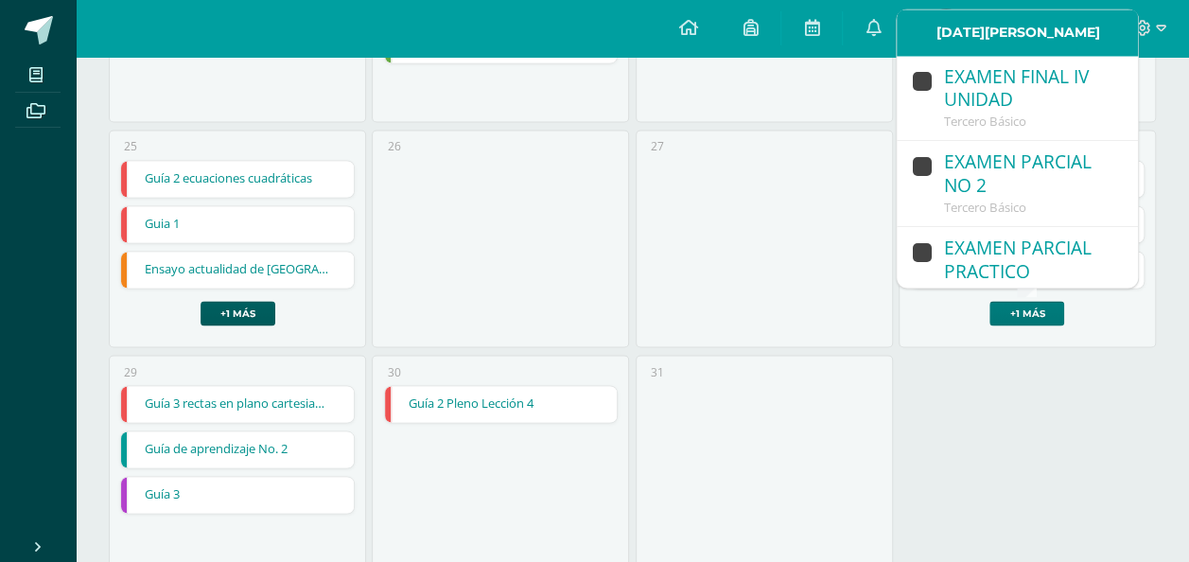
scroll to position [108, 0]
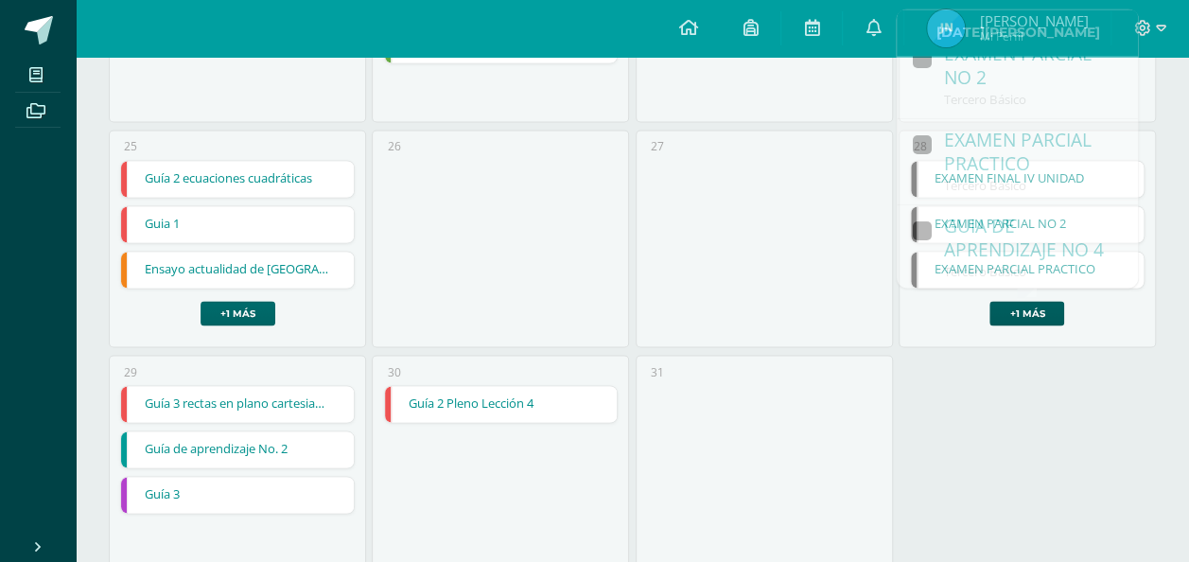
click at [235, 303] on link "+1 más" at bounding box center [238, 313] width 75 height 25
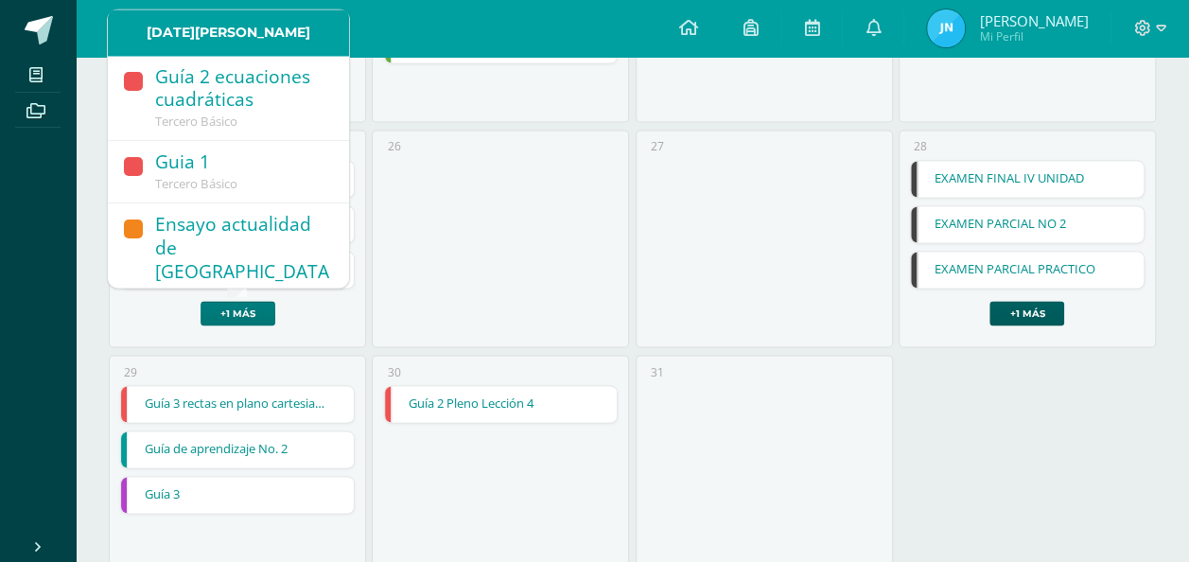
scroll to position [84, 0]
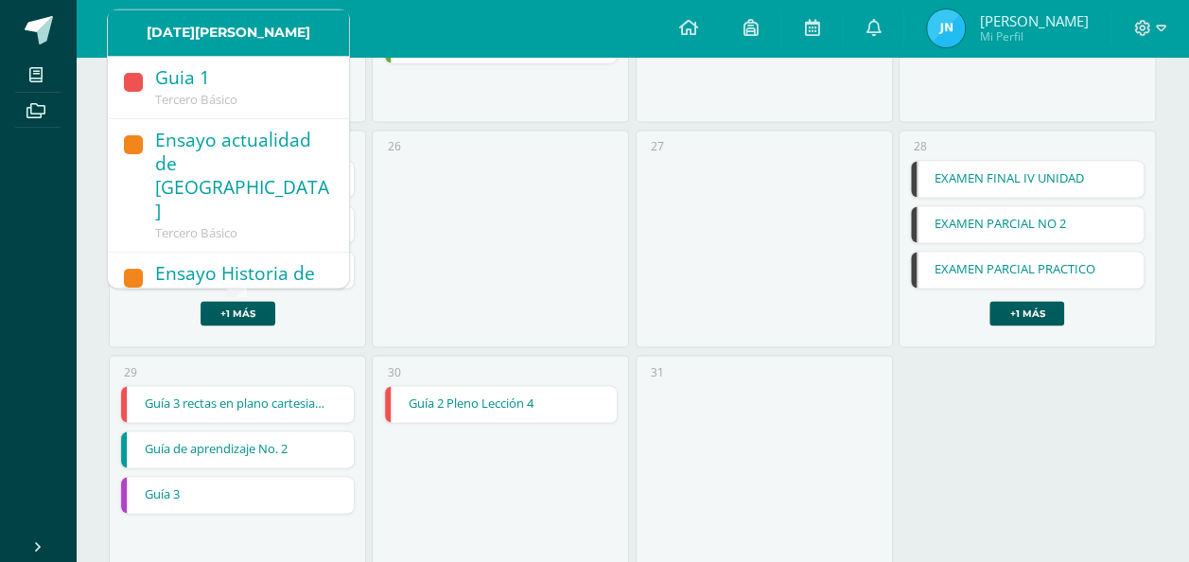
click at [560, 161] on div "26" at bounding box center [500, 239] width 257 height 218
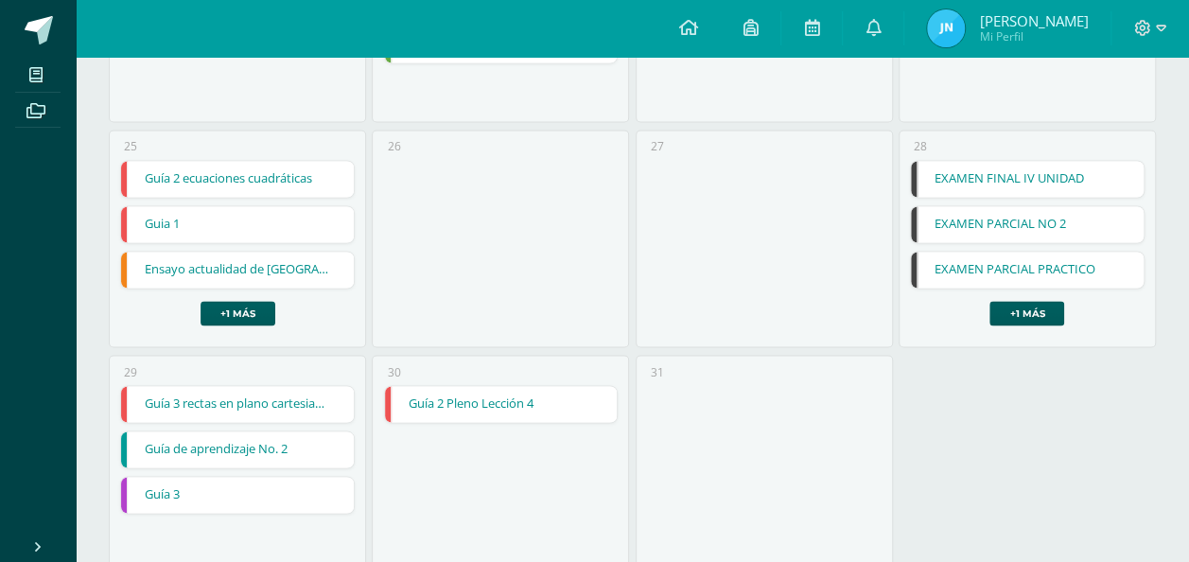
click at [267, 439] on link "Guía de aprendizaje No. 2" at bounding box center [237, 449] width 233 height 36
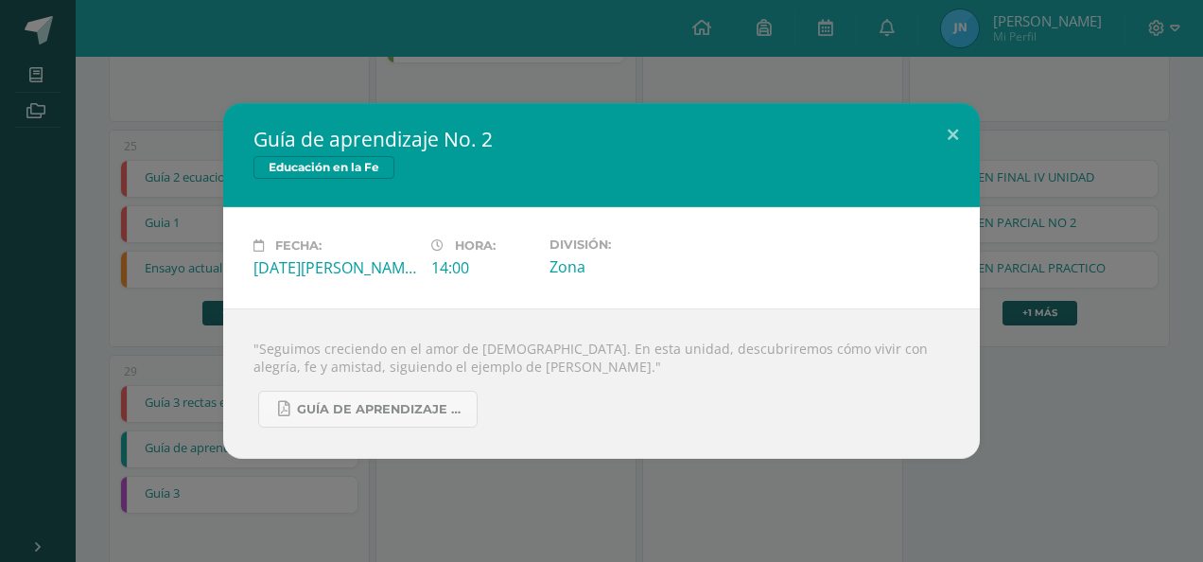
click at [613, 43] on div "Guía de aprendizaje No. 2 Educación en la Fe Fecha: Viernes 29 de Agosto Hora: …" at bounding box center [601, 281] width 1203 height 562
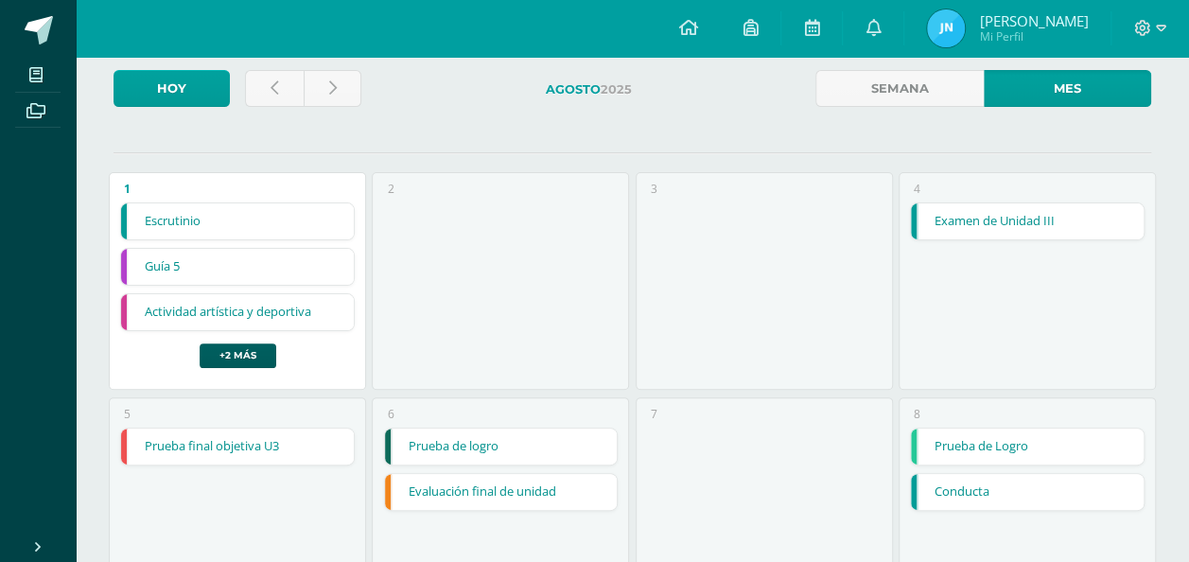
scroll to position [0, 0]
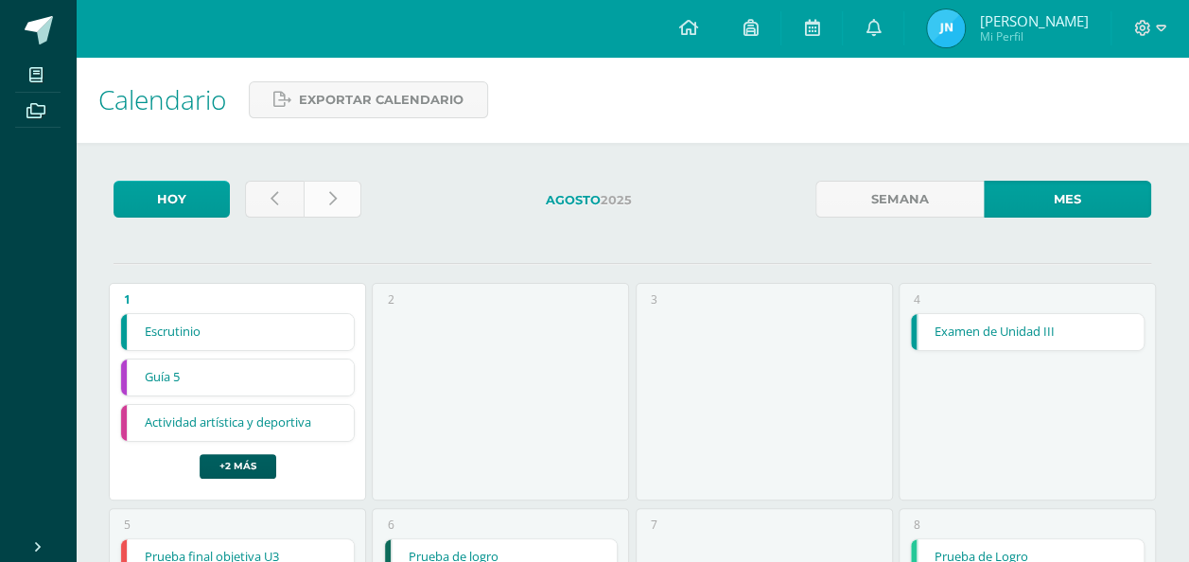
click at [309, 196] on link at bounding box center [333, 199] width 59 height 37
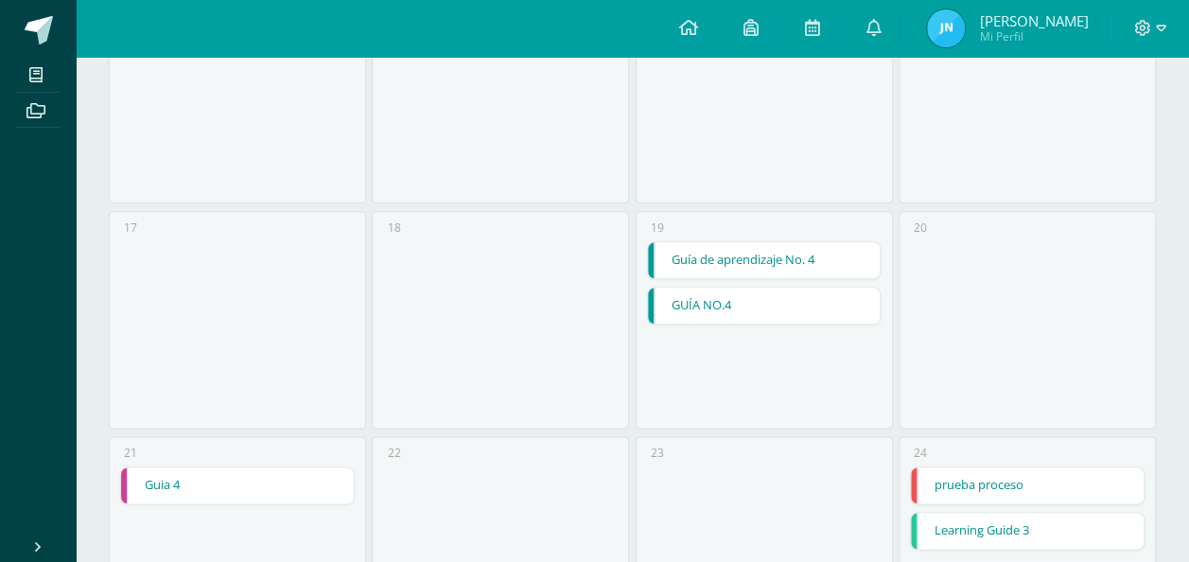
scroll to position [973, 0]
click at [708, 299] on link "GUÍA NO.4" at bounding box center [764, 305] width 233 height 36
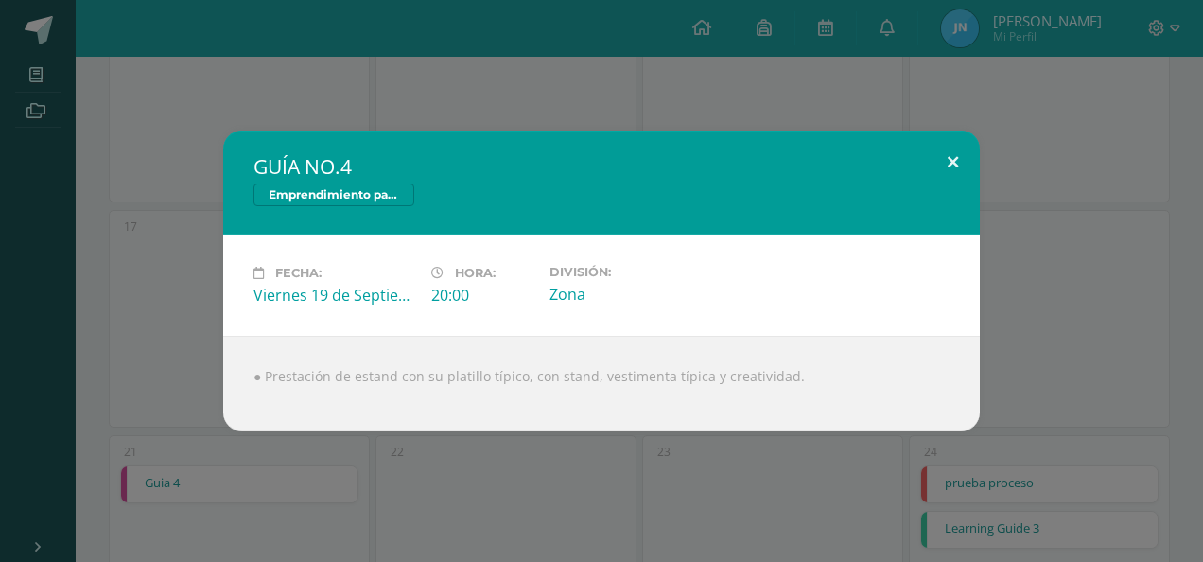
click at [940, 166] on button at bounding box center [953, 163] width 54 height 64
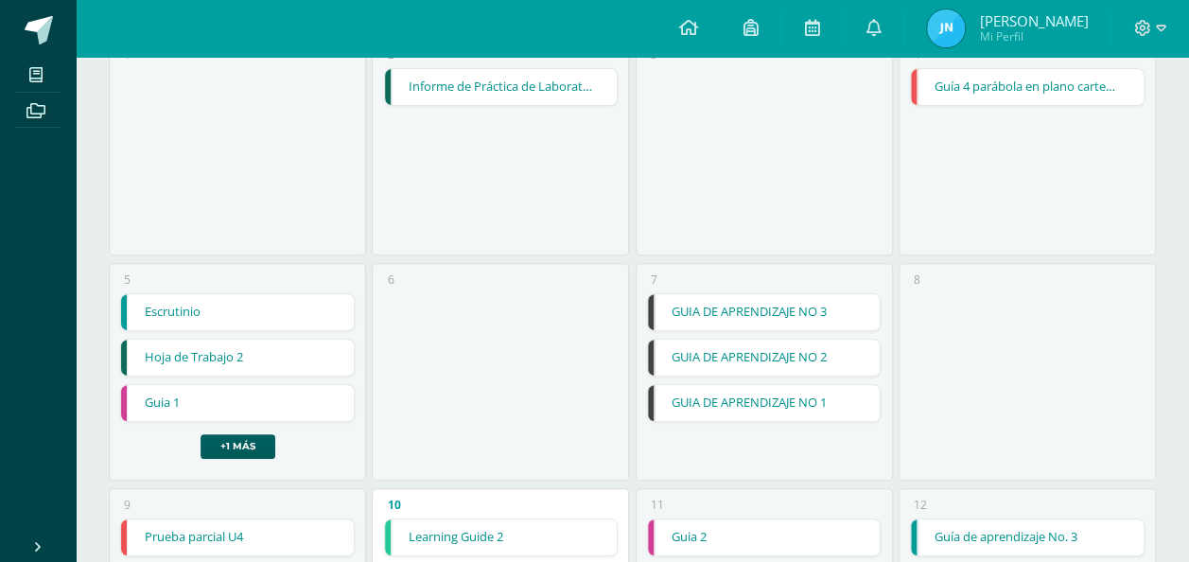
scroll to position [0, 0]
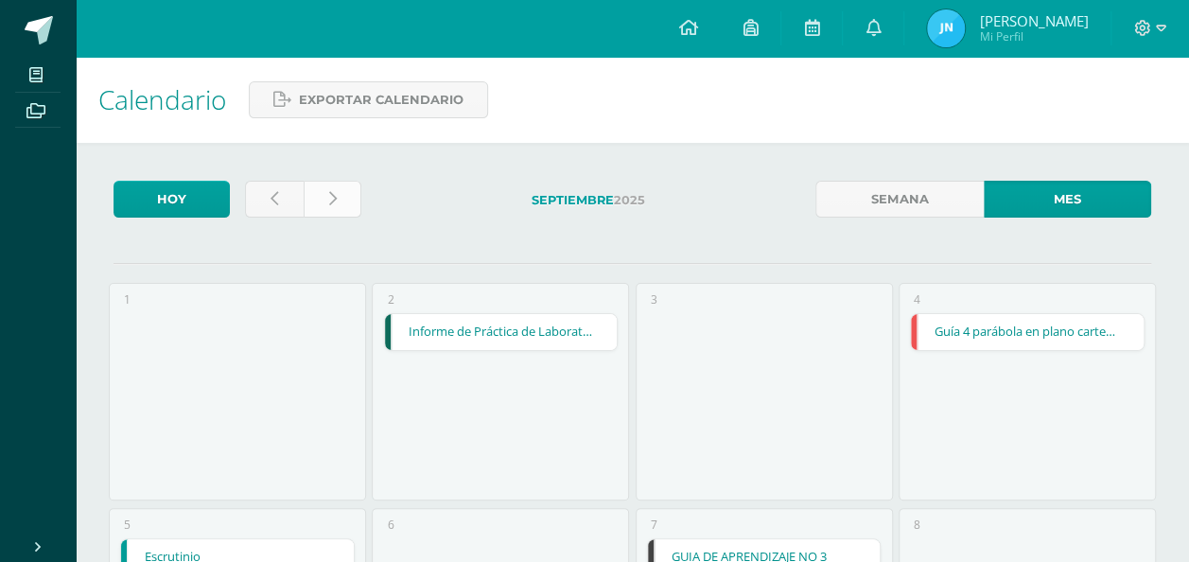
click at [333, 197] on icon at bounding box center [332, 199] width 8 height 16
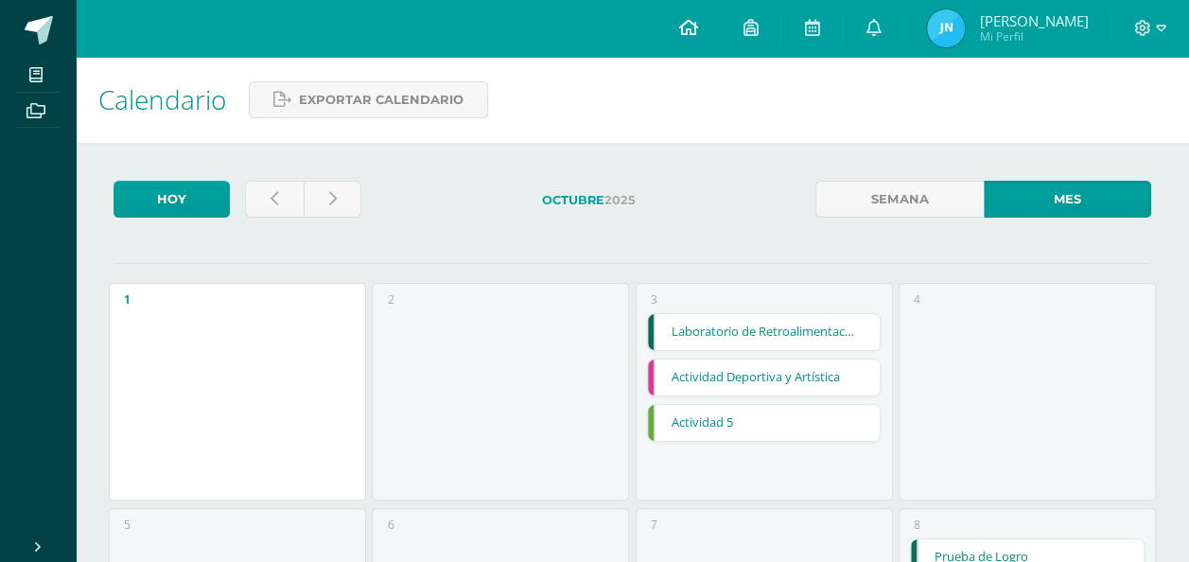
click at [713, 23] on link at bounding box center [688, 28] width 64 height 57
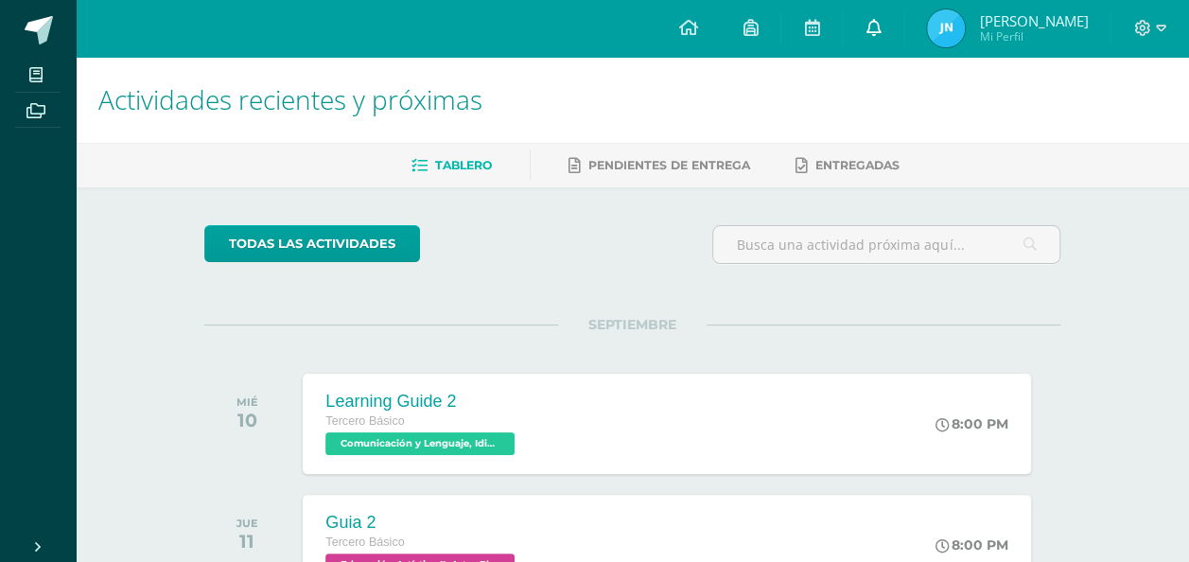
click at [881, 24] on icon at bounding box center [873, 27] width 15 height 17
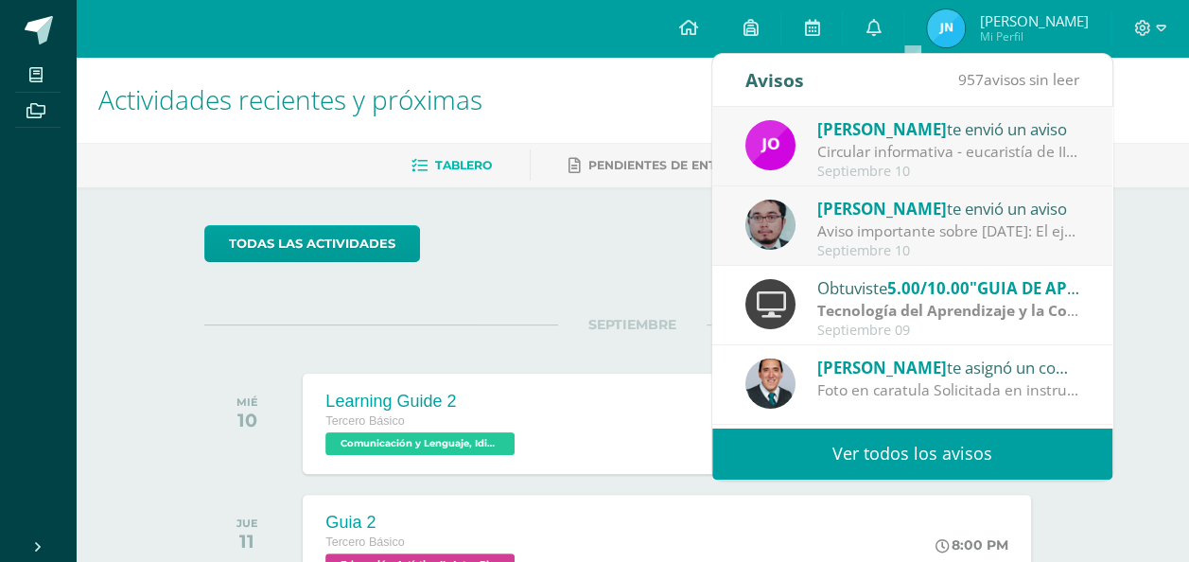
click at [958, 165] on div "Septiembre 10" at bounding box center [948, 172] width 263 height 16
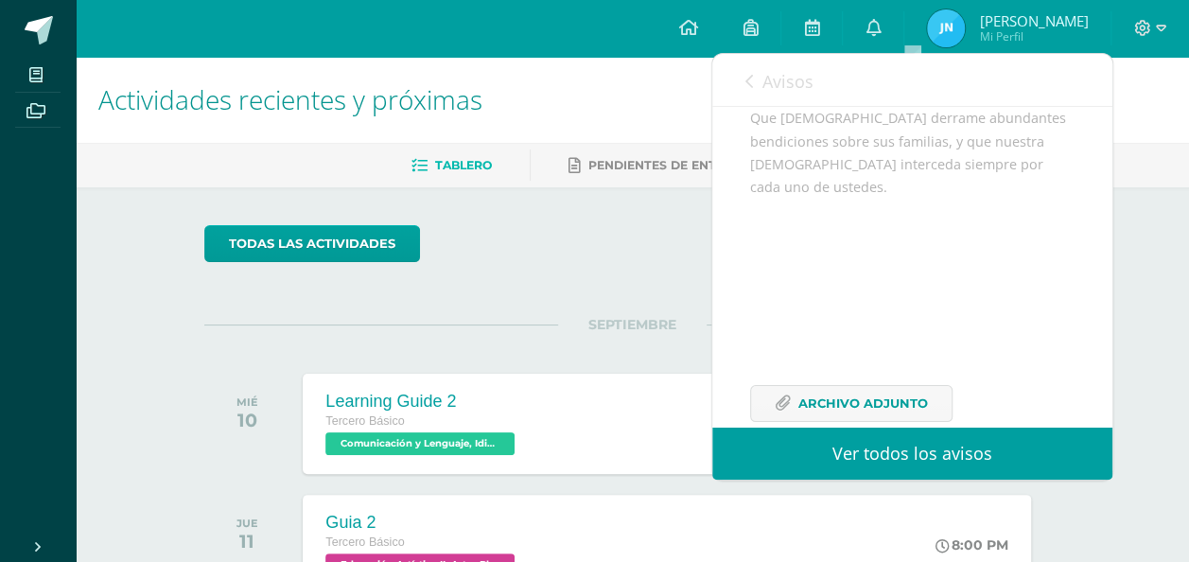
scroll to position [326, 0]
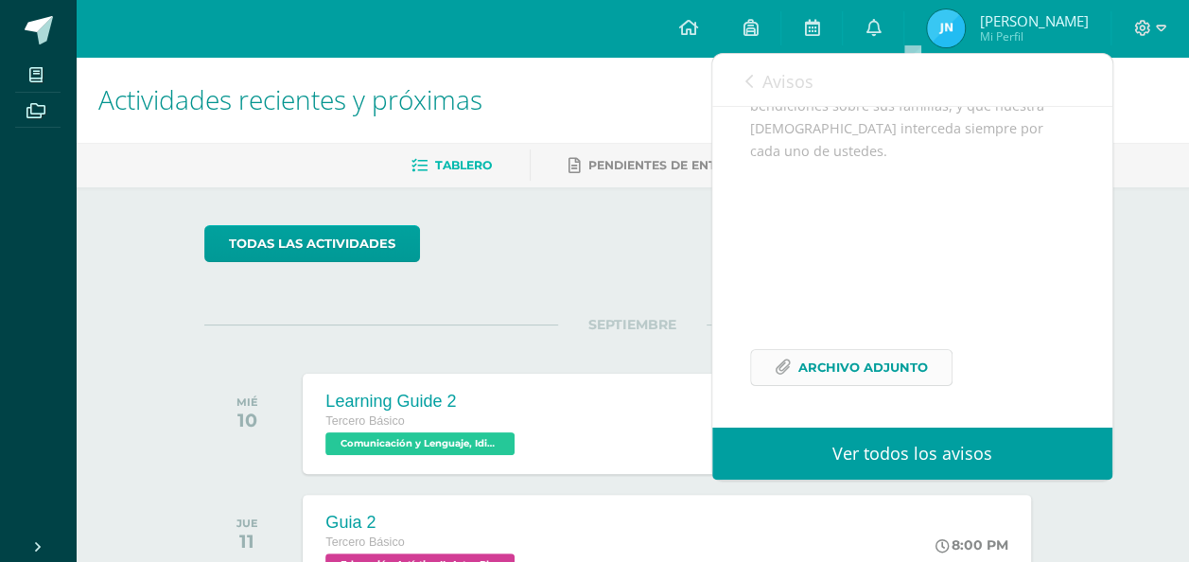
click at [791, 350] on link "Archivo Adjunto" at bounding box center [851, 367] width 202 height 37
click at [771, 96] on link "Avisos" at bounding box center [779, 81] width 68 height 54
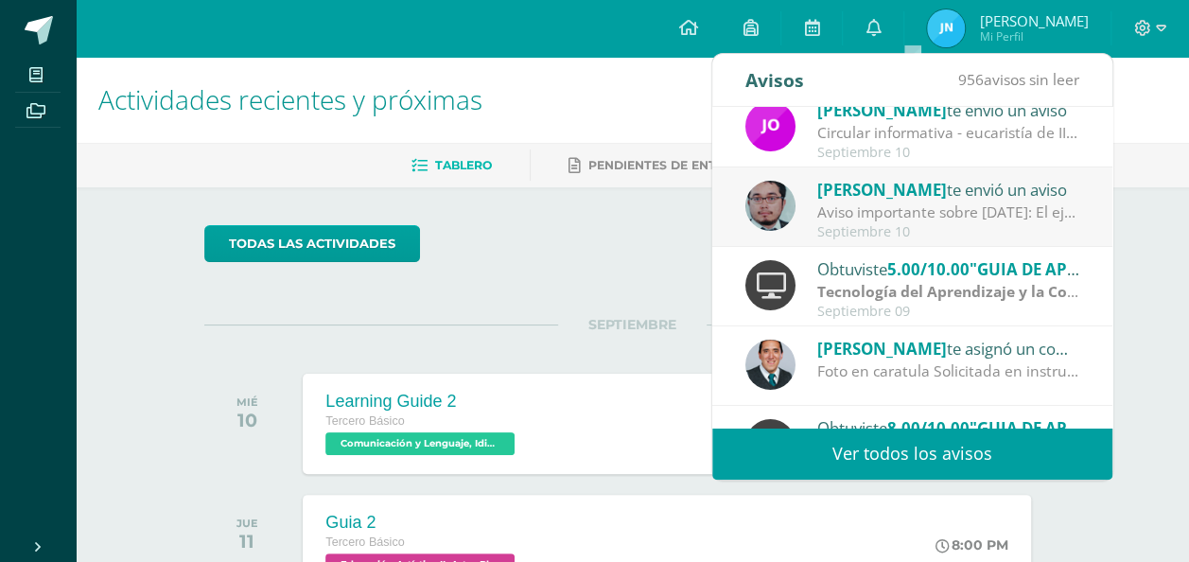
scroll to position [9, 0]
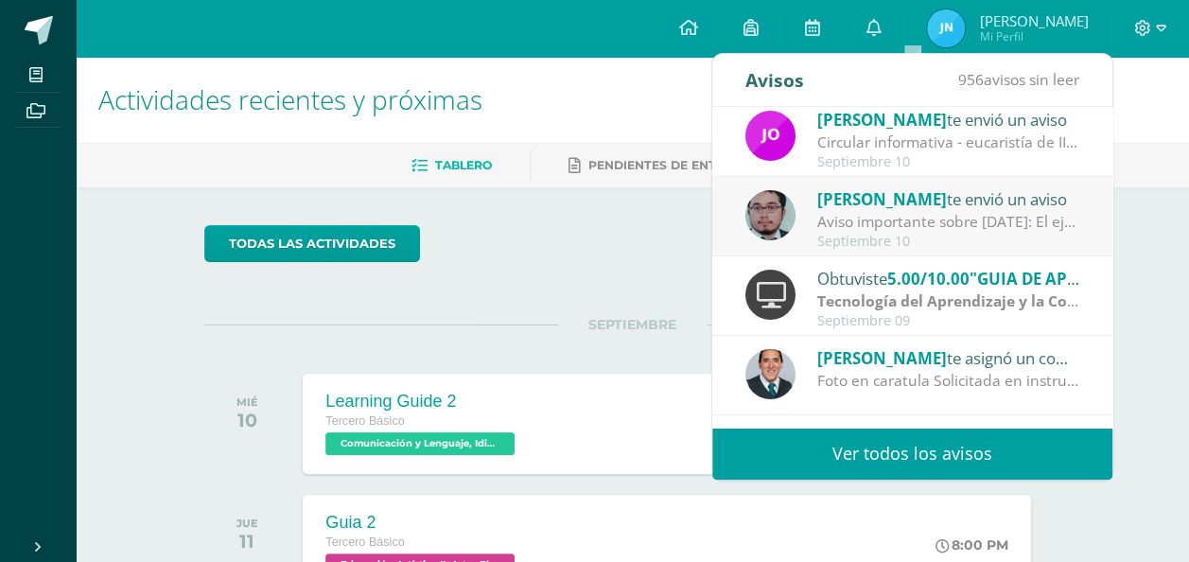
click at [892, 235] on div "Septiembre 10" at bounding box center [948, 242] width 263 height 16
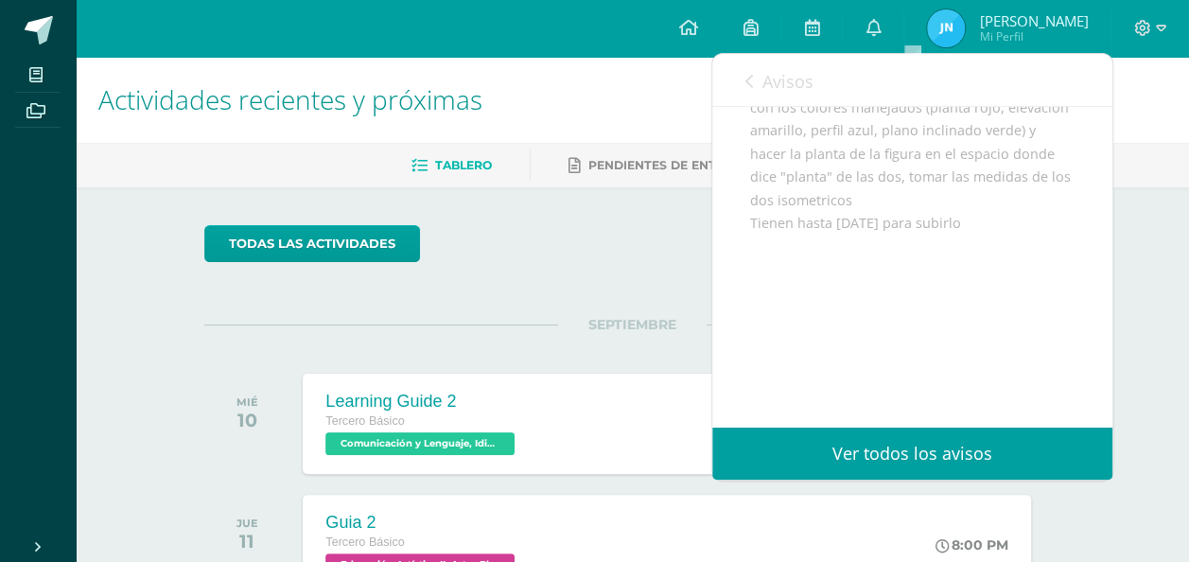
scroll to position [283, 0]
click at [753, 70] on link "Avisos" at bounding box center [779, 81] width 68 height 54
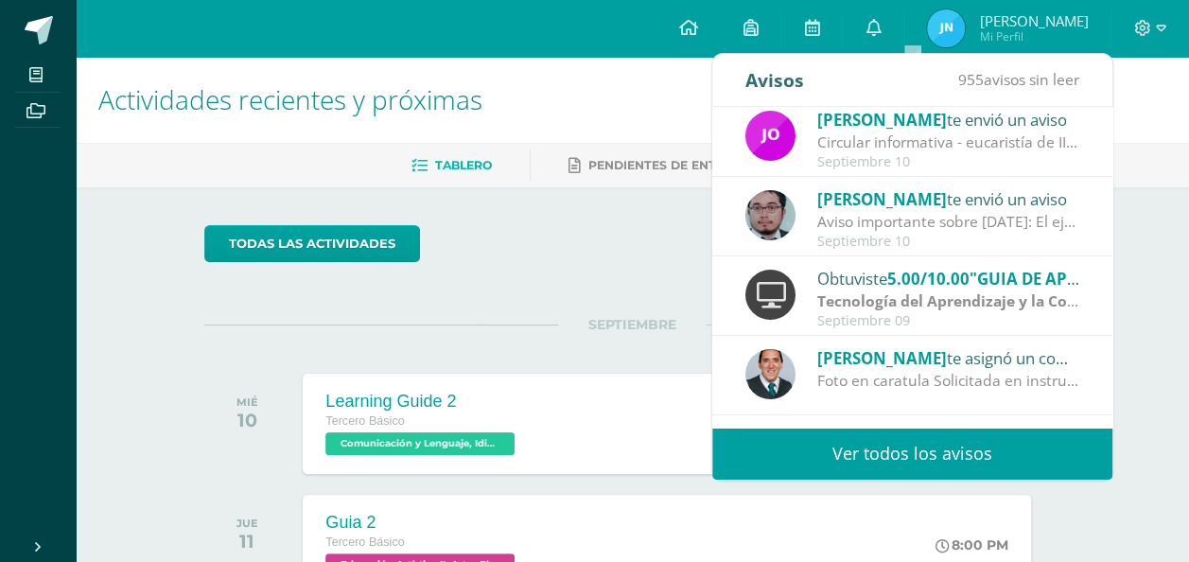
click at [622, 236] on div "todas las Actividades" at bounding box center [632, 252] width 871 height 54
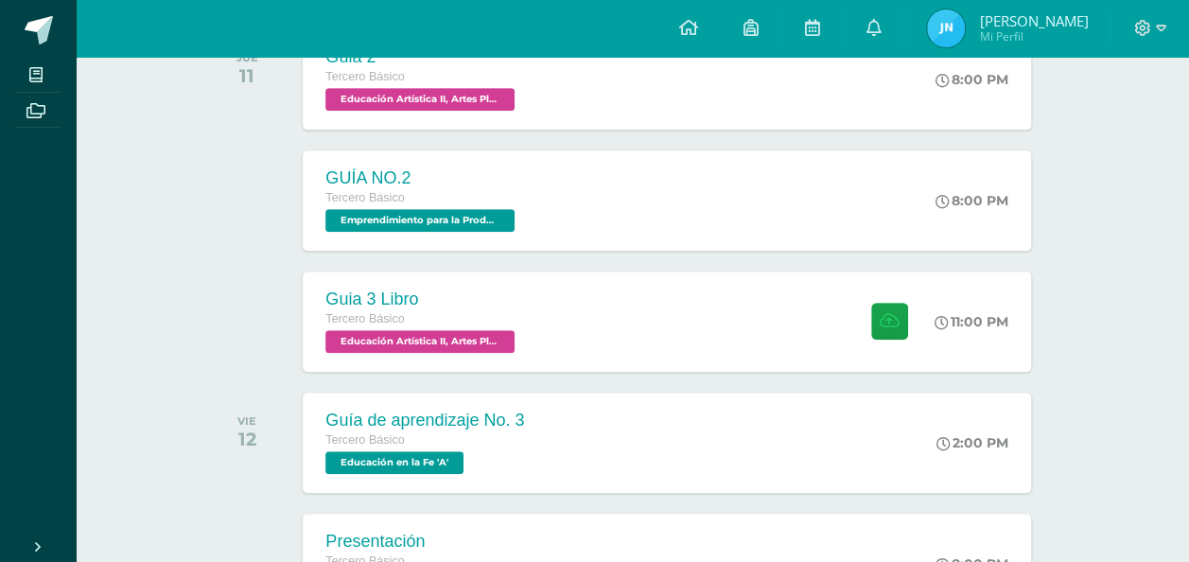
scroll to position [479, 0]
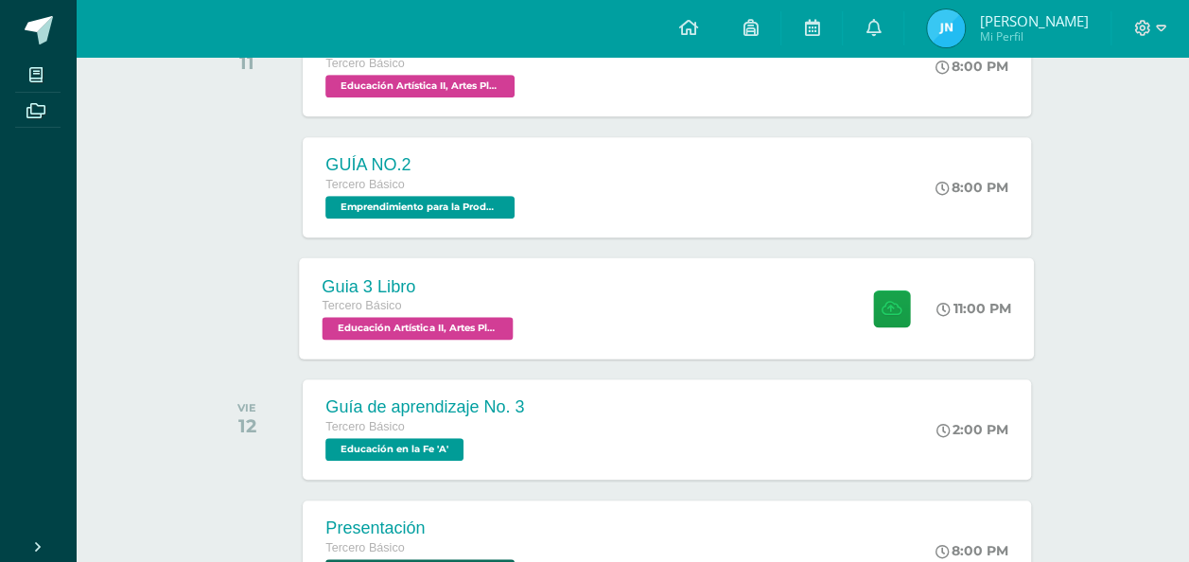
click at [579, 298] on div "Guia 3 Libro Tercero Básico Educación Artística II, Artes Plásticas 'A' 11:00 P…" at bounding box center [667, 307] width 735 height 101
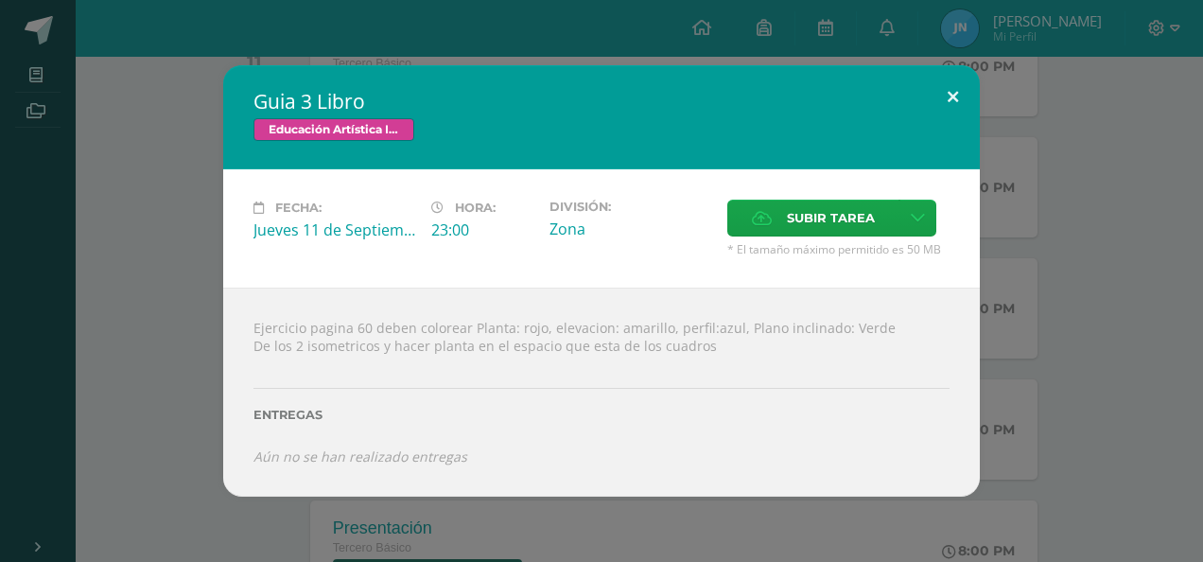
click at [948, 110] on button at bounding box center [953, 97] width 54 height 64
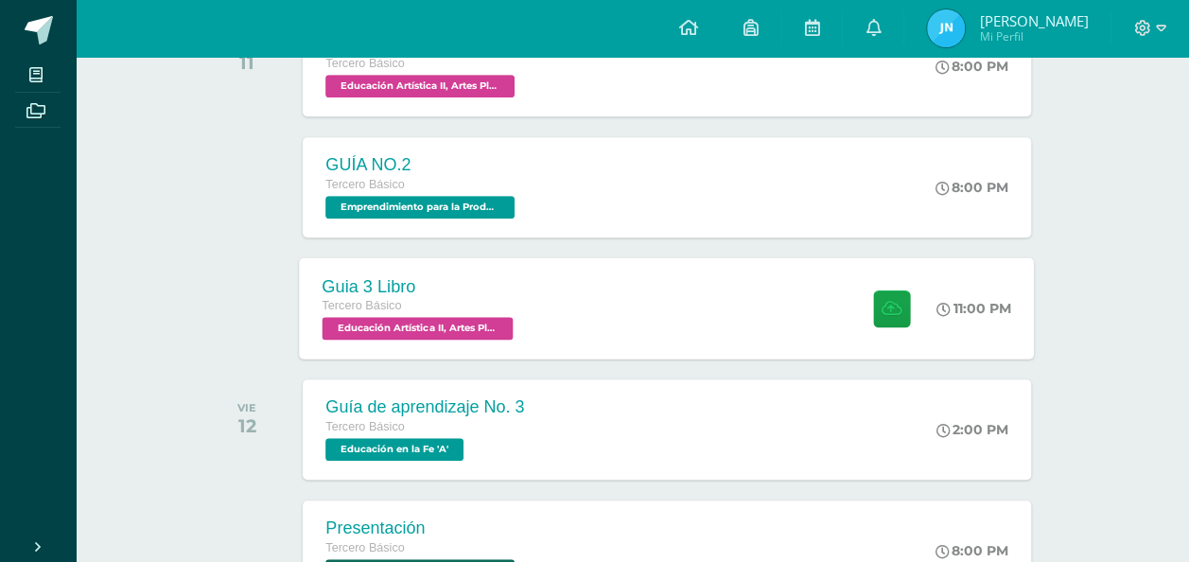
click at [501, 296] on div "Tercero Básico" at bounding box center [421, 306] width 196 height 21
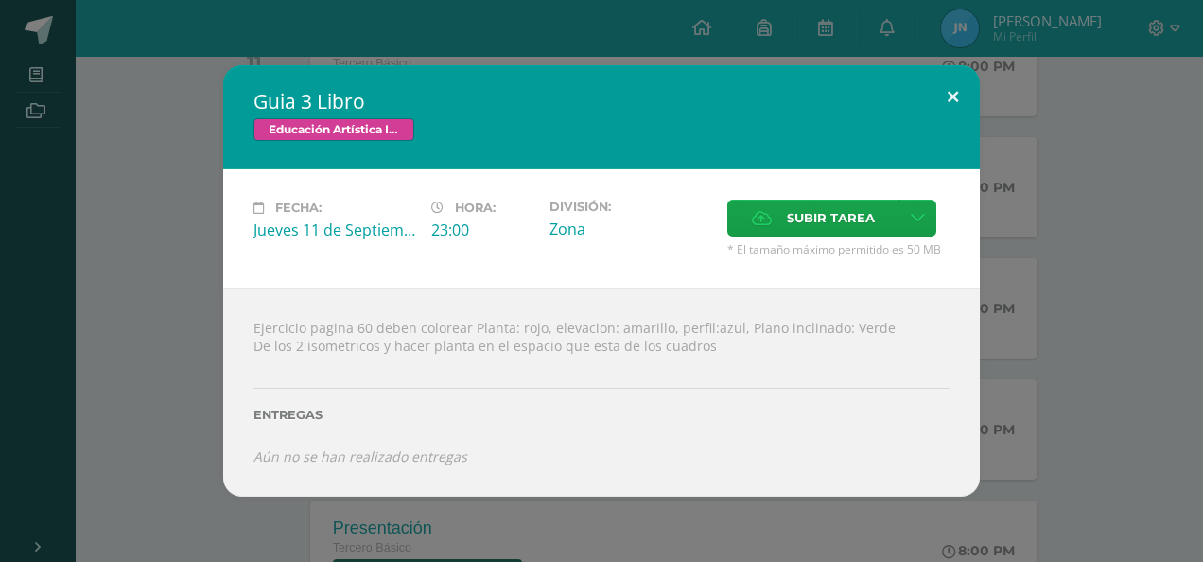
click at [947, 88] on button at bounding box center [953, 97] width 54 height 64
